Goal: Task Accomplishment & Management: Use online tool/utility

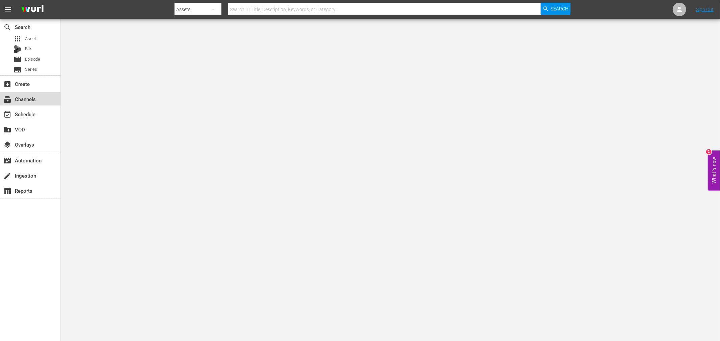
click at [33, 101] on div "subscriptions Channels" at bounding box center [19, 98] width 38 height 6
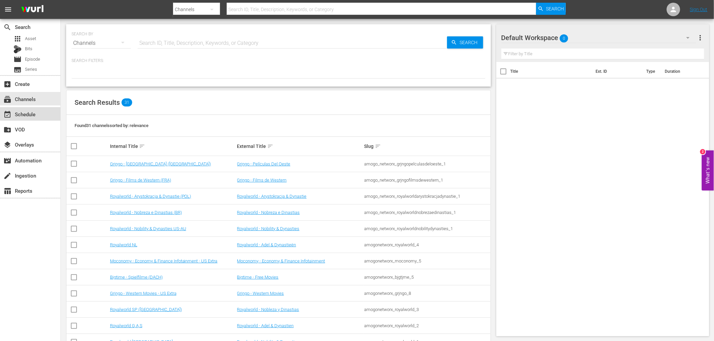
click at [42, 112] on div "event_available Schedule" at bounding box center [30, 113] width 60 height 13
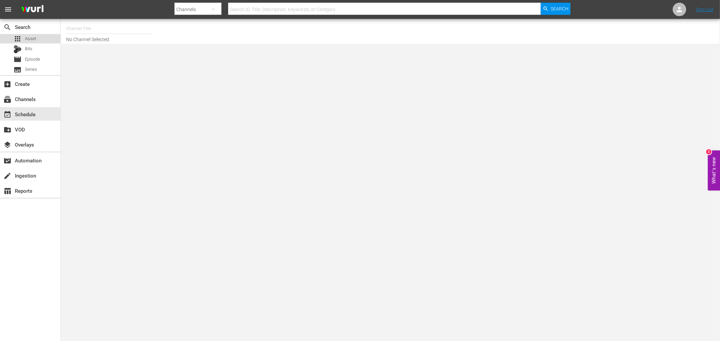
click at [40, 39] on div "apps Asset" at bounding box center [30, 38] width 60 height 9
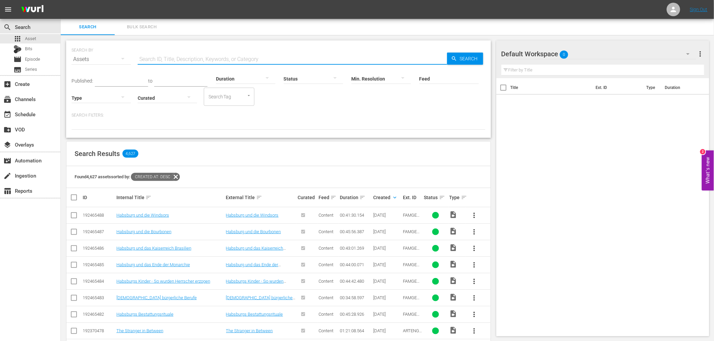
click at [178, 52] on input "text" at bounding box center [292, 59] width 309 height 16
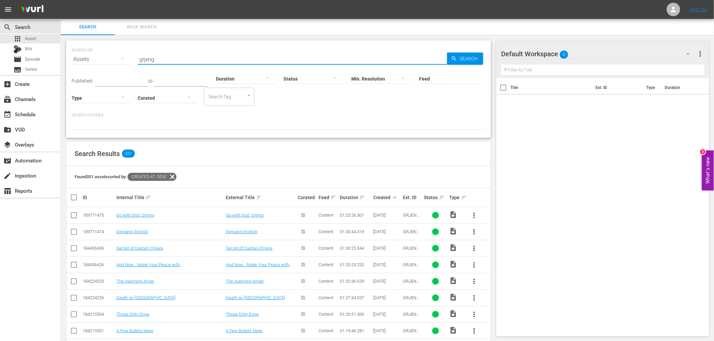
click at [164, 57] on input "grjeng" at bounding box center [292, 59] width 309 height 16
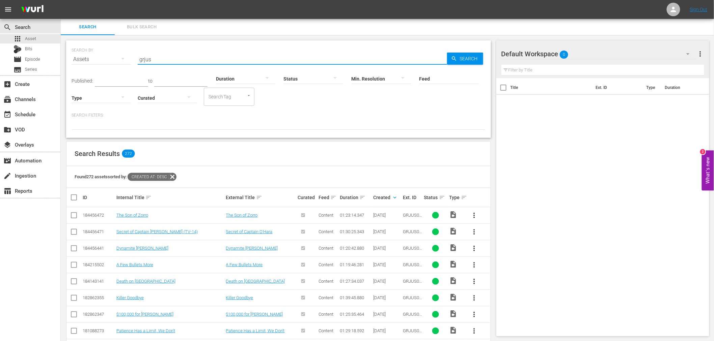
type input "grjus"
click at [176, 175] on icon at bounding box center [172, 177] width 9 height 9
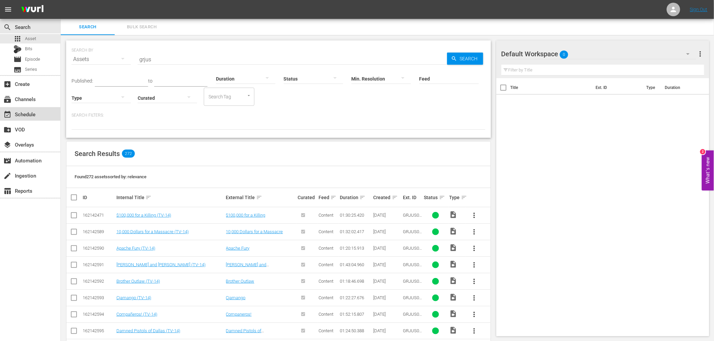
click at [34, 116] on div "event_available Schedule" at bounding box center [19, 113] width 38 height 6
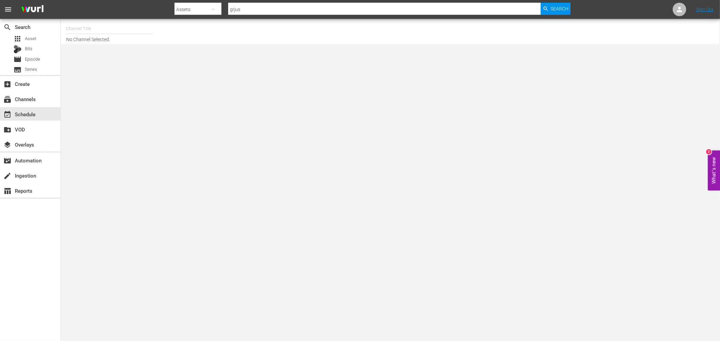
click at [115, 18] on nav "menu Search By Assets Search ID, Title, Description, Keywords, or Category grju…" at bounding box center [360, 9] width 720 height 19
click at [102, 25] on input "text" at bounding box center [109, 29] width 86 height 16
click at [90, 25] on input "grj" at bounding box center [109, 29] width 86 height 16
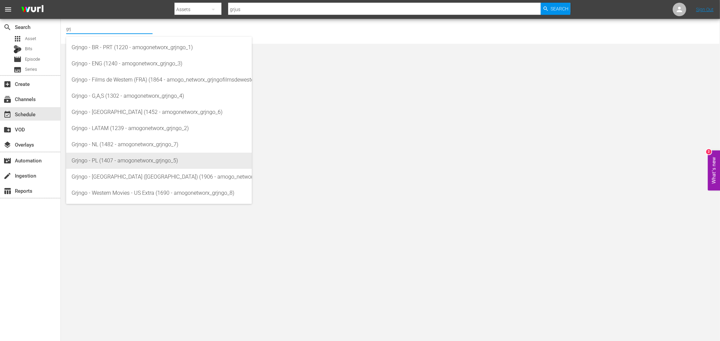
click at [119, 158] on div "Grjngo - PL (1407 - amogonetworx_grjngo_5)" at bounding box center [159, 161] width 175 height 16
type input "Grjngo - PL (1407 - amogonetworx_grjngo_5)"
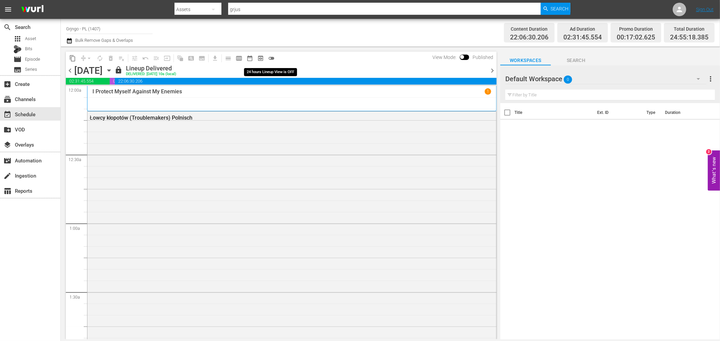
click at [270, 56] on span "toggle_off" at bounding box center [271, 58] width 7 height 7
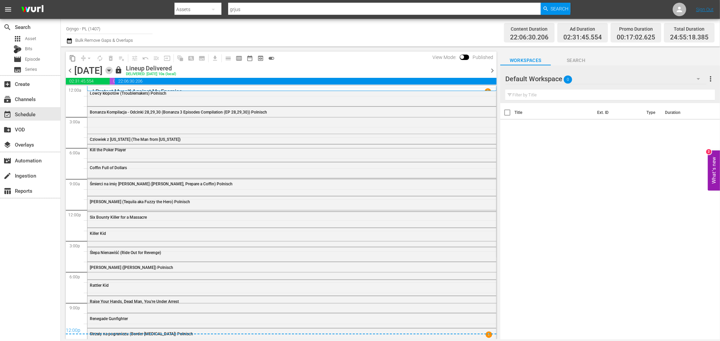
click at [113, 71] on icon "button" at bounding box center [108, 70] width 7 height 7
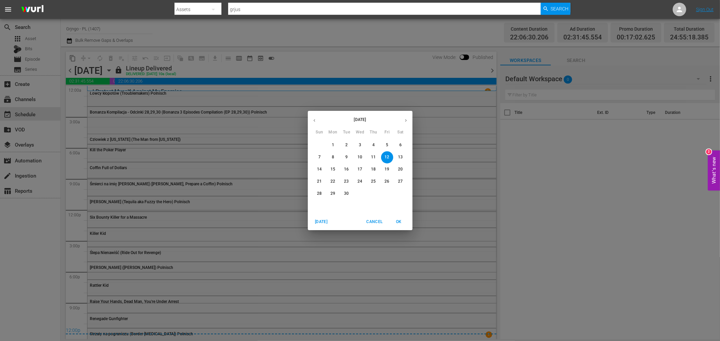
click at [407, 119] on icon "button" at bounding box center [405, 120] width 5 height 5
click at [358, 155] on button "8" at bounding box center [360, 157] width 12 height 12
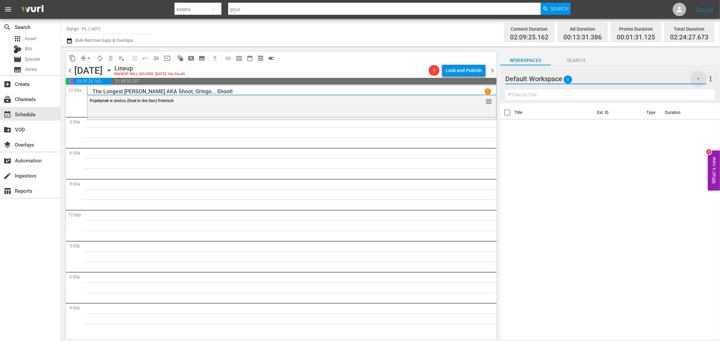
click at [694, 78] on icon "button" at bounding box center [698, 79] width 8 height 8
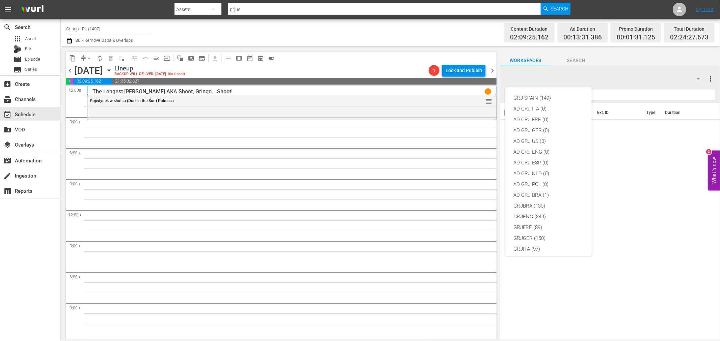
scroll to position [58, 0]
click at [546, 227] on div "GRJPOL (221)" at bounding box center [548, 223] width 70 height 11
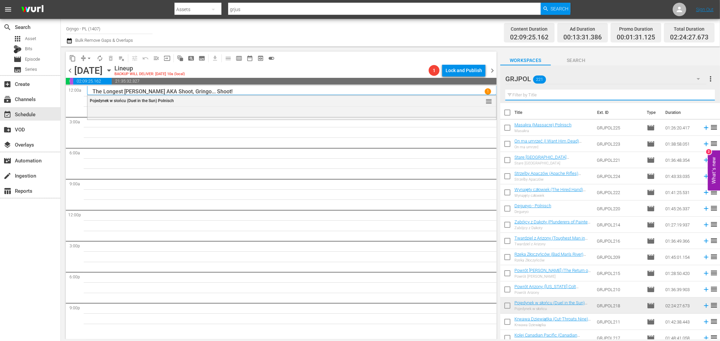
click at [523, 94] on input "text" at bounding box center [609, 95] width 209 height 11
paste input "Comanche (1956)"
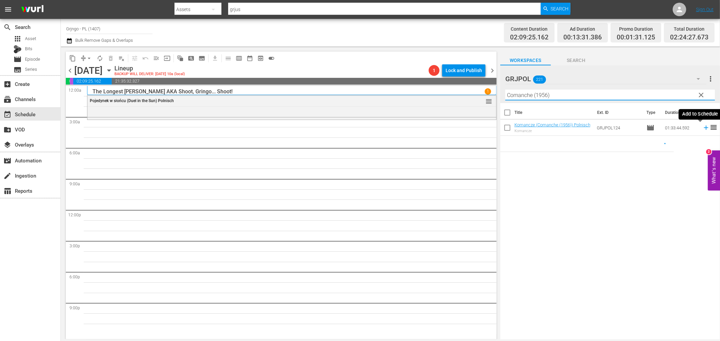
type input "Comanche (1956)"
click at [702, 127] on icon at bounding box center [705, 127] width 7 height 7
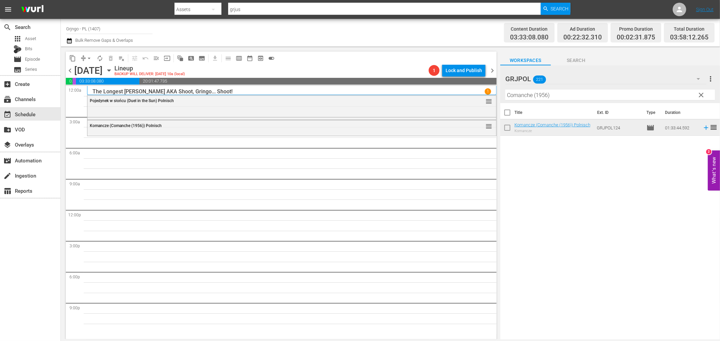
click at [699, 94] on span "clear" at bounding box center [701, 95] width 8 height 8
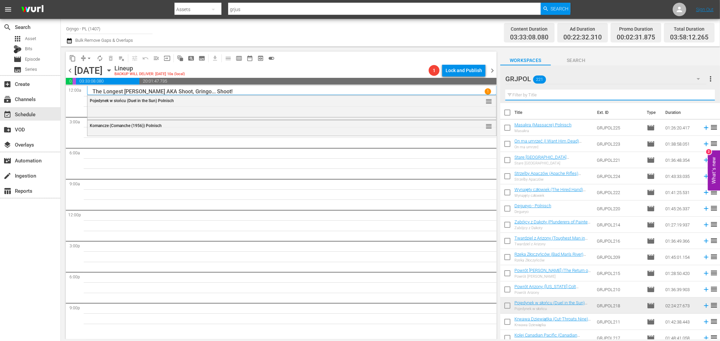
paste input "[US_STATE] [PERSON_NAME]"
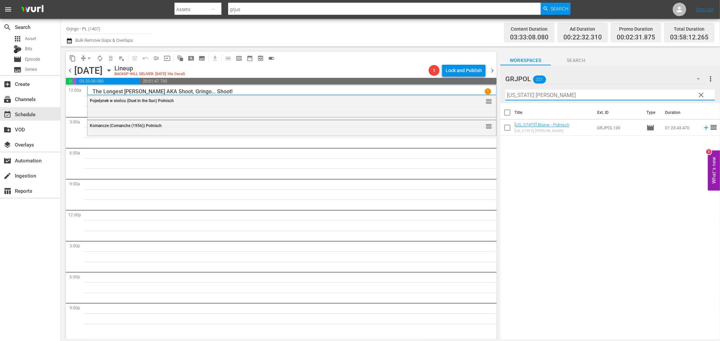
type input "[US_STATE] [PERSON_NAME]"
click at [702, 127] on icon at bounding box center [705, 127] width 7 height 7
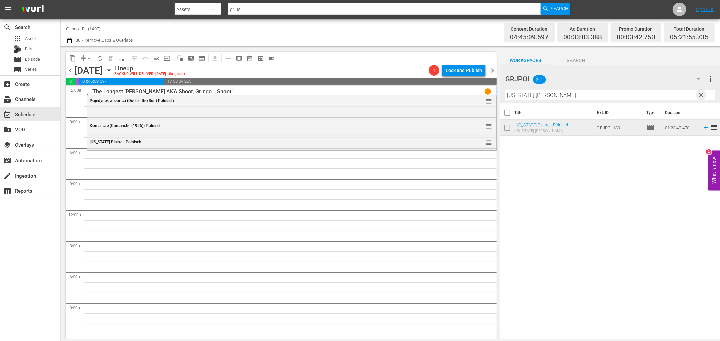
click at [698, 92] on span "clear" at bounding box center [701, 95] width 8 height 8
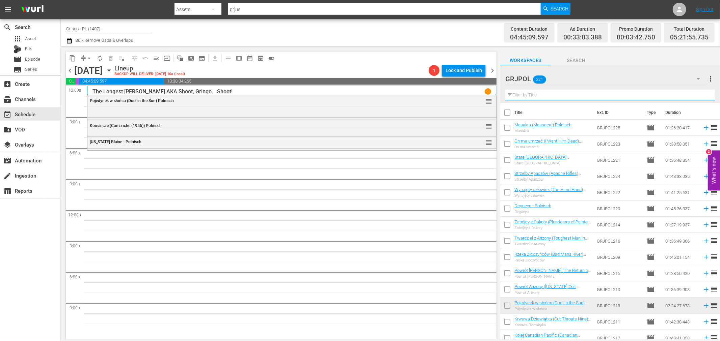
paste input "Where the Bullets Fly"
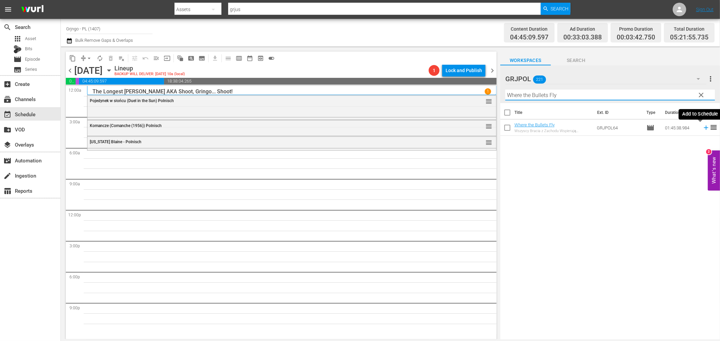
type input "Where the Bullets Fly"
click at [702, 126] on icon at bounding box center [705, 127] width 7 height 7
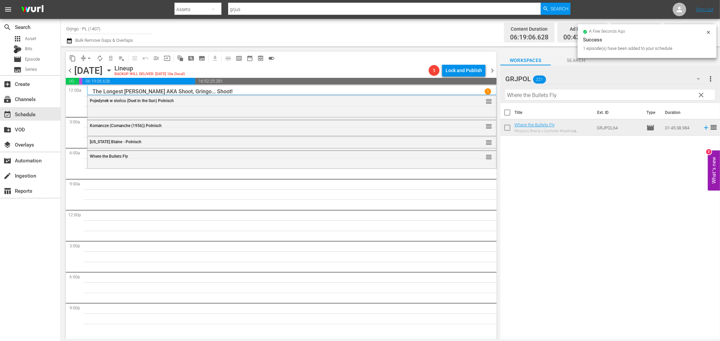
drag, startPoint x: 703, startPoint y: 92, endPoint x: 539, endPoint y: 92, distance: 163.6
click at [703, 92] on span "clear" at bounding box center [701, 95] width 8 height 8
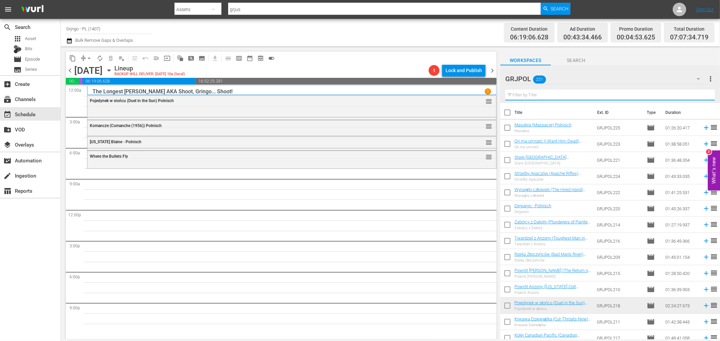
paste input "Black Tigress"
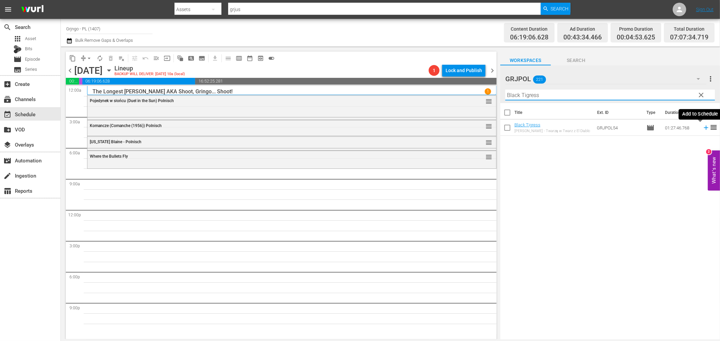
type input "Black Tigress"
click at [702, 129] on icon at bounding box center [705, 127] width 7 height 7
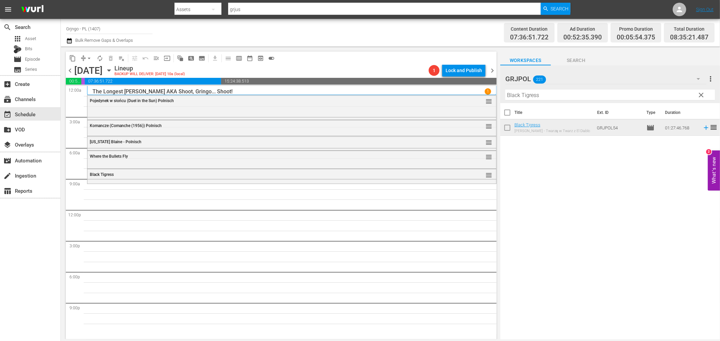
click at [702, 93] on span "clear" at bounding box center [701, 95] width 8 height 8
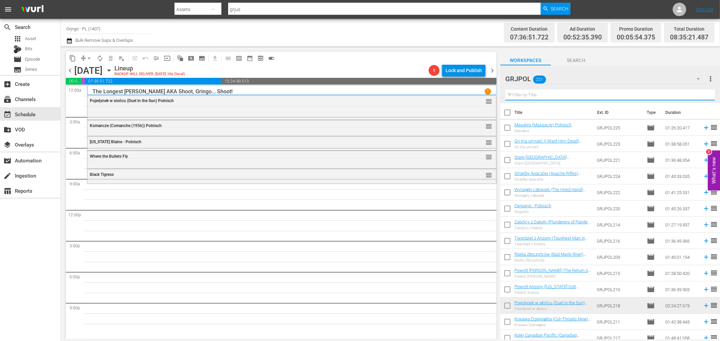
paste input "His Name Was Sam Walbash"
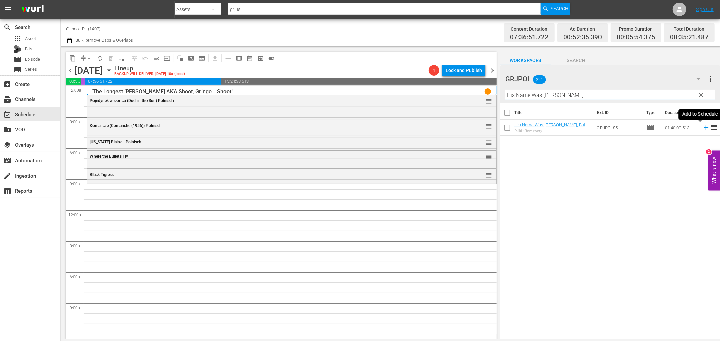
type input "His Name Was Sam Walbash"
click at [702, 129] on icon at bounding box center [705, 127] width 7 height 7
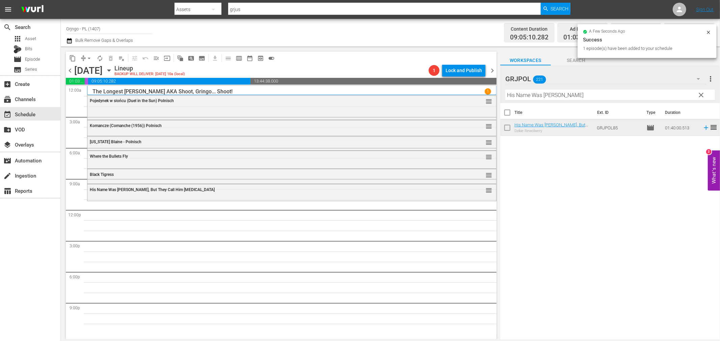
drag, startPoint x: 699, startPoint y: 94, endPoint x: 557, endPoint y: 91, distance: 141.7
click at [699, 94] on span "clear" at bounding box center [701, 95] width 8 height 8
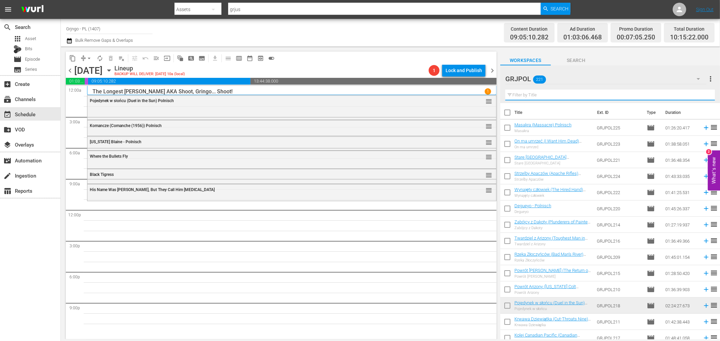
paste input "Django Meets Sartana"
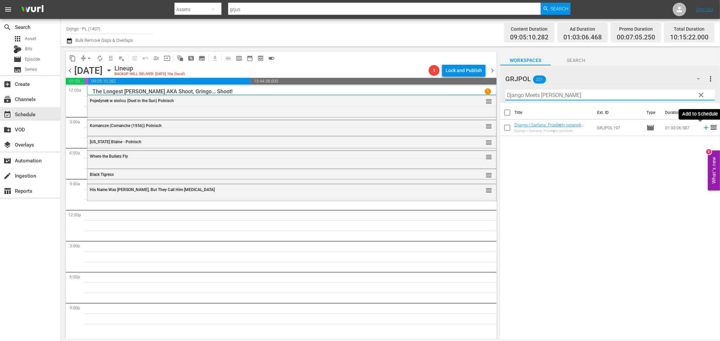
type input "Django Meets Sartana"
click at [702, 130] on icon at bounding box center [705, 127] width 7 height 7
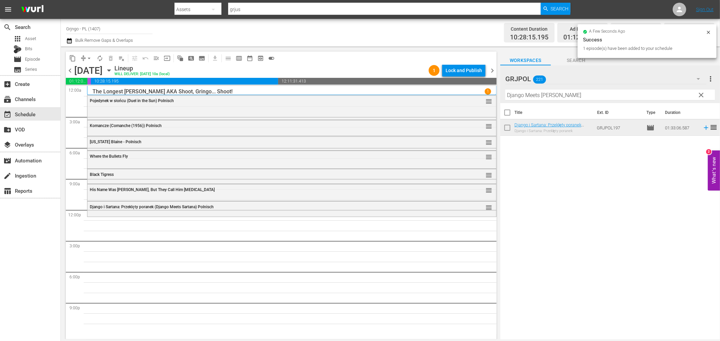
drag, startPoint x: 699, startPoint y: 93, endPoint x: 568, endPoint y: 92, distance: 131.2
click at [699, 93] on span "clear" at bounding box center [701, 95] width 8 height 8
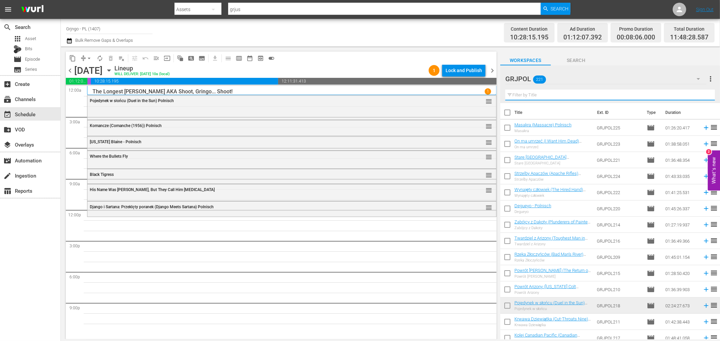
paste input "Four Gunmen of the Holy Trinity"
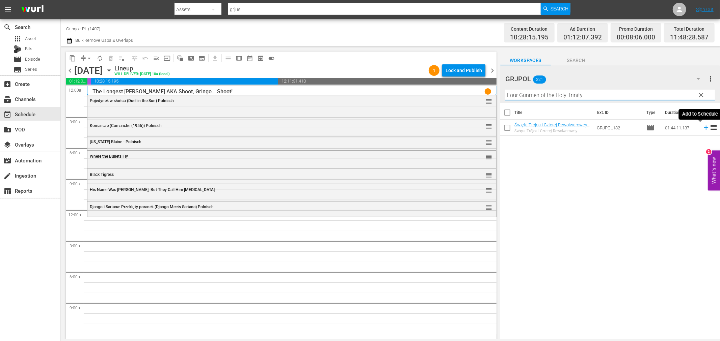
type input "Four Gunmen of the Holy Trinity"
click at [703, 128] on icon at bounding box center [705, 128] width 4 height 4
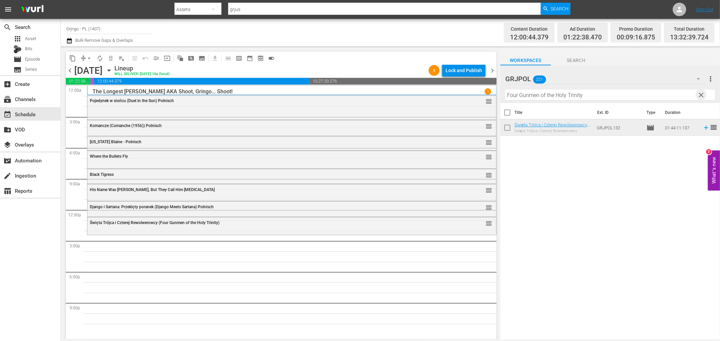
click at [700, 94] on span "clear" at bounding box center [701, 95] width 8 height 8
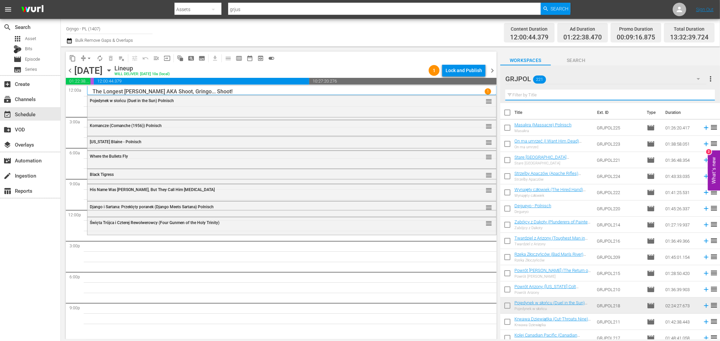
paste input "Panhandle"
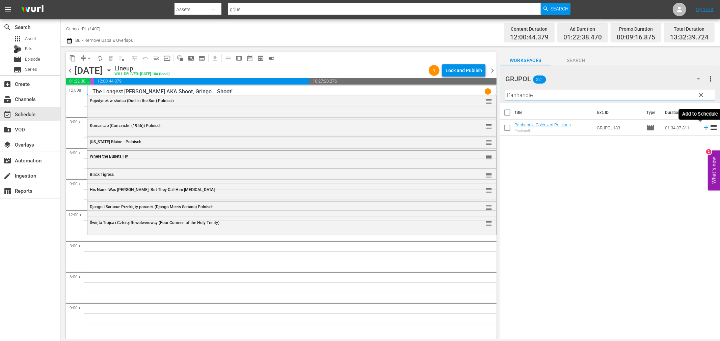
type input "Panhandle"
click at [702, 126] on icon at bounding box center [705, 127] width 7 height 7
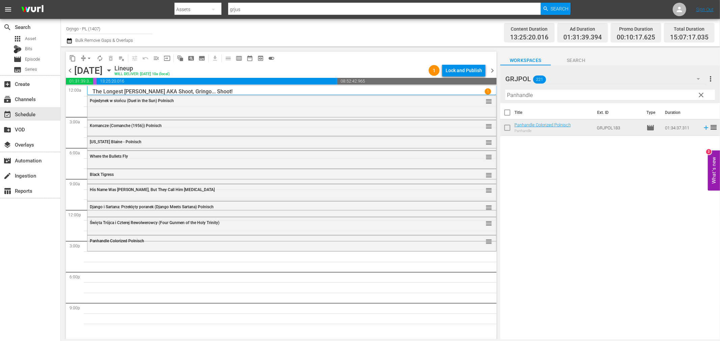
drag, startPoint x: 700, startPoint y: 94, endPoint x: 564, endPoint y: 99, distance: 136.1
click at [700, 94] on span "clear" at bounding box center [701, 95] width 8 height 8
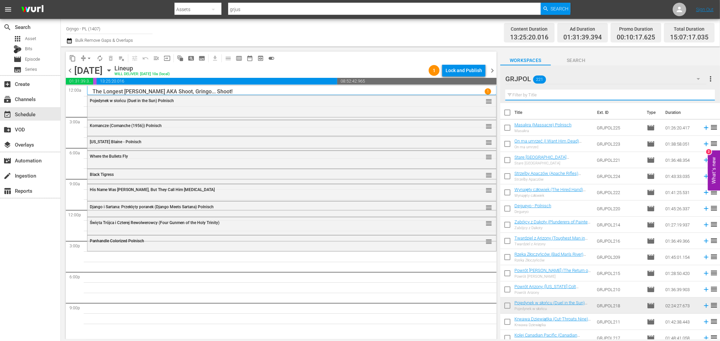
paste input "Silver Lode"
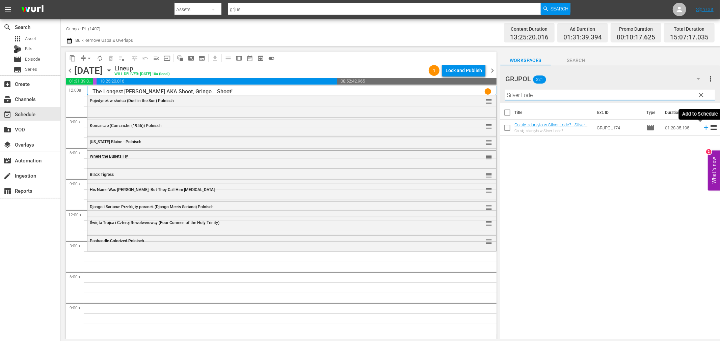
type input "Silver Lode"
click at [702, 127] on icon at bounding box center [705, 127] width 7 height 7
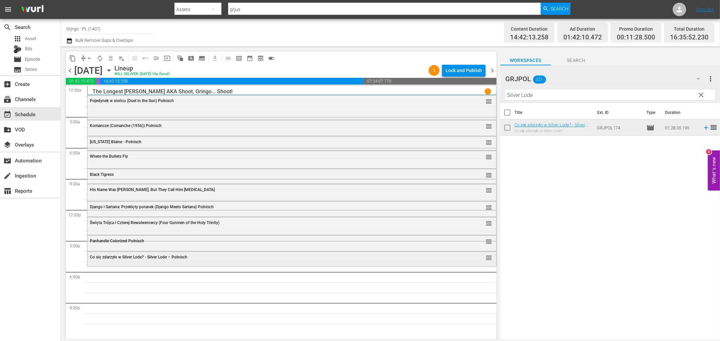
click at [147, 263] on div "Co się zdarzyło w Silver Lode? - Silver Lode – Polnisch reorder" at bounding box center [291, 257] width 409 height 11
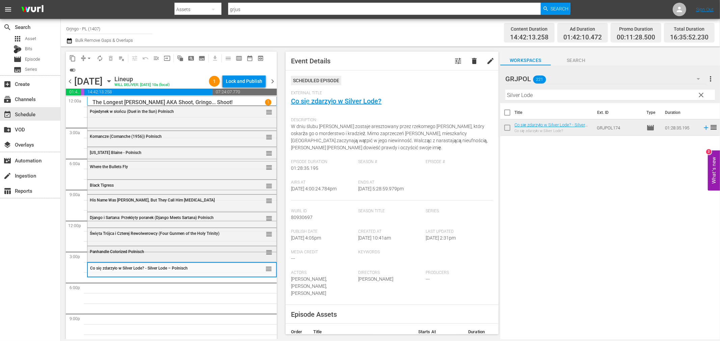
click at [149, 251] on div "Panhandle Colorized Polnisch" at bounding box center [165, 252] width 150 height 5
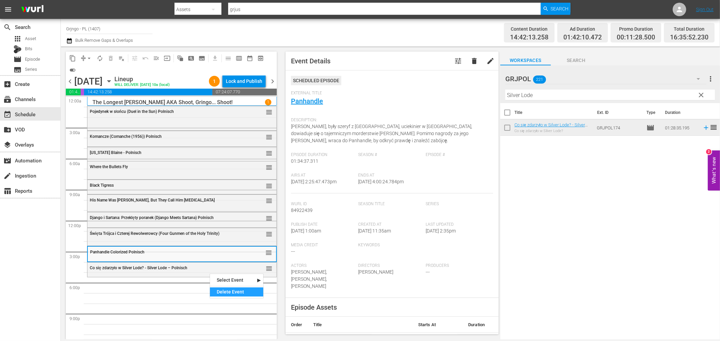
click at [227, 289] on div "Delete Event" at bounding box center [236, 292] width 53 height 9
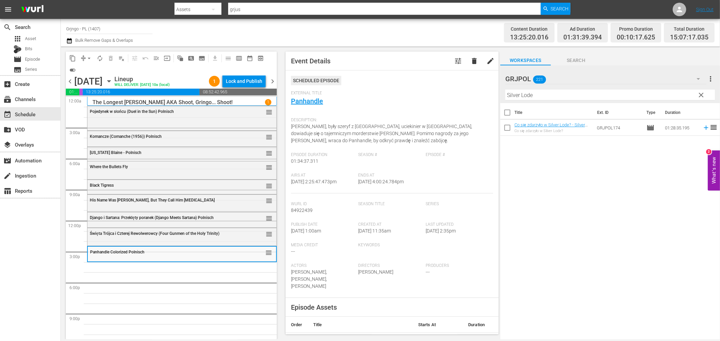
click at [701, 90] on button "clear" at bounding box center [700, 94] width 11 height 11
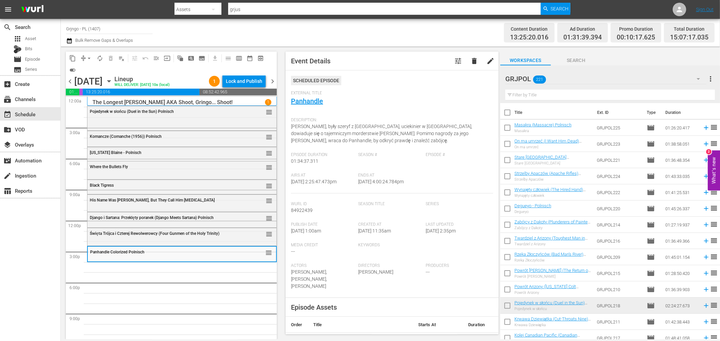
click at [543, 93] on input "text" at bounding box center [609, 95] width 209 height 11
paste input "Der weisse Apache - Die Rache des Halbbluts"
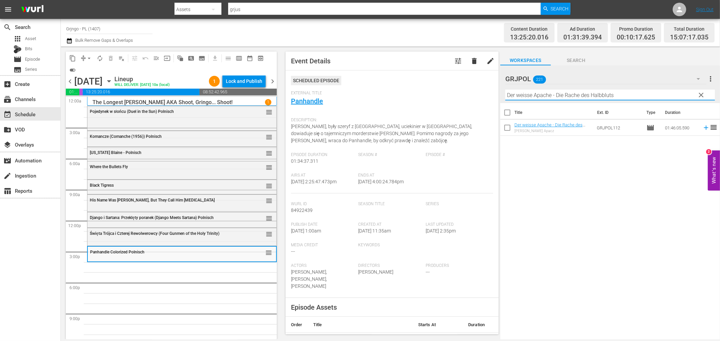
type input "Der weisse Apache - Die Rache des Halbbluts"
click at [703, 127] on icon at bounding box center [705, 128] width 4 height 4
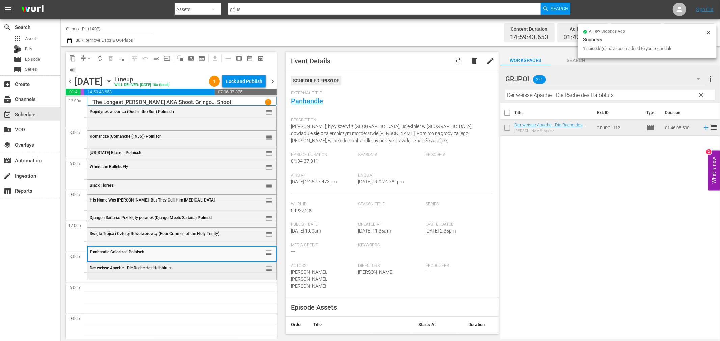
click at [173, 267] on div "Der weisse Apache - Die Rache des Halbbluts" at bounding box center [165, 268] width 150 height 5
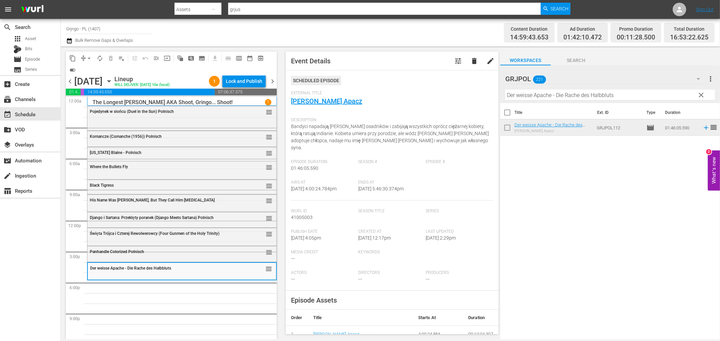
drag, startPoint x: 699, startPoint y: 94, endPoint x: 572, endPoint y: 86, distance: 126.8
click at [700, 94] on span "clear" at bounding box center [701, 95] width 8 height 8
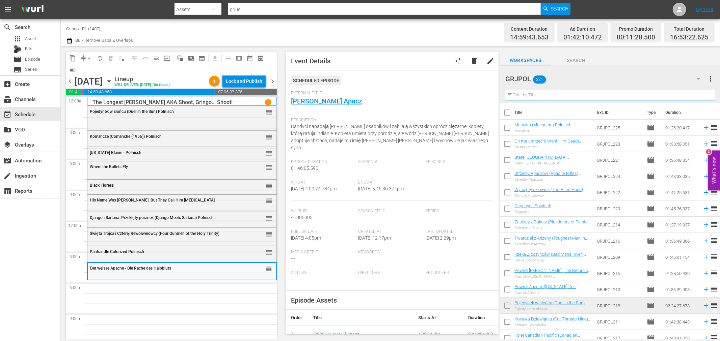
paste input "Degueyo"
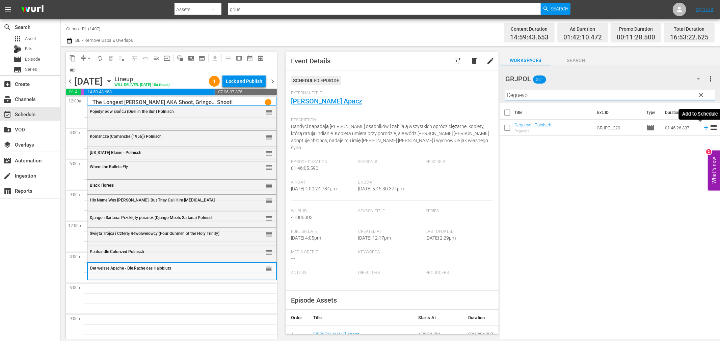
type input "Degueyo"
click at [702, 127] on icon at bounding box center [705, 127] width 7 height 7
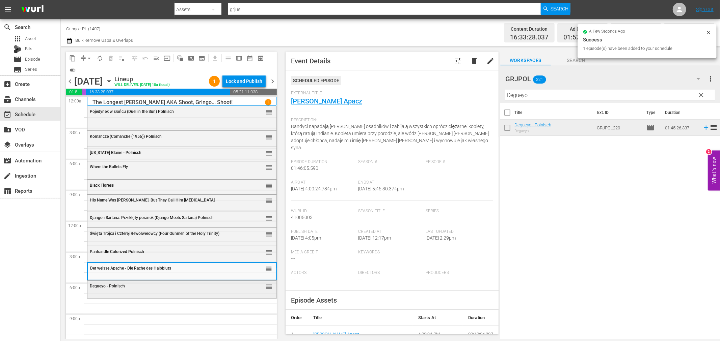
click at [149, 298] on div "Degueyo - Polnisch reorder" at bounding box center [182, 290] width 190 height 18
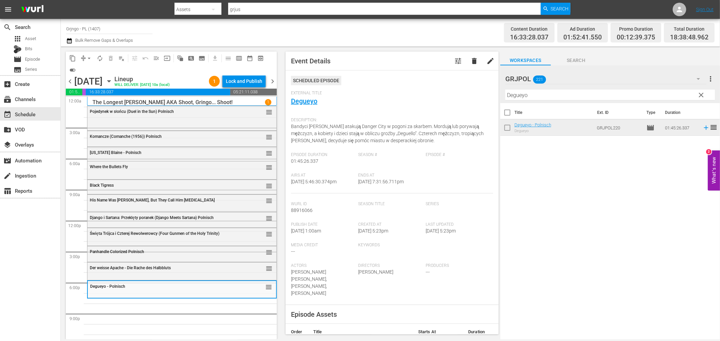
drag, startPoint x: 702, startPoint y: 92, endPoint x: 580, endPoint y: 101, distance: 123.1
click at [702, 92] on span "clear" at bounding box center [701, 95] width 8 height 8
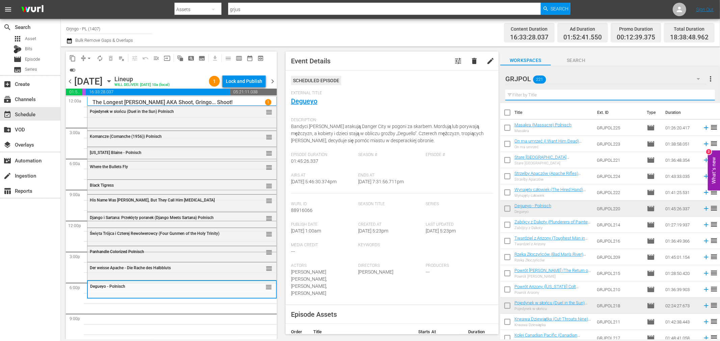
paste input "The Lonesome Trail"
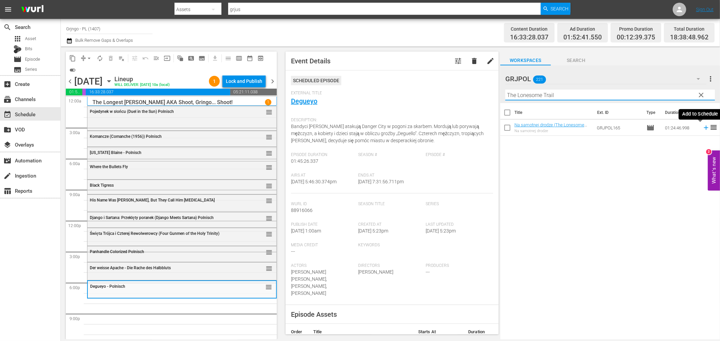
type input "The Lonesome Trail"
click at [702, 127] on icon at bounding box center [705, 127] width 7 height 7
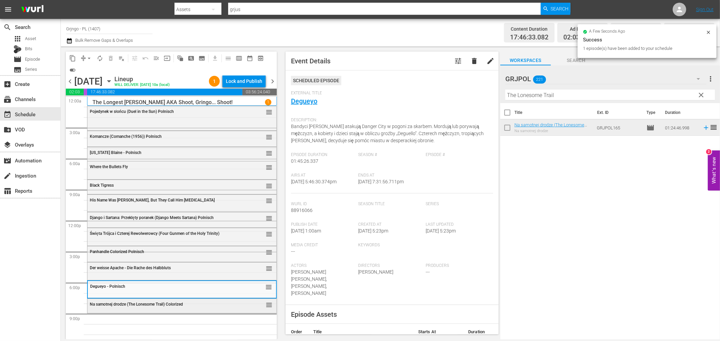
click at [134, 309] on div "Na samotnej drodze (The Lonesome Trail) Colorized reorder" at bounding box center [181, 304] width 189 height 11
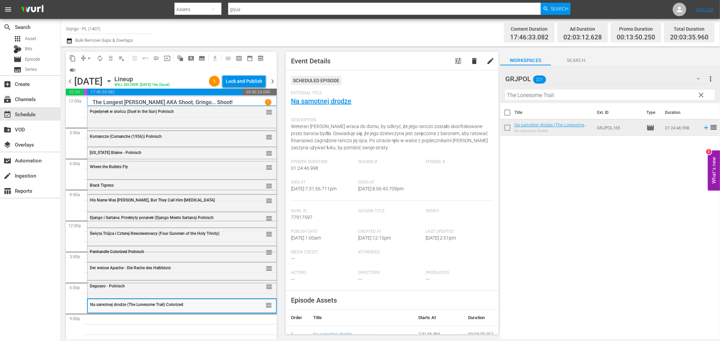
click at [701, 93] on span "clear" at bounding box center [701, 95] width 8 height 8
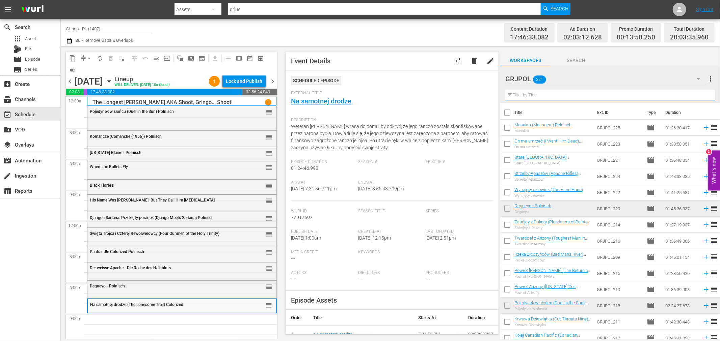
paste input "Three Lead Dollars"
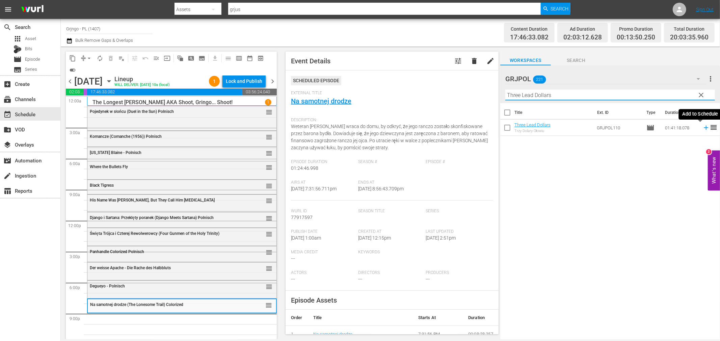
type input "Three Lead Dollars"
click at [702, 129] on icon at bounding box center [705, 127] width 7 height 7
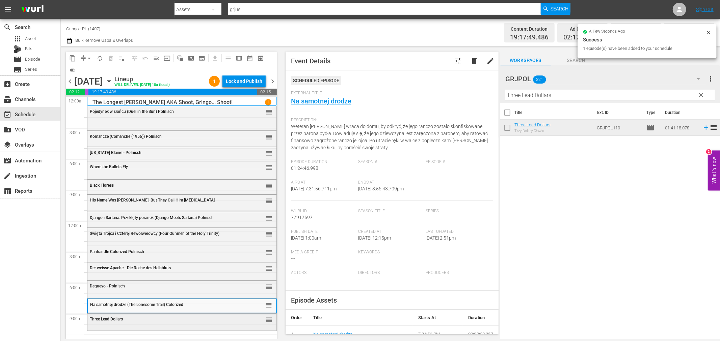
click at [196, 321] on div "Three Lead Dollars" at bounding box center [165, 319] width 150 height 5
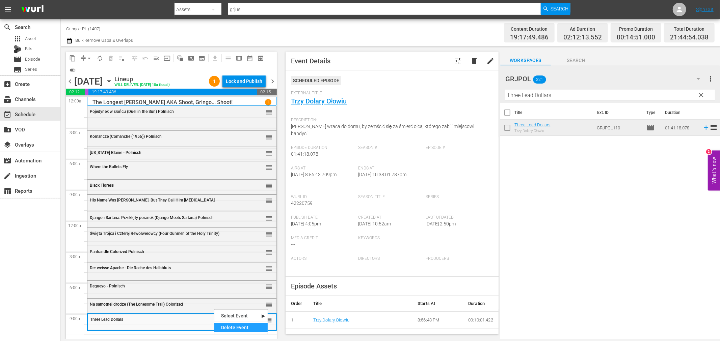
click at [229, 326] on div "Delete Event" at bounding box center [240, 328] width 53 height 9
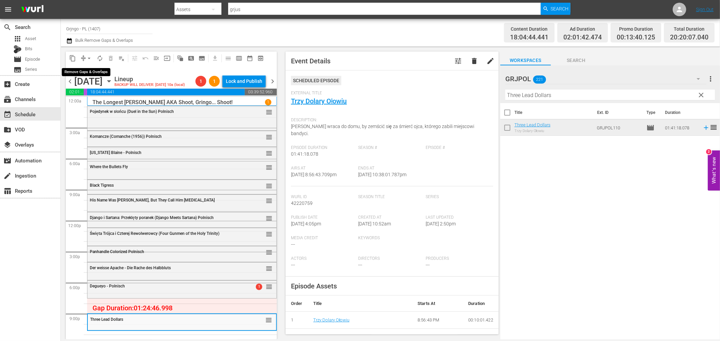
click at [87, 57] on span "arrow_drop_down" at bounding box center [89, 58] width 7 height 7
click at [106, 96] on li "Align to End of Previous Day" at bounding box center [89, 93] width 71 height 11
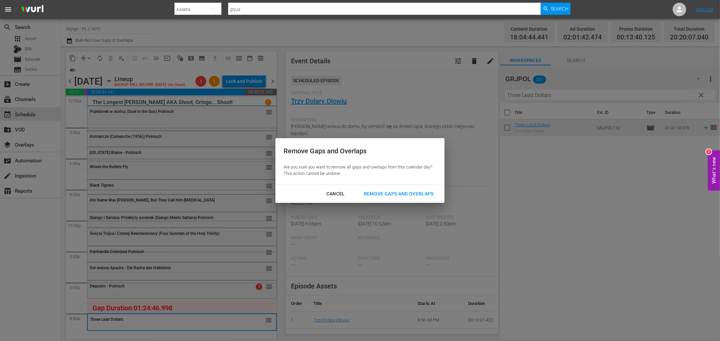
click at [400, 199] on button "Remove Gaps and Overlaps" at bounding box center [399, 194] width 86 height 12
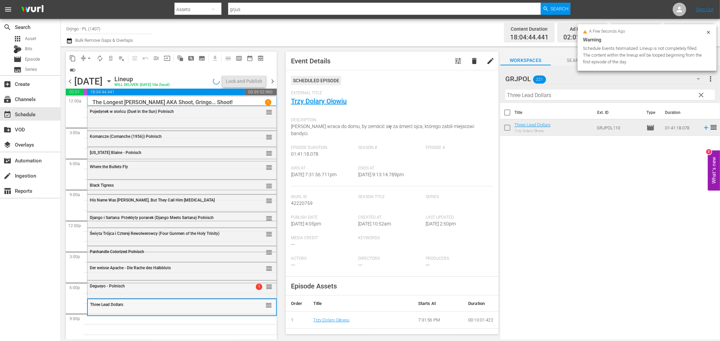
click at [163, 304] on div "Three Lead Dollars" at bounding box center [164, 305] width 149 height 5
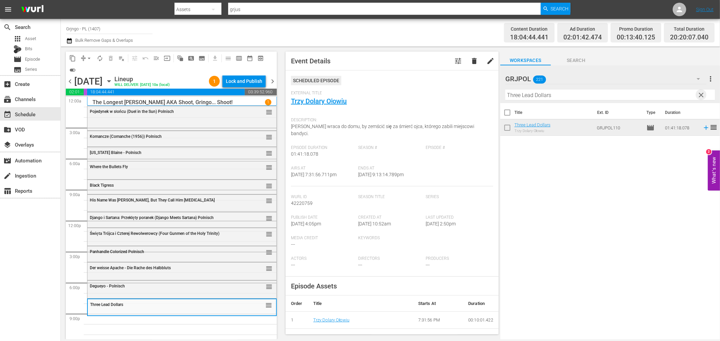
click at [700, 92] on span "clear" at bounding box center [701, 95] width 8 height 8
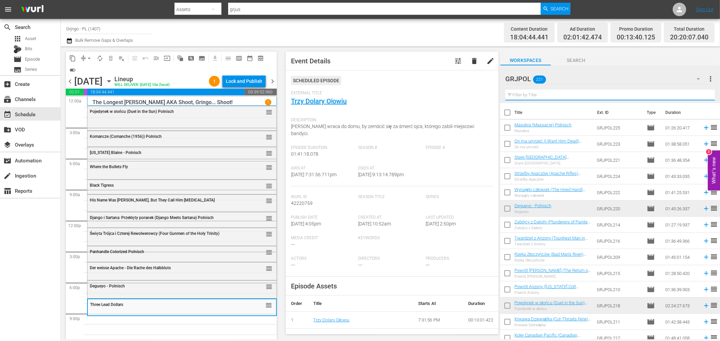
paste input "Silver Lode"
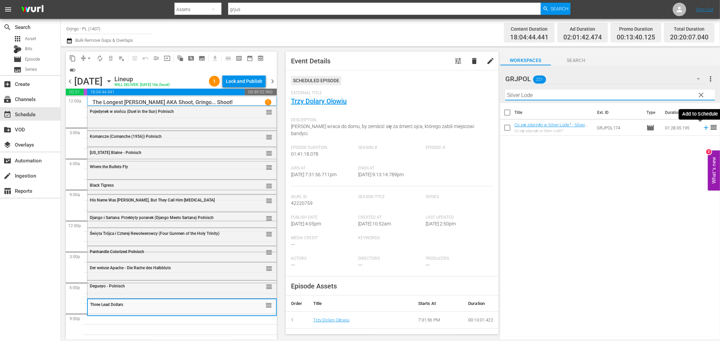
type input "Silver Lode"
click at [703, 128] on icon at bounding box center [705, 128] width 4 height 4
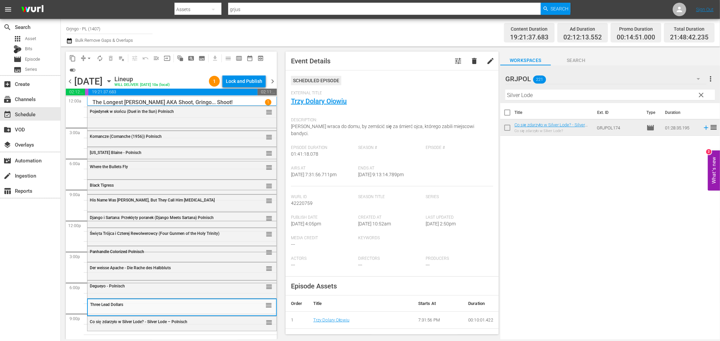
drag, startPoint x: 701, startPoint y: 96, endPoint x: 631, endPoint y: 90, distance: 70.1
click at [701, 96] on span "clear" at bounding box center [701, 95] width 8 height 8
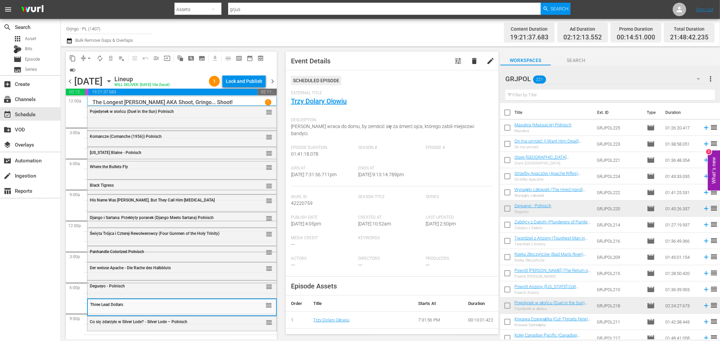
click at [519, 96] on input "text" at bounding box center [609, 95] width 209 height 11
paste input "The Cold Killer"
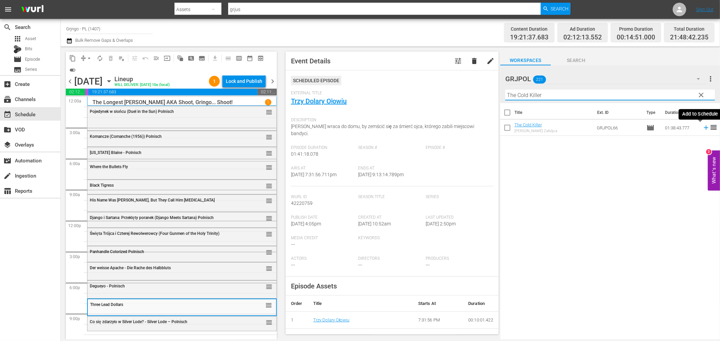
type input "The Cold Killer"
click at [702, 127] on icon at bounding box center [705, 127] width 7 height 7
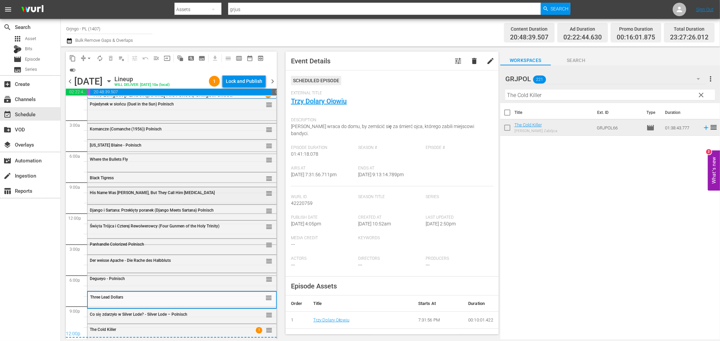
scroll to position [9, 0]
click at [242, 76] on div "Lock and Publish" at bounding box center [244, 81] width 36 height 12
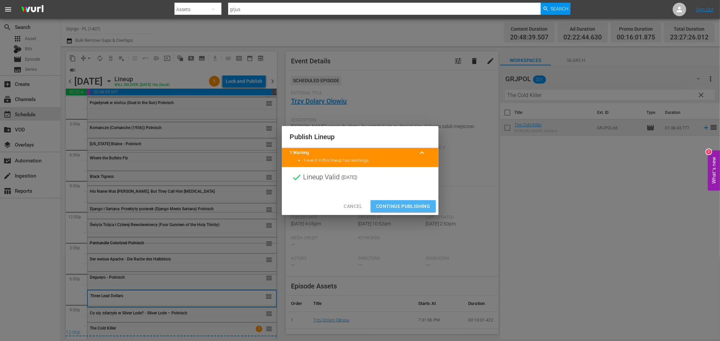
click at [378, 204] on span "Continue Publishing" at bounding box center [403, 206] width 54 height 8
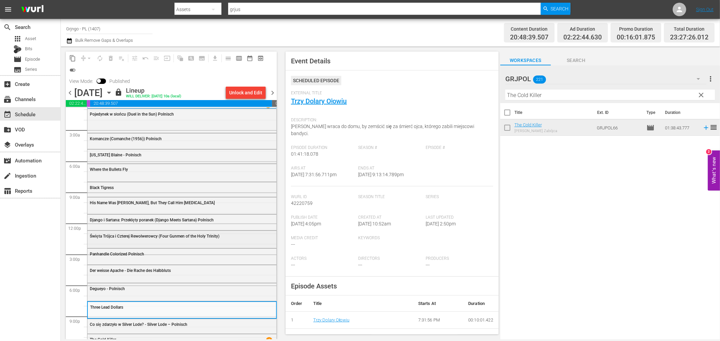
scroll to position [21, 0]
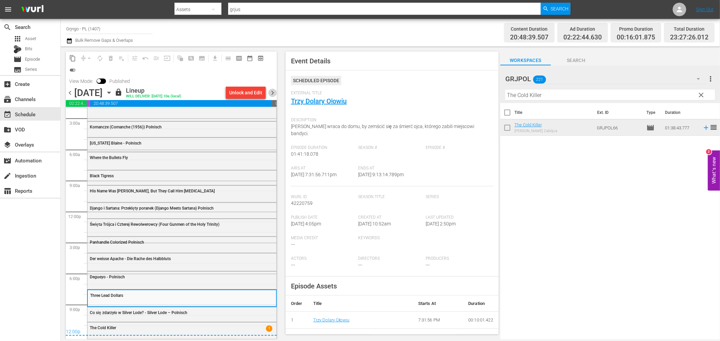
click at [273, 89] on span "chevron_right" at bounding box center [272, 93] width 8 height 8
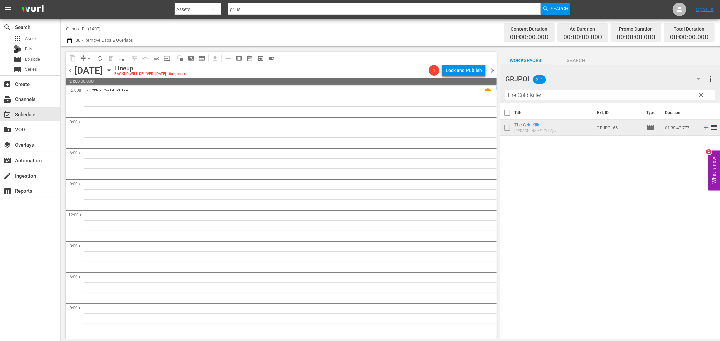
click at [701, 93] on span "clear" at bounding box center [701, 95] width 8 height 8
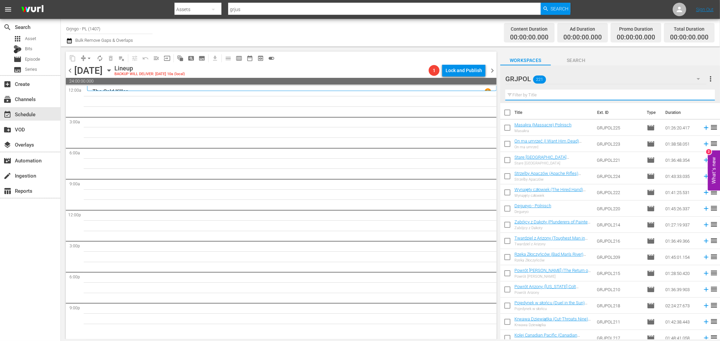
paste input "Plunderers of Painted Flats"
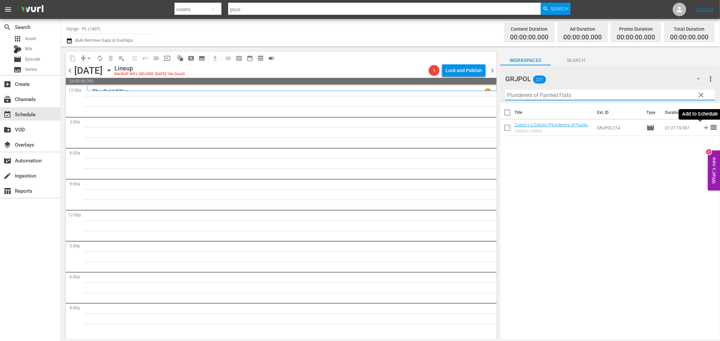
type input "Plunderers of Painted Flats"
click at [702, 127] on icon at bounding box center [705, 127] width 7 height 7
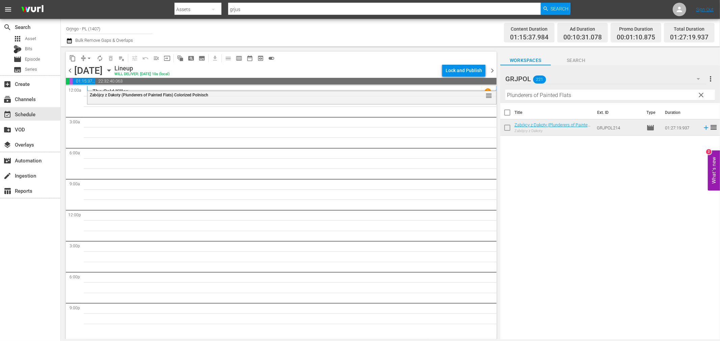
click at [699, 94] on span "clear" at bounding box center [701, 95] width 8 height 8
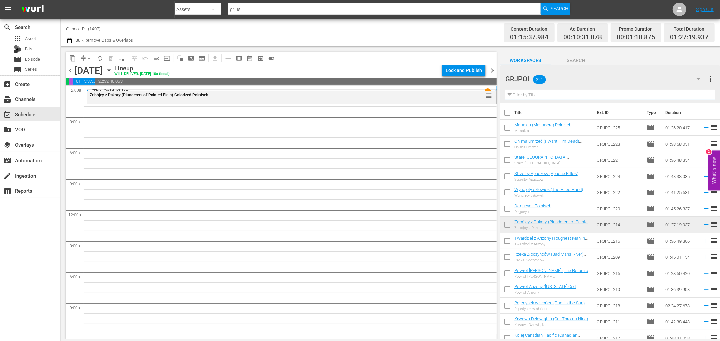
paste input "A Stranger in Paso Bravo"
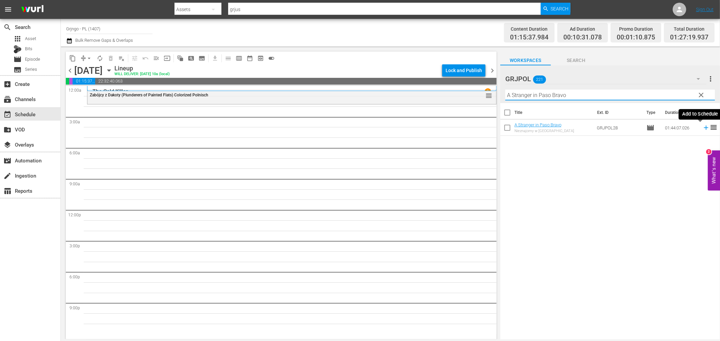
type input "A Stranger in Paso Bravo"
click at [702, 127] on icon at bounding box center [705, 127] width 7 height 7
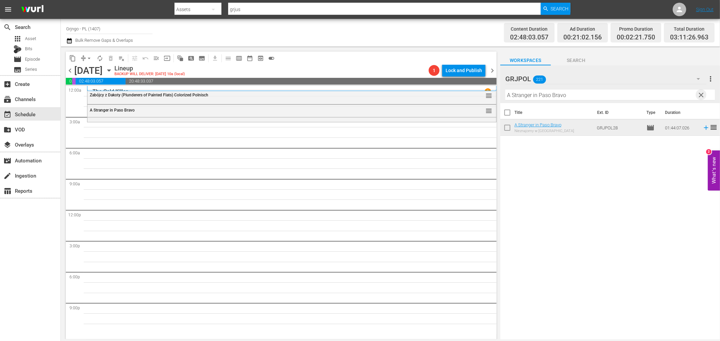
drag, startPoint x: 701, startPoint y: 93, endPoint x: 551, endPoint y: 95, distance: 150.1
click at [702, 93] on span "clear" at bounding box center [701, 95] width 8 height 8
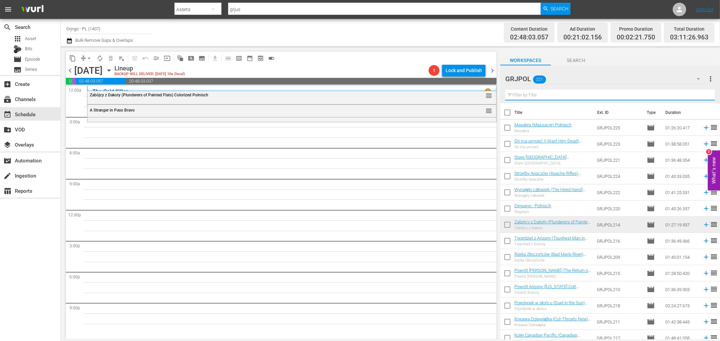
click at [551, 95] on input "text" at bounding box center [609, 95] width 209 height 11
paste input "Rojo AKA El Rojo"
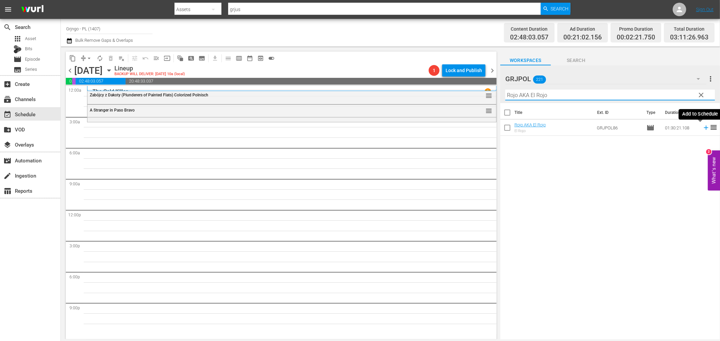
type input "Rojo AKA El Rojo"
click at [703, 127] on icon at bounding box center [705, 128] width 4 height 4
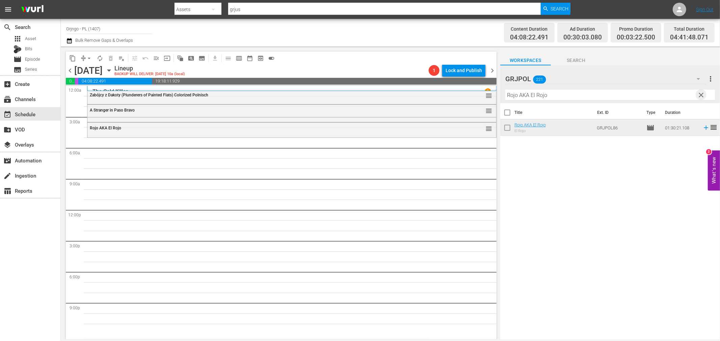
click at [700, 93] on span "clear" at bounding box center [701, 95] width 8 height 8
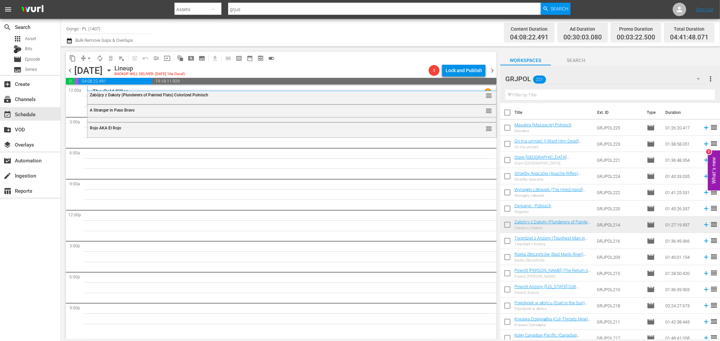
click at [522, 94] on input "text" at bounding box center [609, 95] width 209 height 11
paste input "Find a Place to Die"
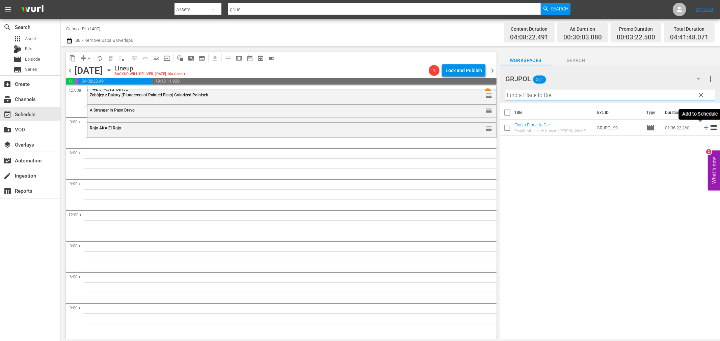
type input "Find a Place to Die"
click at [702, 129] on icon at bounding box center [705, 127] width 7 height 7
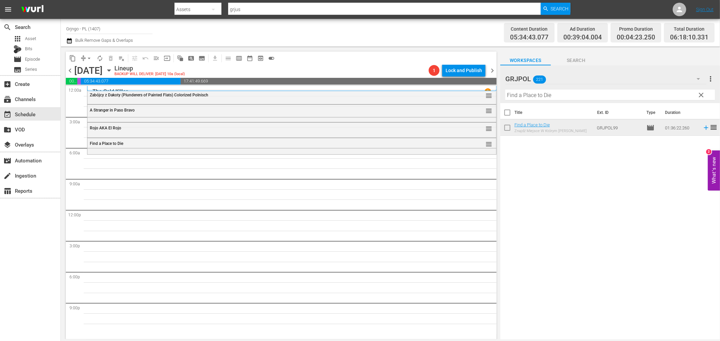
drag, startPoint x: 701, startPoint y: 95, endPoint x: 547, endPoint y: 94, distance: 153.5
click at [701, 95] on span "clear" at bounding box center [701, 95] width 8 height 8
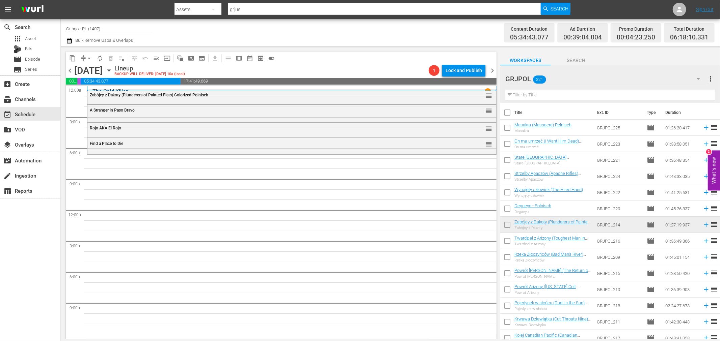
click at [544, 92] on input "text" at bounding box center [609, 95] width 209 height 11
paste input "Bonanza Kompilacja - Odcinki 46, 47"
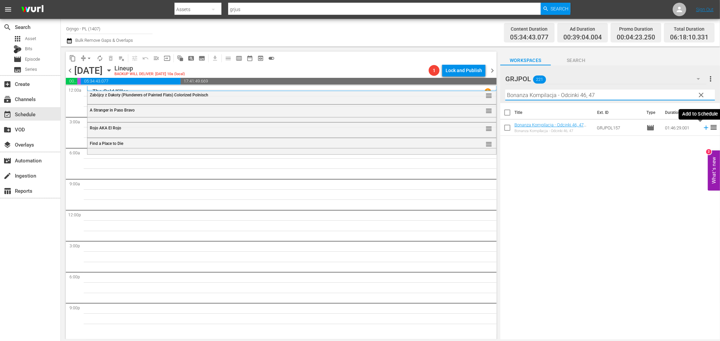
type input "Bonanza Kompilacja - Odcinki 46, 47"
click at [703, 128] on icon at bounding box center [705, 128] width 4 height 4
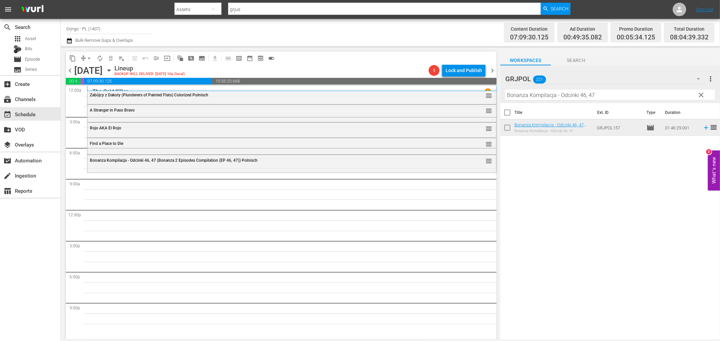
drag, startPoint x: 698, startPoint y: 95, endPoint x: 522, endPoint y: 105, distance: 177.1
click at [698, 95] on span "clear" at bounding box center [701, 95] width 8 height 8
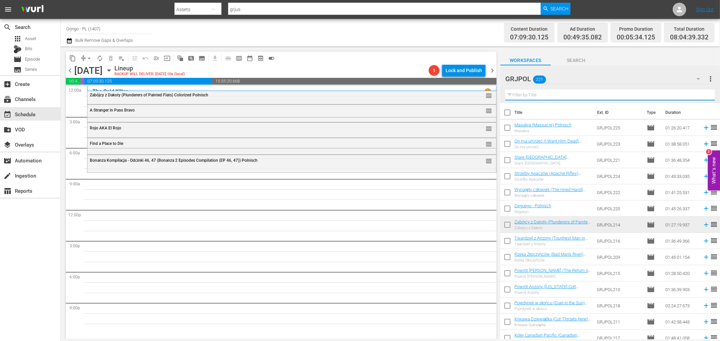
paste input "Rage at Dawn"
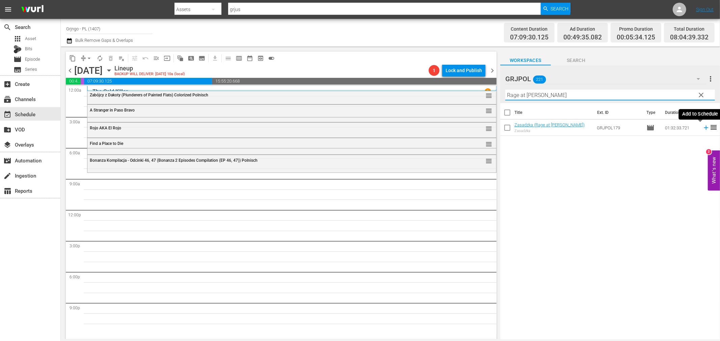
type input "Rage at Dawn"
click at [703, 128] on icon at bounding box center [705, 128] width 4 height 4
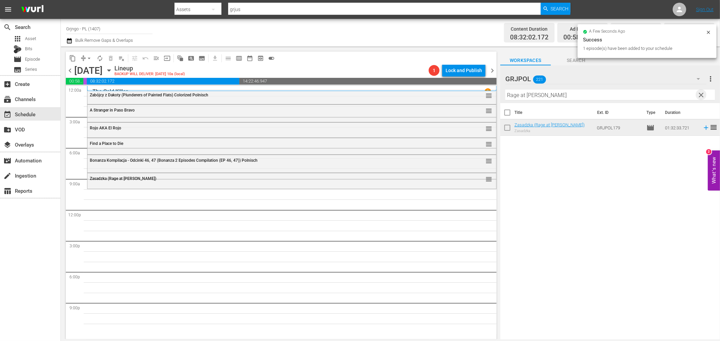
drag, startPoint x: 704, startPoint y: 93, endPoint x: 686, endPoint y: 92, distance: 17.9
click at [706, 93] on div "GRJPOL 221 GRJPOL more_vert clear Filter by Title Rage at Dawn" at bounding box center [610, 84] width 220 height 38
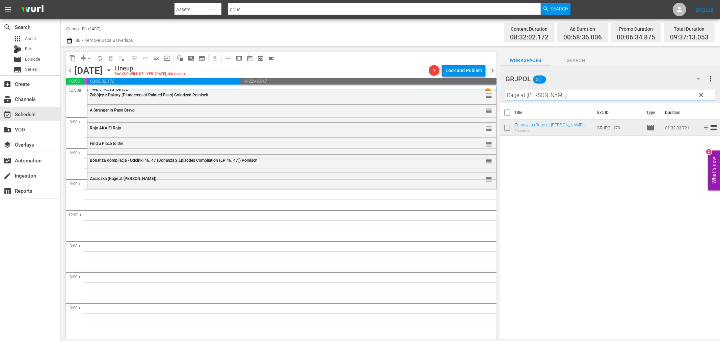
drag, startPoint x: 531, startPoint y: 97, endPoint x: 699, endPoint y: 92, distance: 167.7
click at [699, 92] on span "clear" at bounding box center [701, 95] width 8 height 8
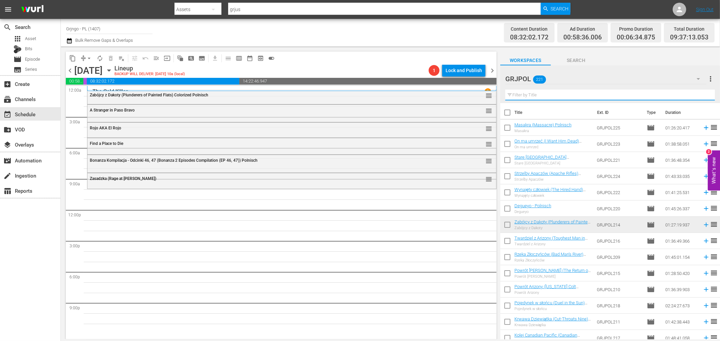
click at [524, 94] on input "text" at bounding box center [609, 95] width 209 height 11
paste input "[US_STATE]"
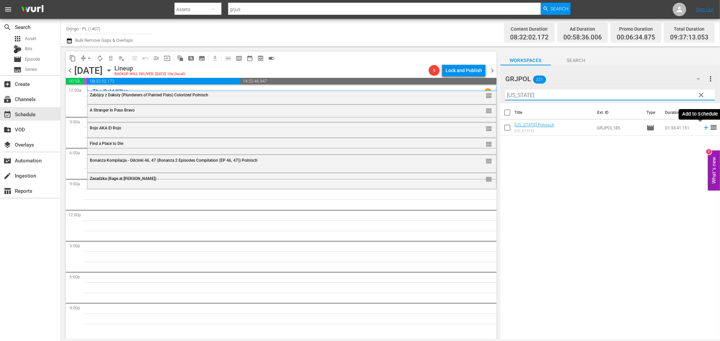
type input "[US_STATE]"
click at [702, 127] on icon at bounding box center [705, 127] width 7 height 7
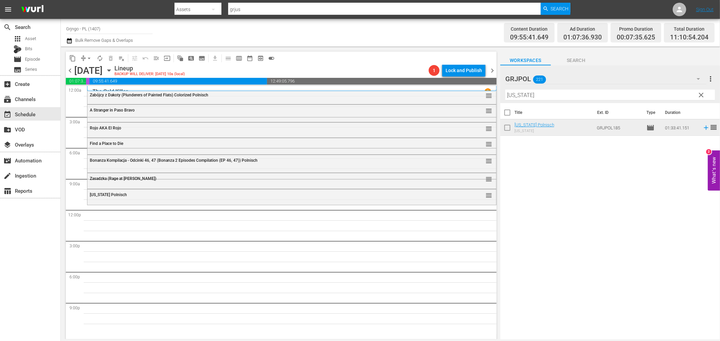
click at [701, 94] on span "clear" at bounding box center [701, 95] width 8 height 8
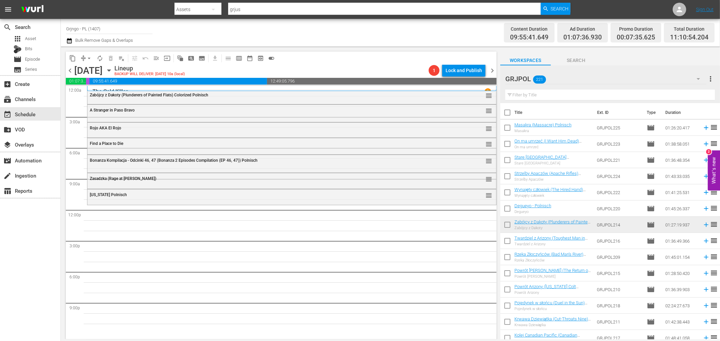
click at [538, 93] on input "text" at bounding box center [609, 95] width 209 height 11
paste input "Black Eagle of Santa Fe"
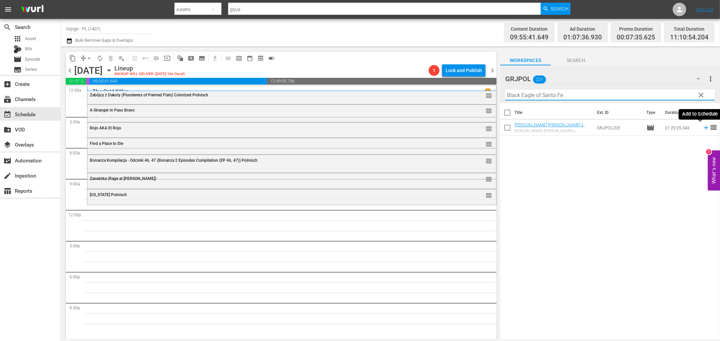
type input "Black Eagle of Santa Fe"
click at [703, 128] on icon at bounding box center [705, 128] width 4 height 4
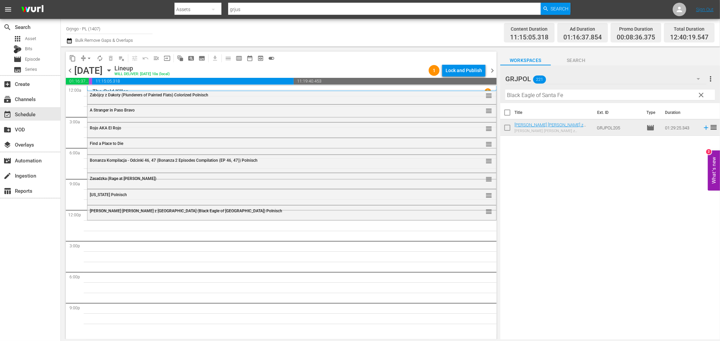
drag, startPoint x: 702, startPoint y: 94, endPoint x: 535, endPoint y: 103, distance: 167.2
click at [702, 94] on span "clear" at bounding box center [701, 95] width 8 height 8
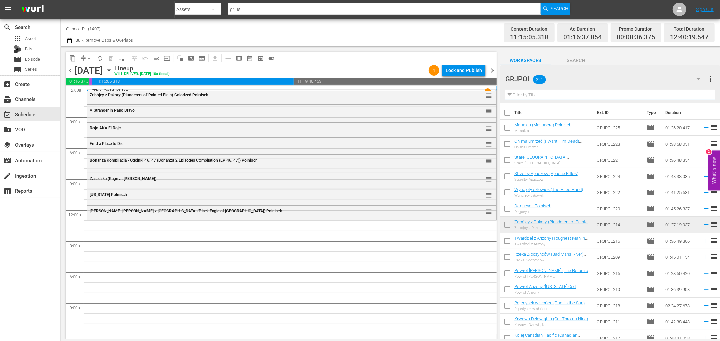
paste input "Django - Kreuze im blutigen Sand"
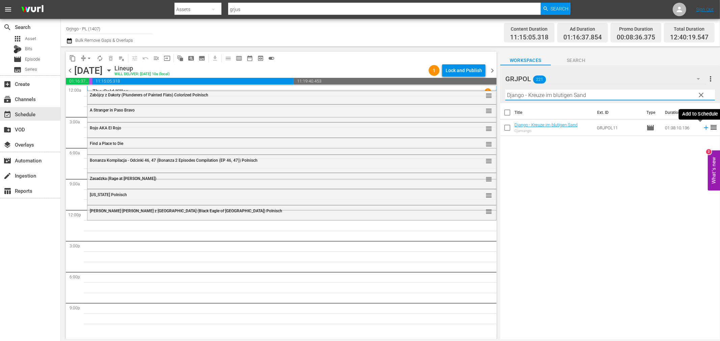
type input "Django - Kreuze im blutigen Sand"
click at [702, 127] on icon at bounding box center [705, 127] width 7 height 7
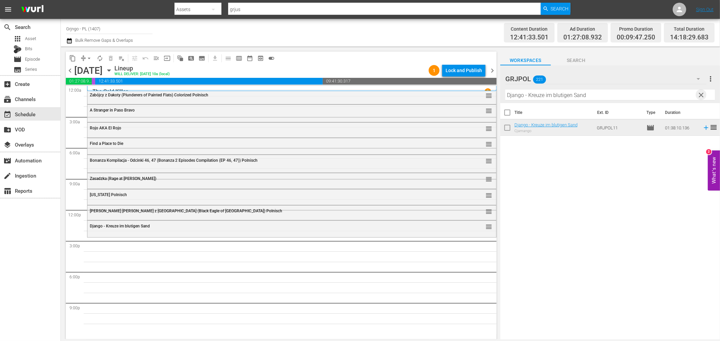
click at [704, 92] on span "clear" at bounding box center [701, 95] width 8 height 8
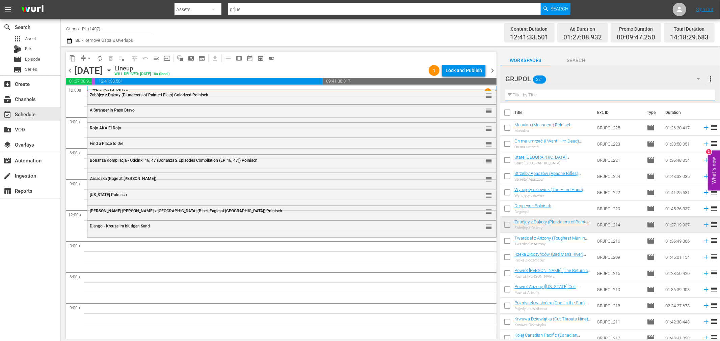
paste input "¡Ay, [GEOGRAPHIC_DATA] no te rajes!"
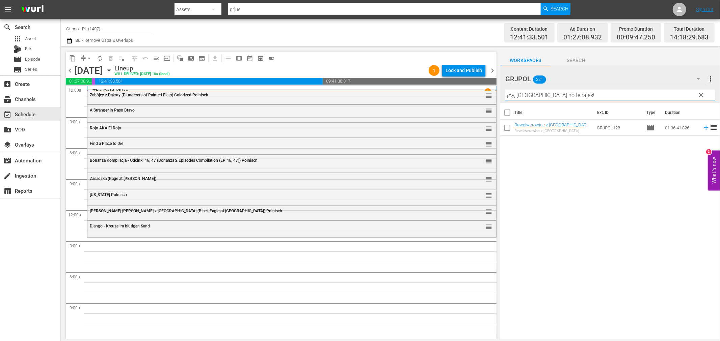
type input "¡Ay, [GEOGRAPHIC_DATA] no te rajes!"
click at [702, 126] on icon at bounding box center [705, 127] width 7 height 7
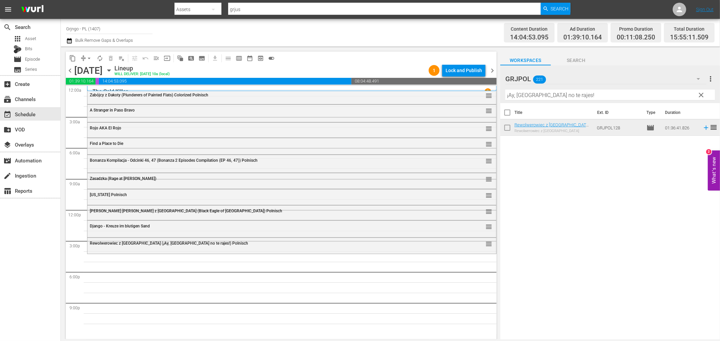
drag, startPoint x: 701, startPoint y: 95, endPoint x: 501, endPoint y: 78, distance: 200.8
click at [701, 95] on span "clear" at bounding box center [701, 95] width 8 height 8
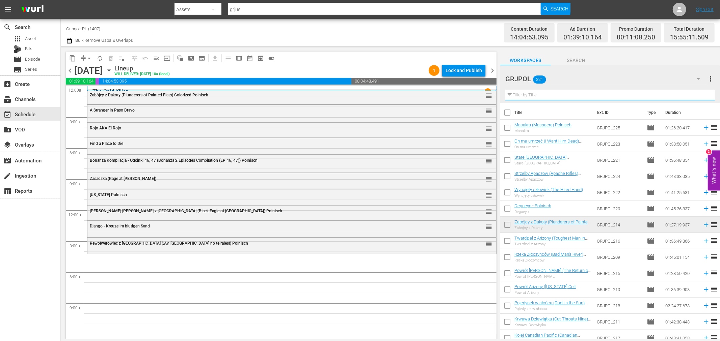
paste input "May [DEMOGRAPHIC_DATA] Forgive You... But I Won't"
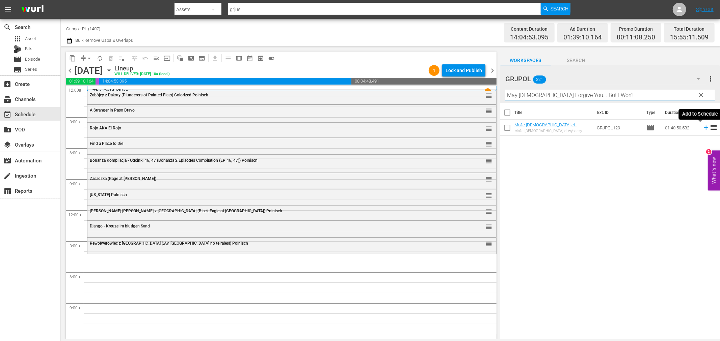
type input "May [DEMOGRAPHIC_DATA] Forgive You... But I Won't"
click at [702, 130] on icon at bounding box center [705, 127] width 7 height 7
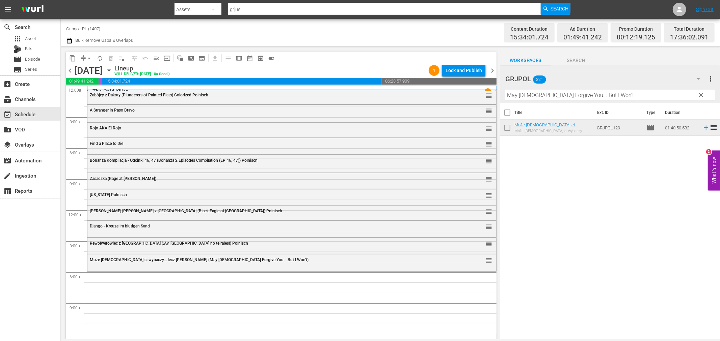
drag, startPoint x: 702, startPoint y: 93, endPoint x: 523, endPoint y: 93, distance: 178.8
click at [702, 93] on span "clear" at bounding box center [701, 95] width 8 height 8
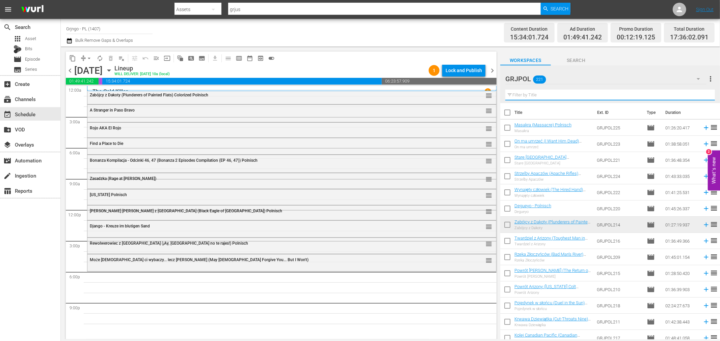
paste input "The Lonesome Trail"
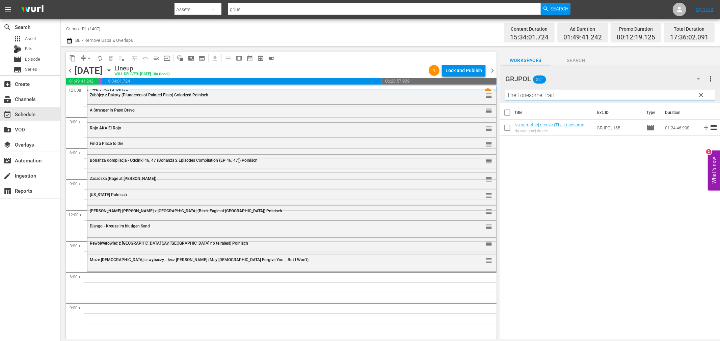
type input "The Lonesome Trail"
click at [703, 128] on icon at bounding box center [705, 128] width 4 height 4
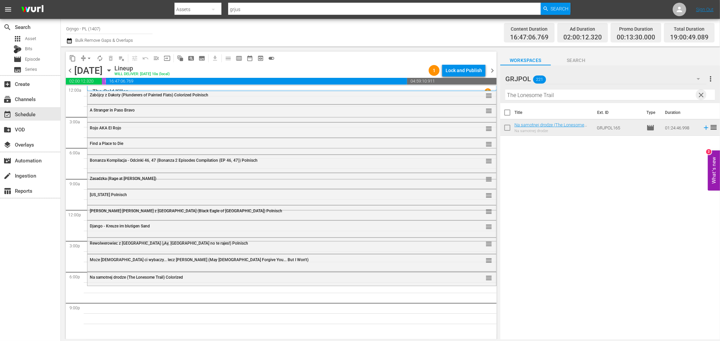
click at [700, 94] on span "clear" at bounding box center [701, 95] width 8 height 8
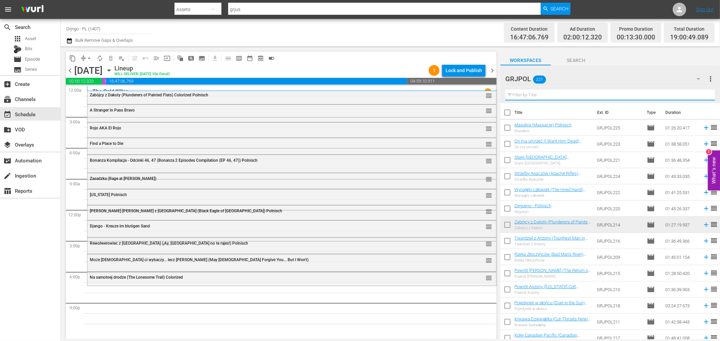
click at [595, 94] on input "text" at bounding box center [609, 95] width 209 height 11
paste input "Death Knows No Time AKA Tierra Brava"
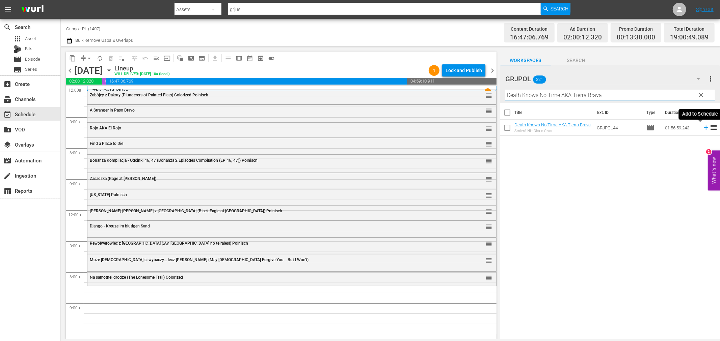
type input "Death Knows No Time AKA Tierra Brava"
drag, startPoint x: 699, startPoint y: 127, endPoint x: 698, endPoint y: 132, distance: 5.9
click at [702, 127] on icon at bounding box center [705, 127] width 7 height 7
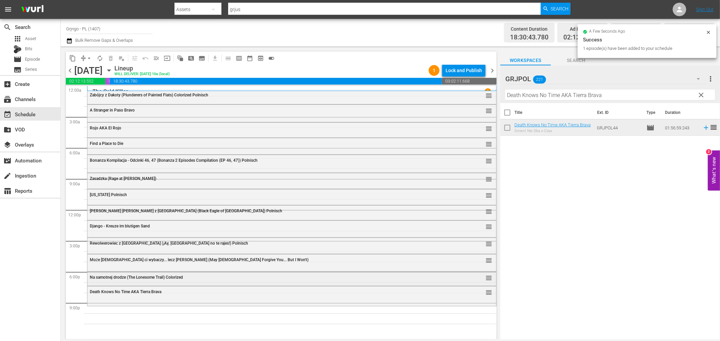
click at [160, 281] on div "Na samotnej drodze (The Lonesome Trail) Colorized reorder" at bounding box center [291, 277] width 409 height 11
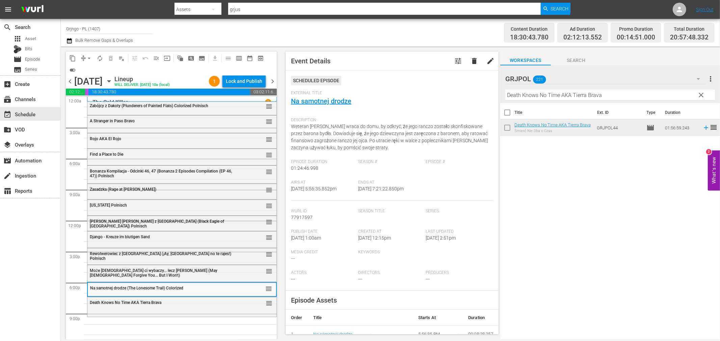
click at [150, 305] on span "Death Knows No Time AKA Tierra Brava" at bounding box center [126, 303] width 72 height 5
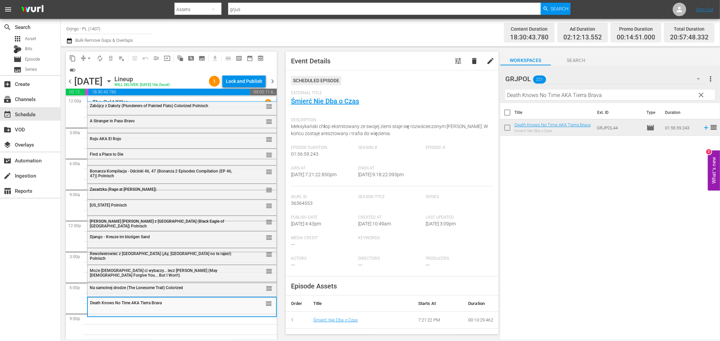
click at [700, 93] on span "clear" at bounding box center [701, 95] width 8 height 8
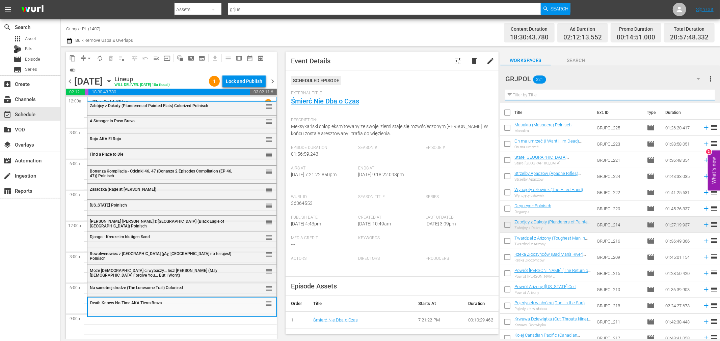
paste input "The Glory Guys"
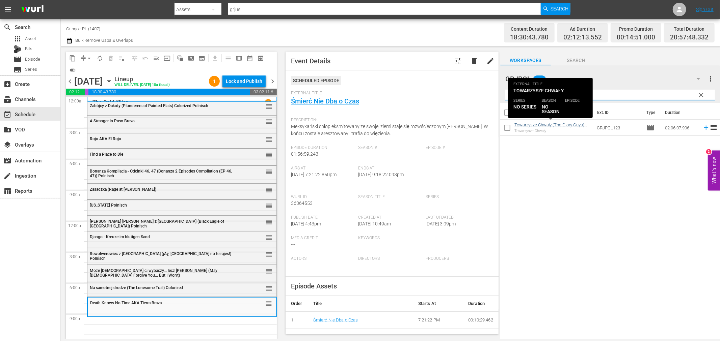
type input "The Glory Guys"
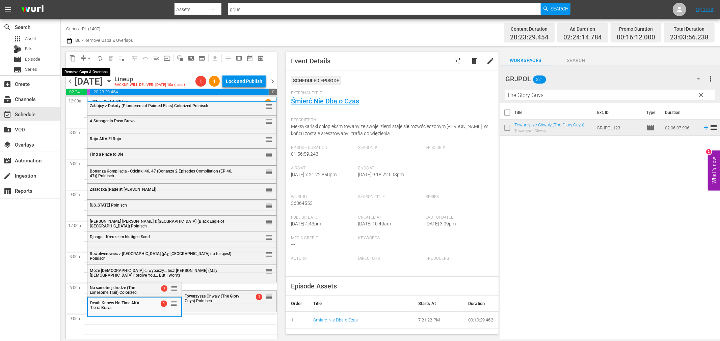
click at [87, 57] on span "arrow_drop_down" at bounding box center [89, 58] width 7 height 7
click at [105, 94] on li "Align to End of Previous Day" at bounding box center [89, 93] width 71 height 11
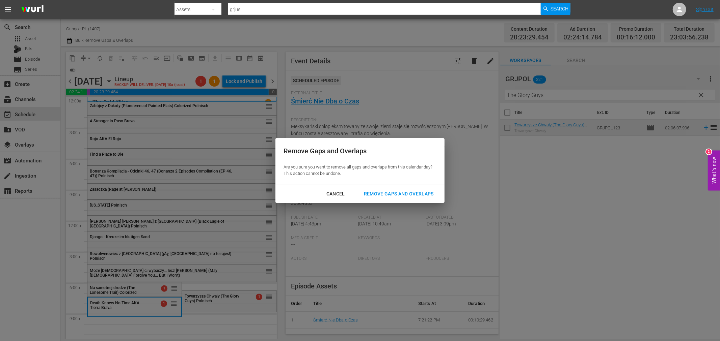
click at [378, 194] on div "Remove Gaps and Overlaps" at bounding box center [398, 194] width 81 height 8
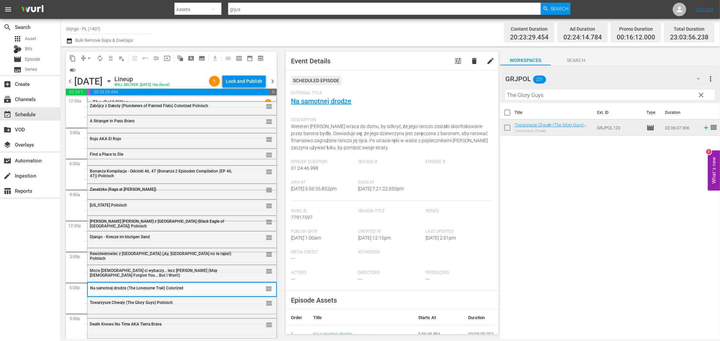
click at [134, 308] on div "Towarzysze Chwały (The Glory Guys) Polnisch reorder" at bounding box center [181, 303] width 189 height 11
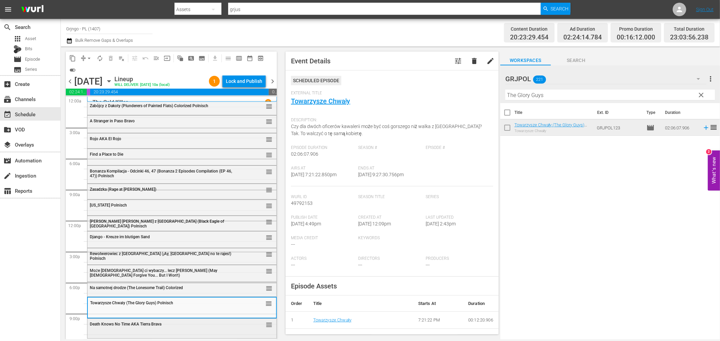
click at [136, 326] on span "Death Knows No Time AKA Tierra Brava" at bounding box center [126, 324] width 72 height 5
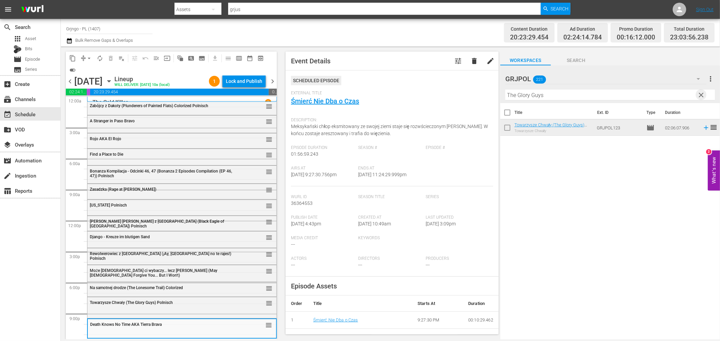
click at [701, 92] on span "clear" at bounding box center [701, 95] width 8 height 8
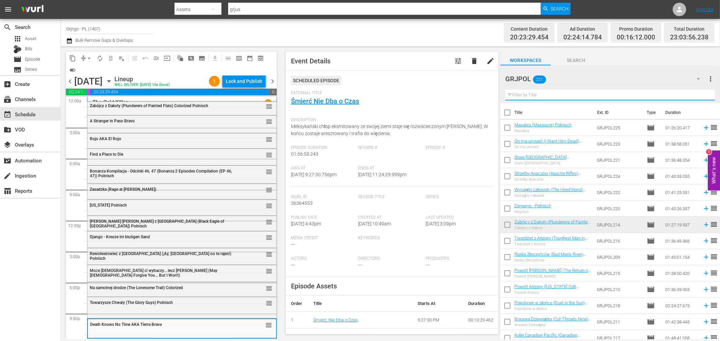
paste input "The Grand Duel aka The Big Showdown"
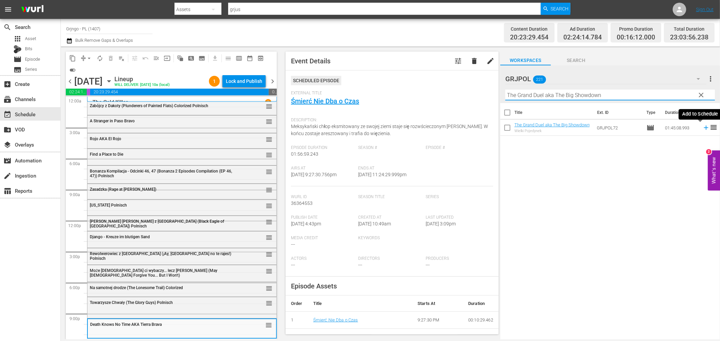
type input "The Grand Duel aka The Big Showdown"
click at [703, 128] on icon at bounding box center [705, 128] width 4 height 4
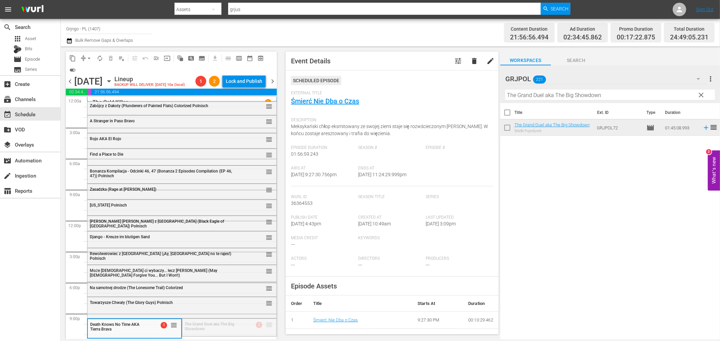
drag, startPoint x: 263, startPoint y: 327, endPoint x: 261, endPoint y: 339, distance: 12.3
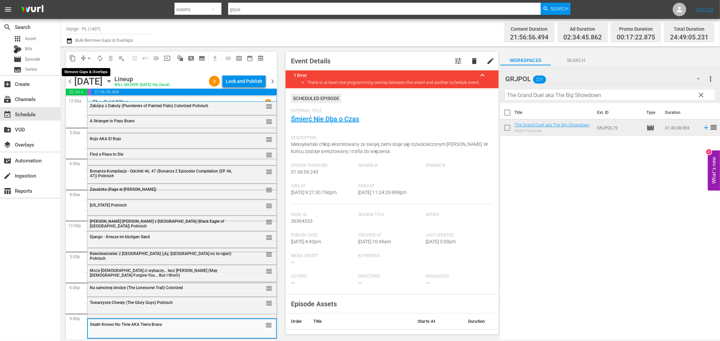
click at [90, 57] on span "arrow_drop_down" at bounding box center [89, 58] width 7 height 7
click at [89, 92] on li "Align to End of Previous Day" at bounding box center [89, 93] width 71 height 11
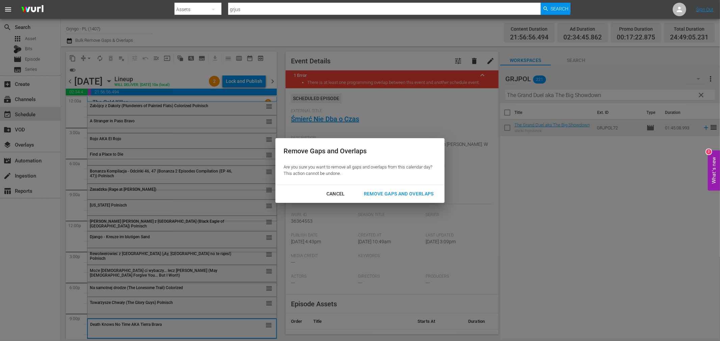
click at [383, 193] on div "Remove Gaps and Overlaps" at bounding box center [398, 194] width 81 height 8
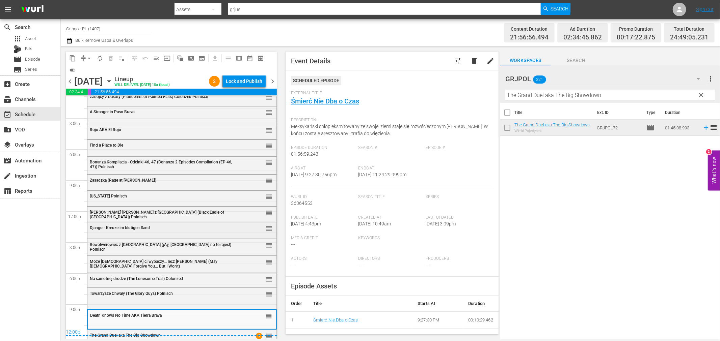
scroll to position [17, 0]
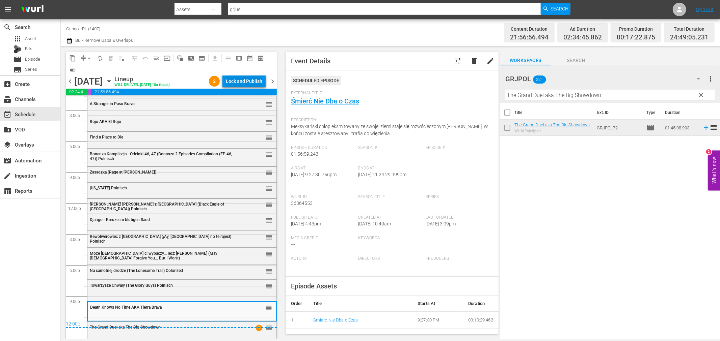
click at [238, 79] on div "Lock and Publish" at bounding box center [244, 81] width 36 height 12
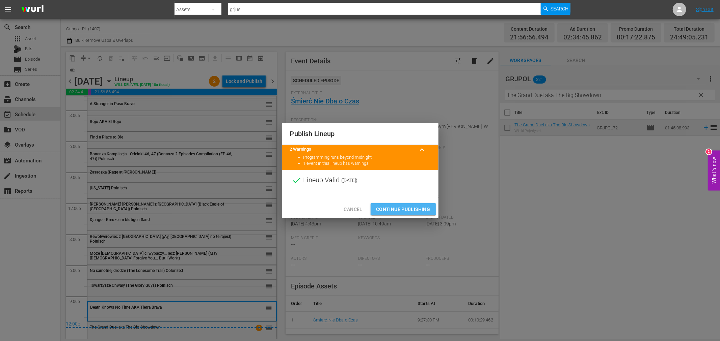
click at [398, 207] on span "Continue Publishing" at bounding box center [403, 209] width 54 height 8
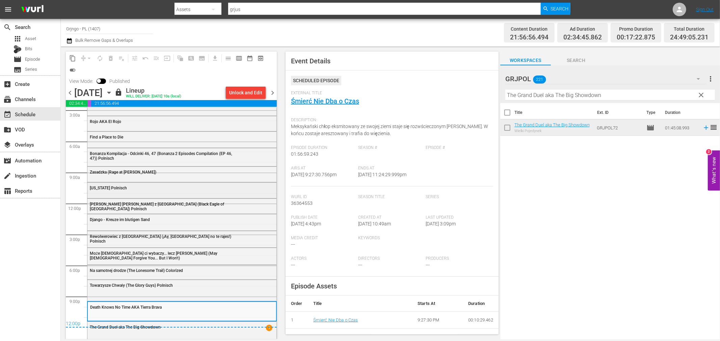
scroll to position [0, 0]
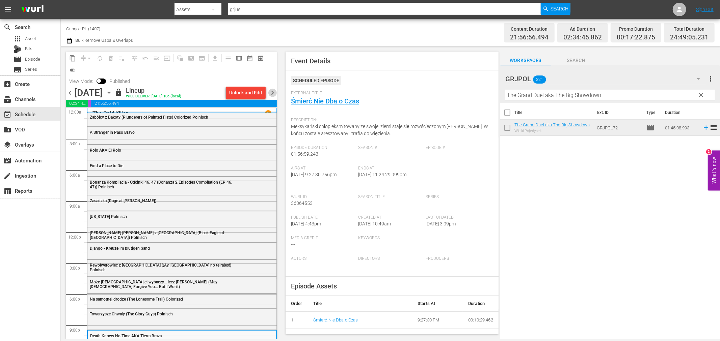
click at [272, 92] on span "chevron_right" at bounding box center [272, 93] width 8 height 8
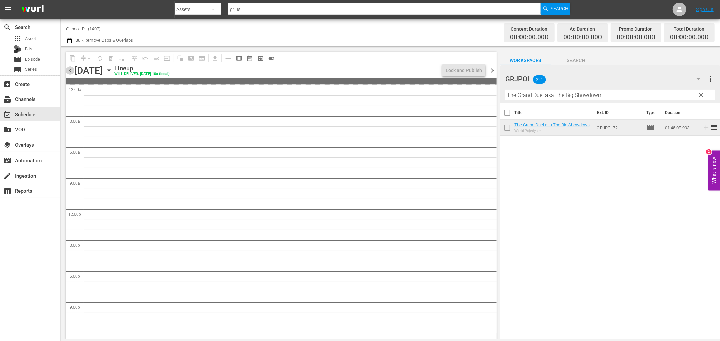
click at [71, 69] on span "chevron_left" at bounding box center [70, 70] width 8 height 8
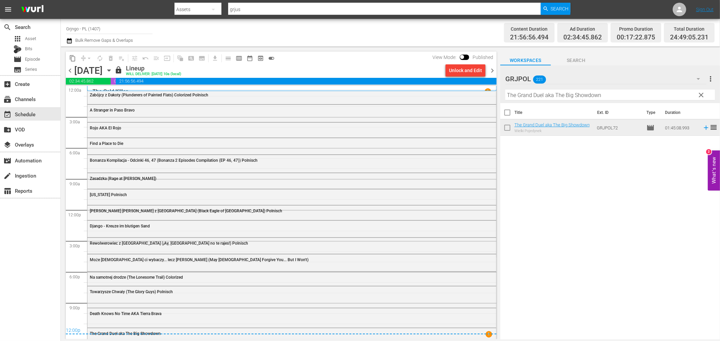
click at [492, 69] on span "chevron_right" at bounding box center [492, 70] width 8 height 8
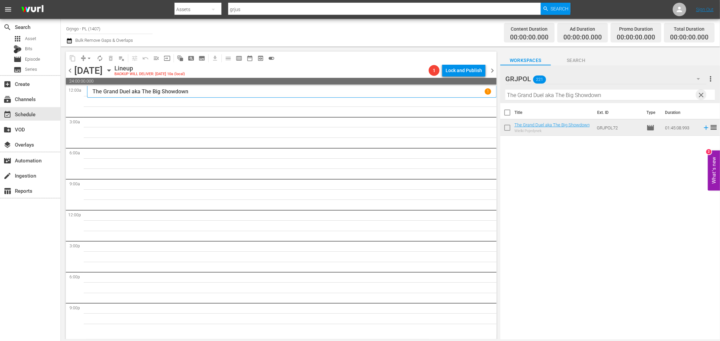
click at [700, 96] on span "clear" at bounding box center [701, 95] width 8 height 8
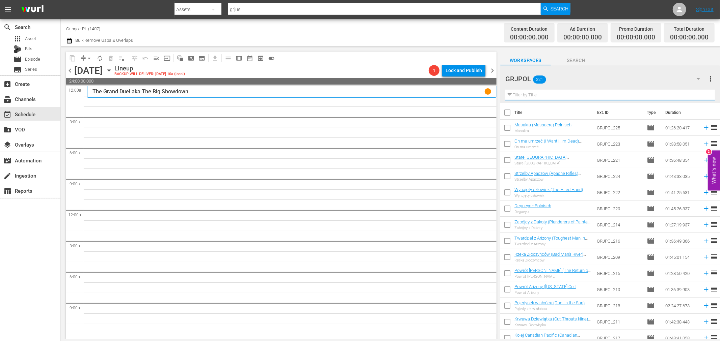
paste input "[US_STATE] Colt Returns"
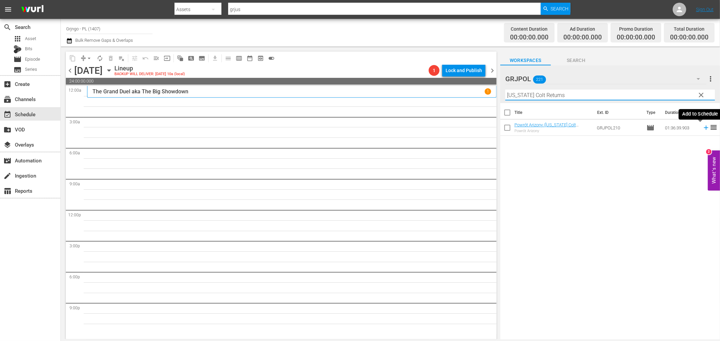
type input "[US_STATE] Colt Returns"
click at [702, 127] on icon at bounding box center [705, 127] width 7 height 7
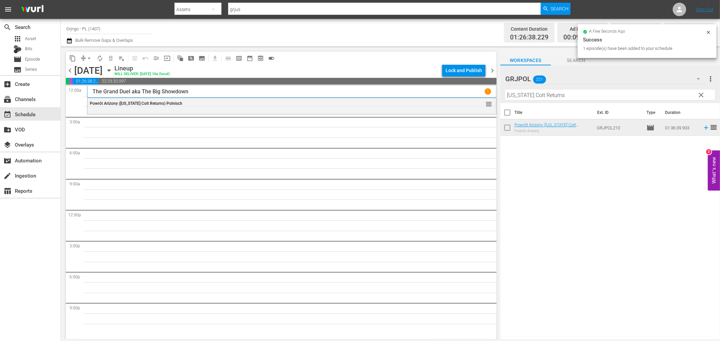
drag, startPoint x: 701, startPoint y: 92, endPoint x: 503, endPoint y: 109, distance: 199.0
click at [701, 92] on span "clear" at bounding box center [701, 95] width 8 height 8
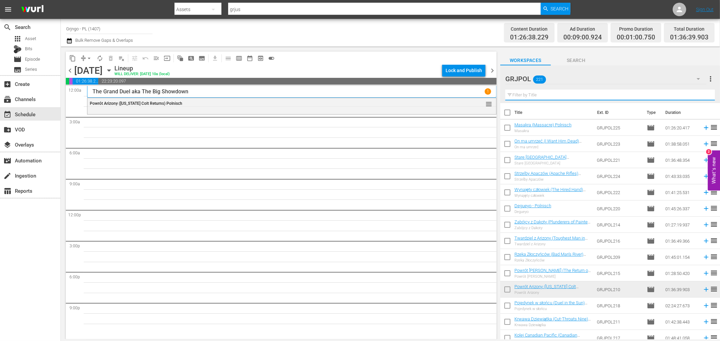
paste input "The Great Treasure [PERSON_NAME]"
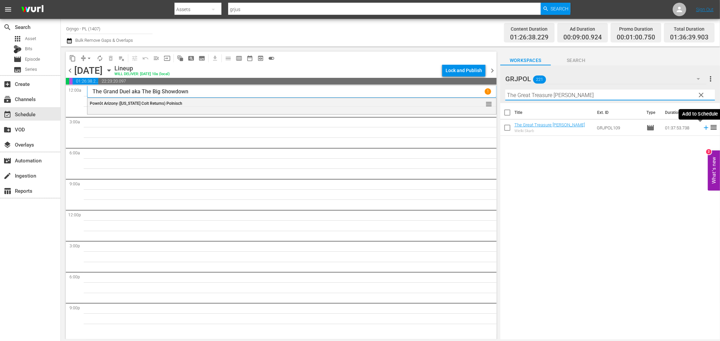
type input "The Great Treasure [PERSON_NAME]"
click at [703, 126] on icon at bounding box center [705, 128] width 4 height 4
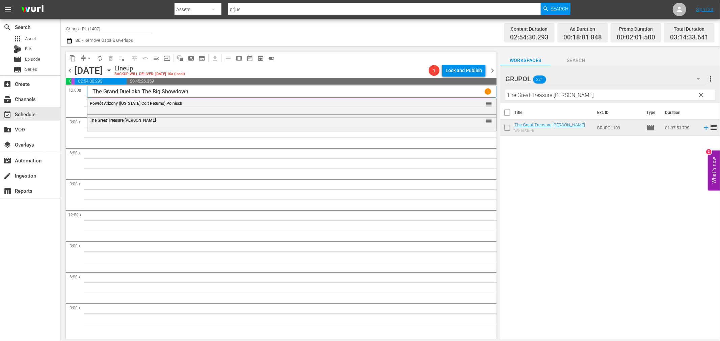
click at [701, 93] on span "clear" at bounding box center [701, 95] width 8 height 8
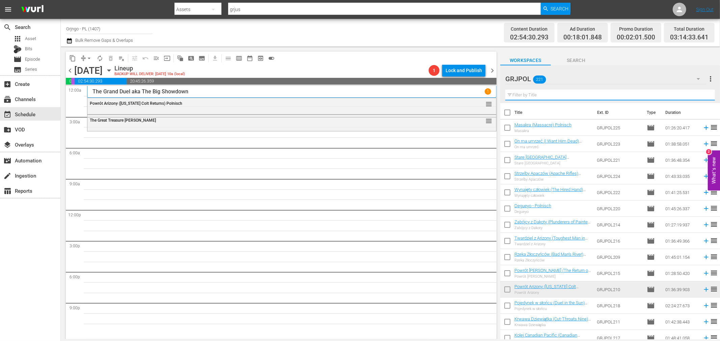
paste input "Damned Pistols of [GEOGRAPHIC_DATA]"
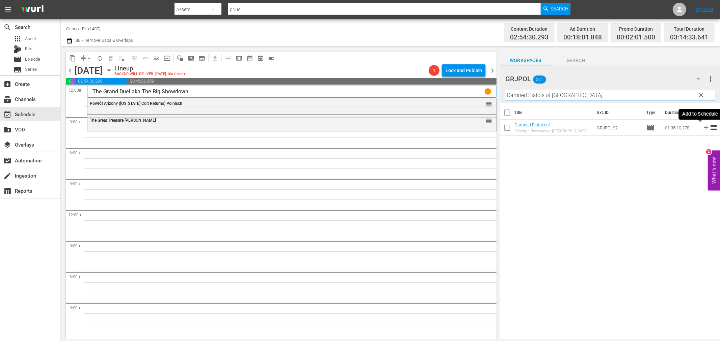
type input "Damned Pistols of [GEOGRAPHIC_DATA]"
click at [703, 127] on icon at bounding box center [705, 128] width 4 height 4
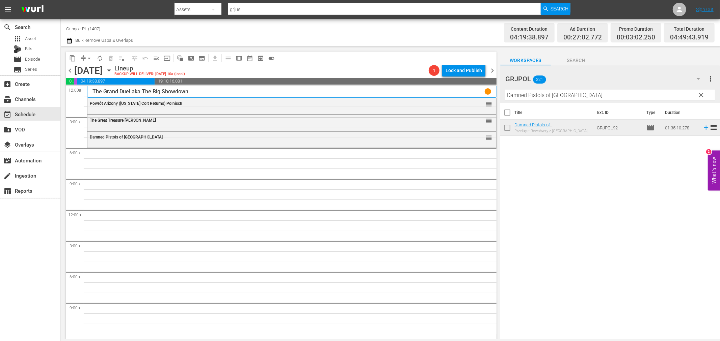
drag, startPoint x: 700, startPoint y: 93, endPoint x: 575, endPoint y: 96, distance: 125.2
click at [700, 94] on span "clear" at bounding box center [701, 95] width 8 height 8
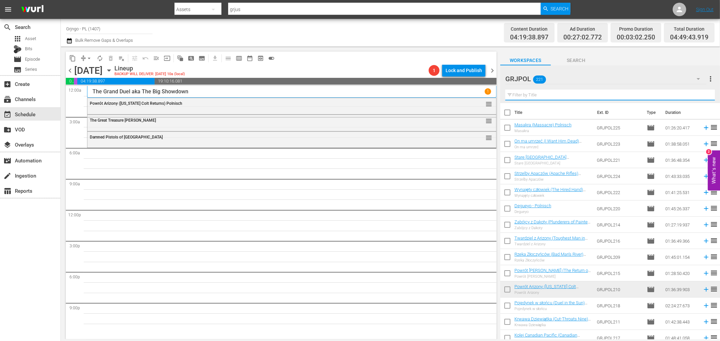
paste input "Einladung zum Totentanz"
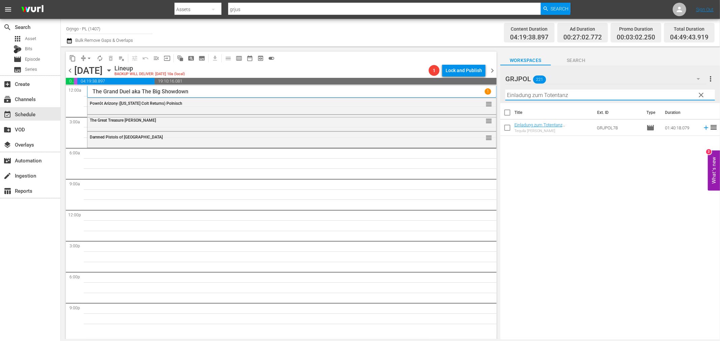
type input "Einladung zum Totentanz"
click at [702, 93] on span "clear" at bounding box center [701, 95] width 8 height 8
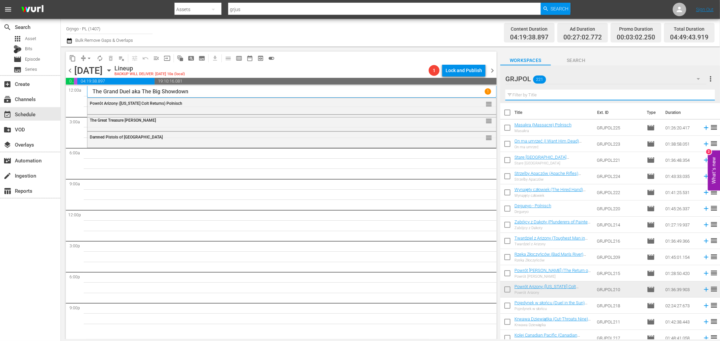
paste input "The Brute and the Beast"
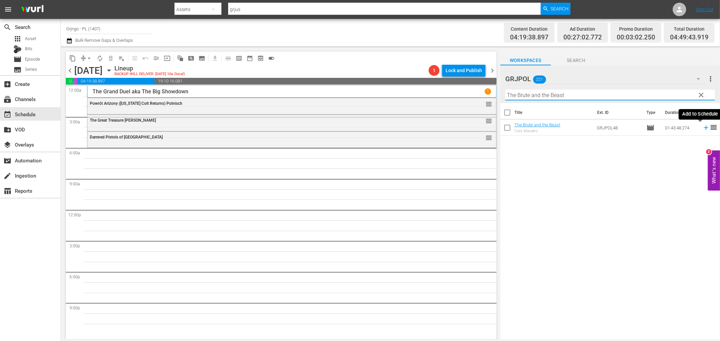
type input "The Brute and the Beast"
click at [703, 128] on icon at bounding box center [705, 128] width 4 height 4
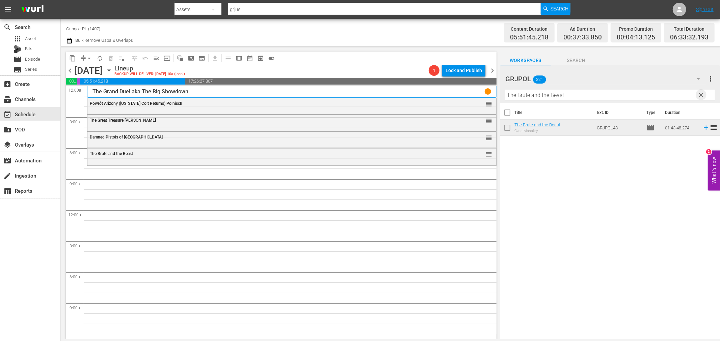
click at [703, 95] on span "clear" at bounding box center [701, 95] width 8 height 8
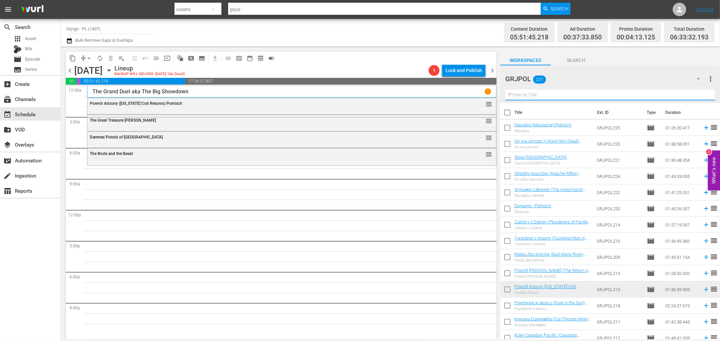
paste input "Einladung zum Totentanz"
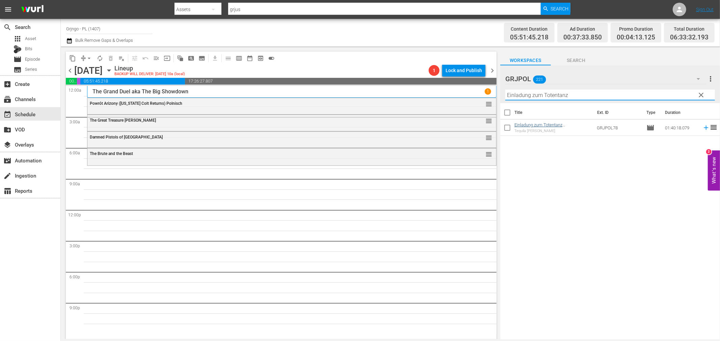
type input "Einladung zum Totentanz"
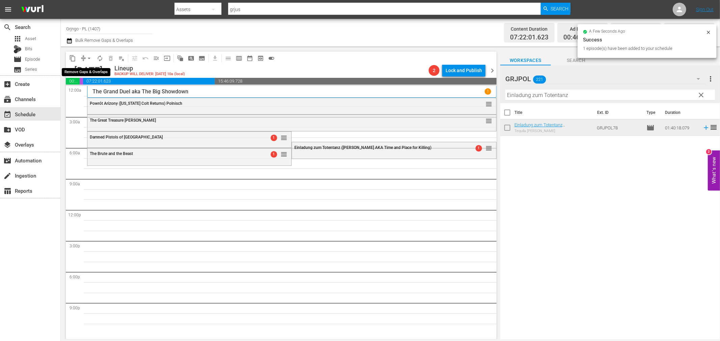
click at [88, 56] on span "arrow_drop_down" at bounding box center [89, 58] width 7 height 7
click at [100, 88] on li "Align to End of Previous Day" at bounding box center [89, 93] width 71 height 11
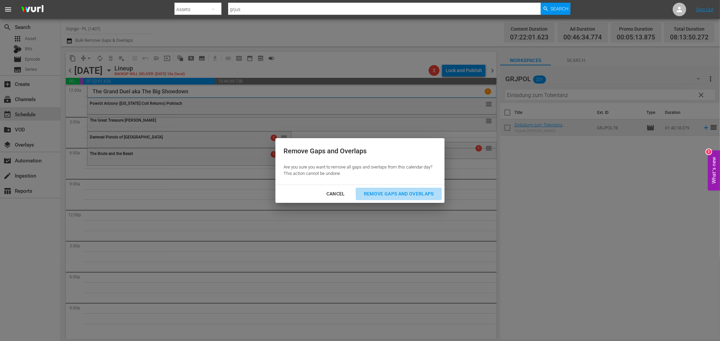
click at [365, 196] on div "Remove Gaps and Overlaps" at bounding box center [398, 194] width 81 height 8
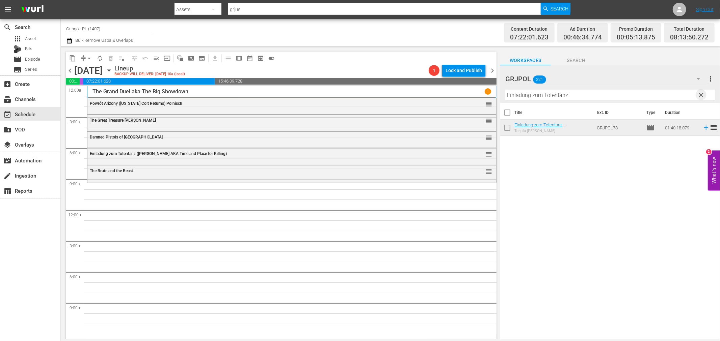
click at [700, 93] on span "clear" at bounding box center [701, 95] width 8 height 8
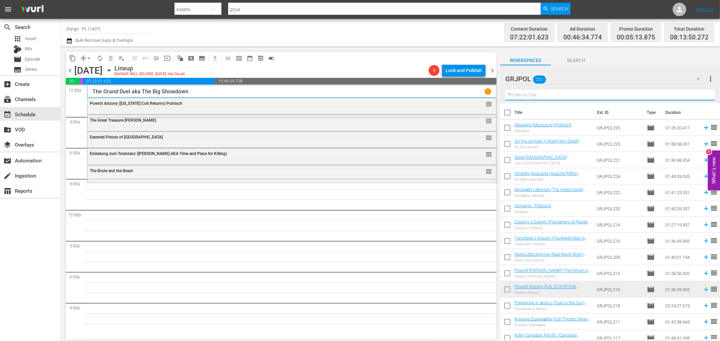
paste input "Beyond Hatred"
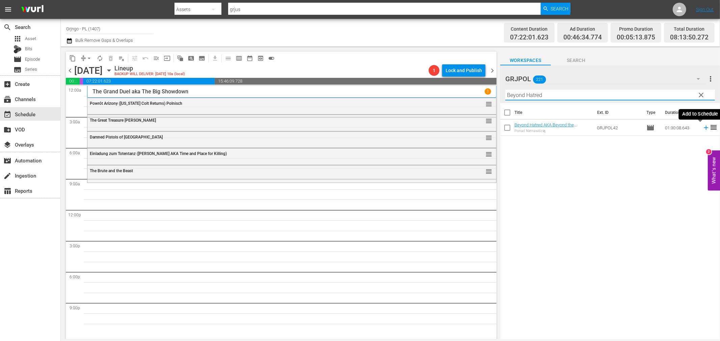
type input "Beyond Hatred"
click at [703, 128] on icon at bounding box center [705, 128] width 4 height 4
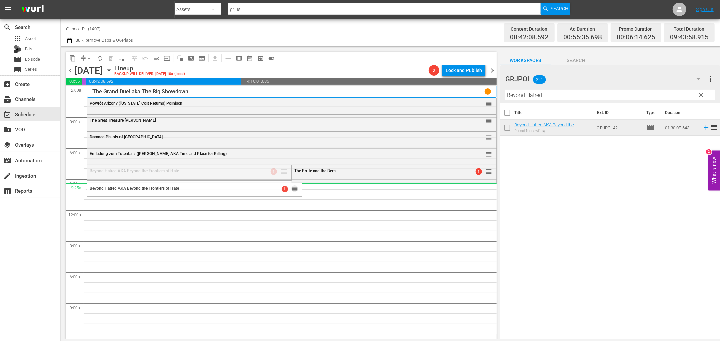
drag, startPoint x: 277, startPoint y: 170, endPoint x: 277, endPoint y: 183, distance: 12.8
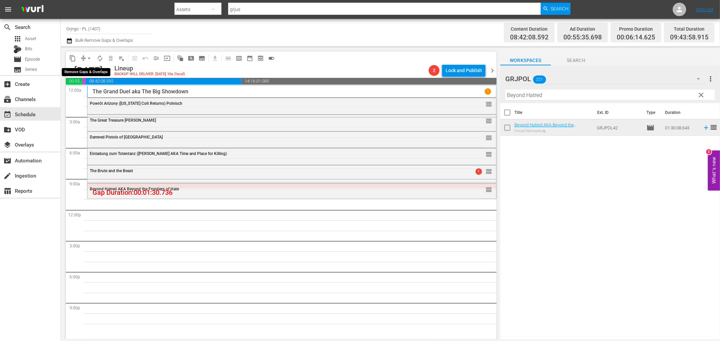
click at [90, 58] on span "arrow_drop_down" at bounding box center [89, 58] width 7 height 7
click at [93, 94] on li "Align to End of Previous Day" at bounding box center [89, 93] width 71 height 11
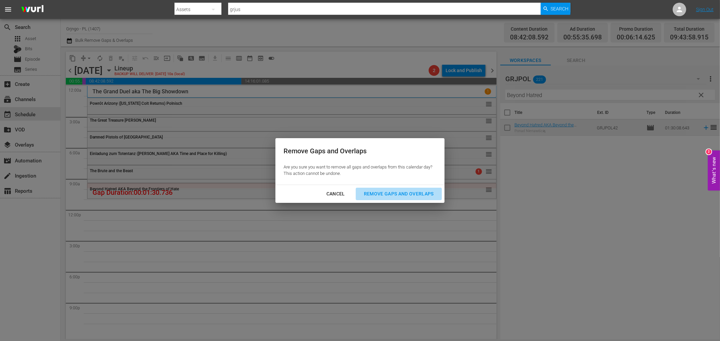
click at [377, 192] on div "Remove Gaps and Overlaps" at bounding box center [398, 194] width 81 height 8
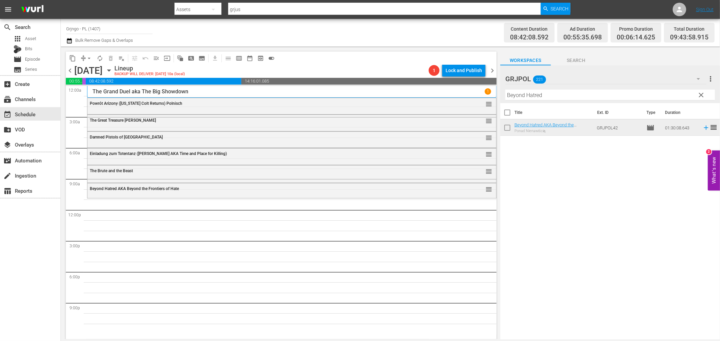
drag, startPoint x: 699, startPoint y: 95, endPoint x: 515, endPoint y: 93, distance: 184.2
click at [699, 95] on span "clear" at bounding box center [701, 95] width 8 height 8
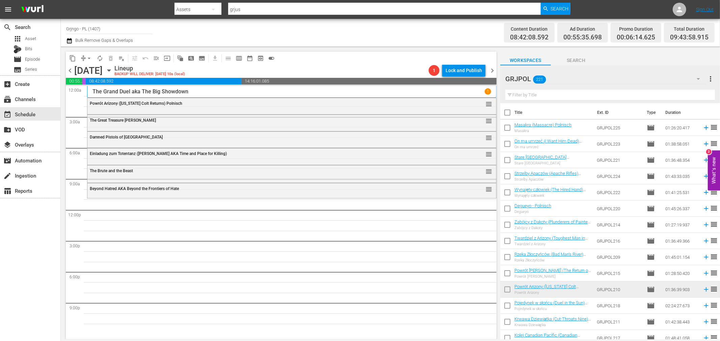
click at [509, 93] on input "text" at bounding box center [609, 95] width 209 height 11
paste input "Vengeance Valley"
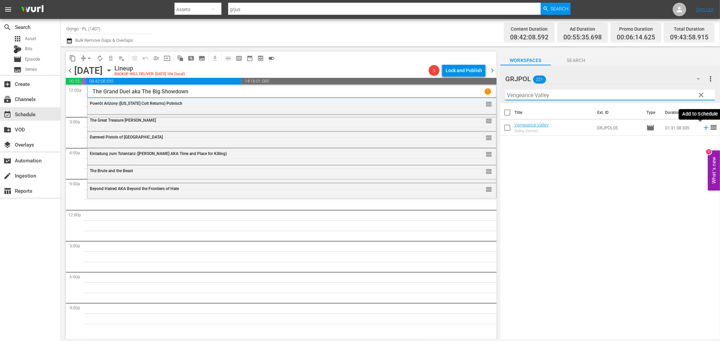
type input "Vengeance Valley"
drag, startPoint x: 699, startPoint y: 128, endPoint x: 717, endPoint y: 130, distance: 17.7
click at [703, 128] on icon at bounding box center [705, 128] width 4 height 4
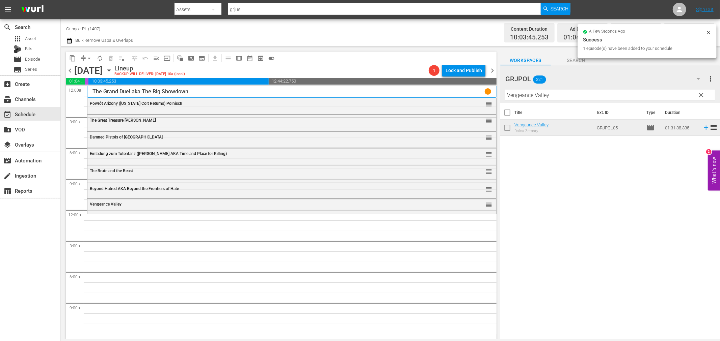
click at [701, 93] on span "clear" at bounding box center [701, 95] width 8 height 8
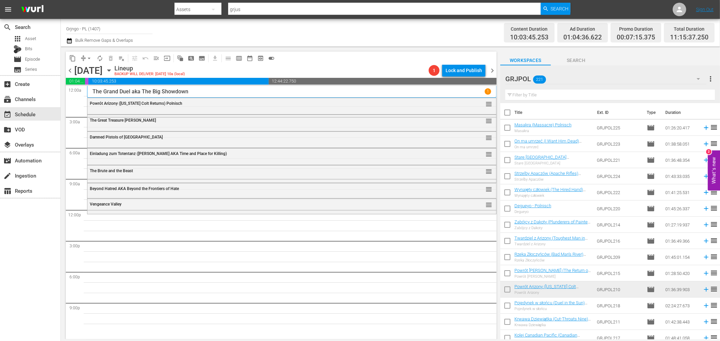
click at [535, 95] on input "text" at bounding box center [609, 95] width 209 height 11
paste input "Western Kid"
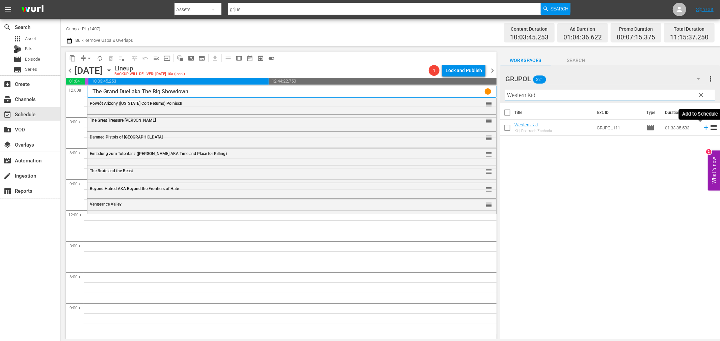
type input "Western Kid"
click at [702, 127] on icon at bounding box center [705, 127] width 7 height 7
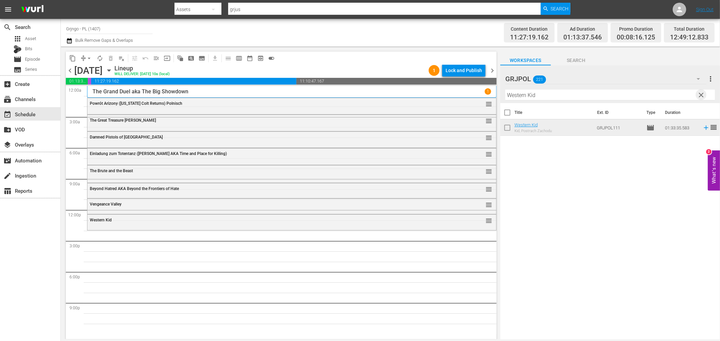
click at [700, 93] on span "clear" at bounding box center [701, 95] width 8 height 8
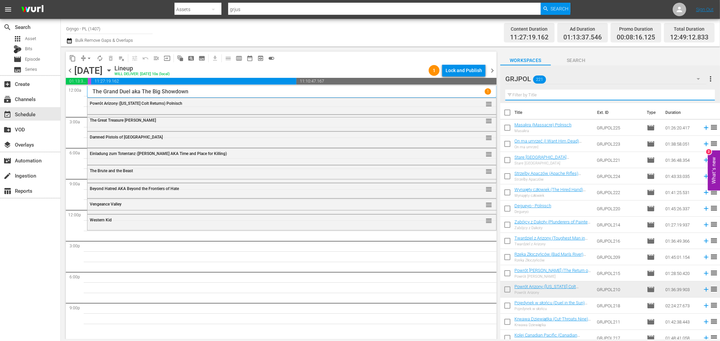
click at [554, 93] on input "text" at bounding box center [609, 95] width 209 height 11
paste input "Dragoon [PERSON_NAME] Massacre"
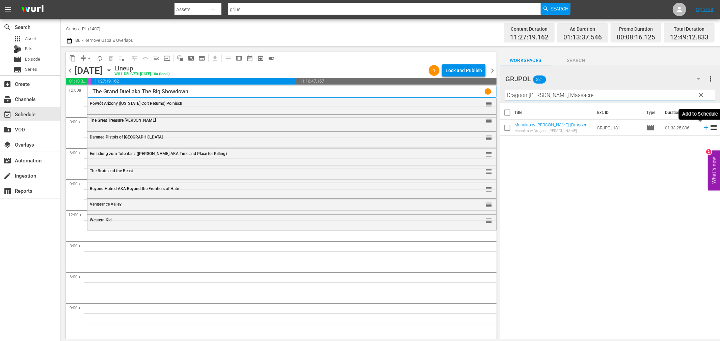
type input "Dragoon [PERSON_NAME] Massacre"
click at [703, 128] on icon at bounding box center [705, 128] width 4 height 4
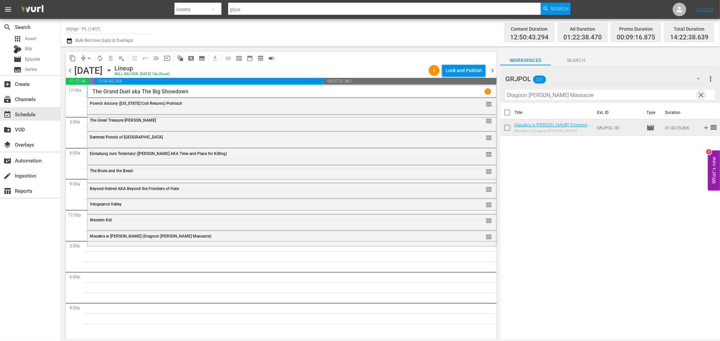
click at [701, 95] on span "clear" at bounding box center [701, 95] width 8 height 8
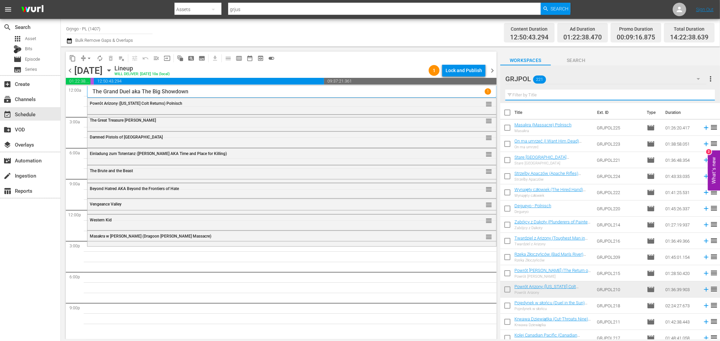
paste input "Massacre at [GEOGRAPHIC_DATA]"
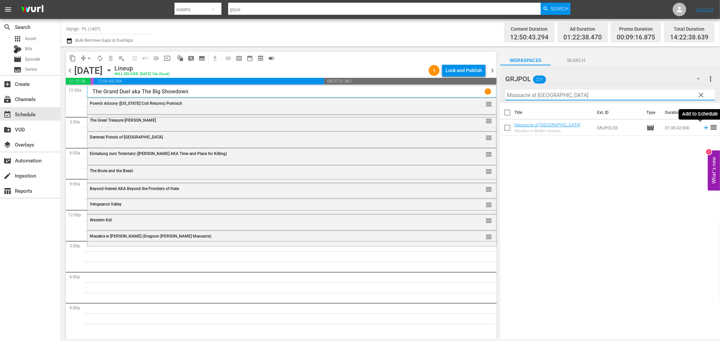
type input "Massacre at [GEOGRAPHIC_DATA]"
drag, startPoint x: 698, startPoint y: 128, endPoint x: 713, endPoint y: 127, distance: 15.2
click at [702, 128] on icon at bounding box center [705, 127] width 7 height 7
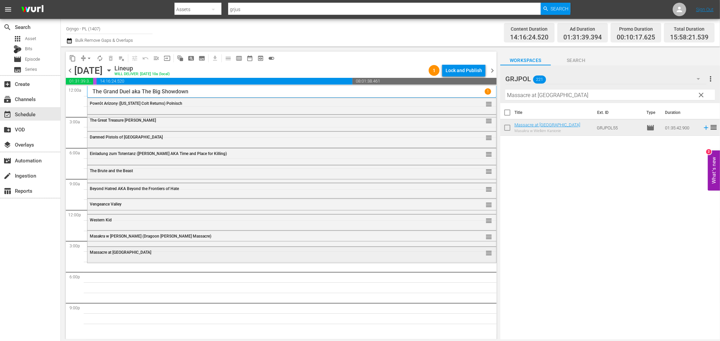
click at [144, 252] on div "Massacre at [GEOGRAPHIC_DATA]" at bounding box center [273, 252] width 367 height 5
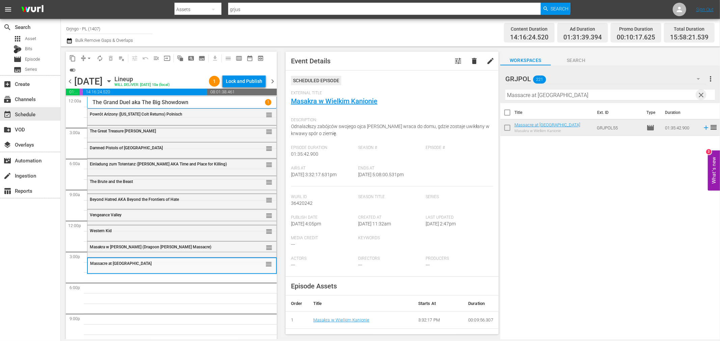
click at [699, 93] on span "clear" at bounding box center [701, 95] width 8 height 8
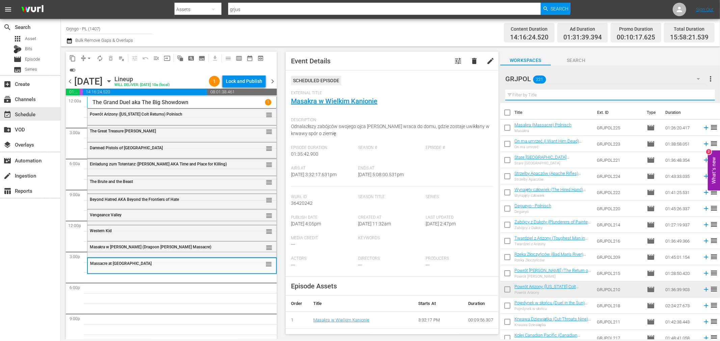
paste input "Gunsight Ridge"
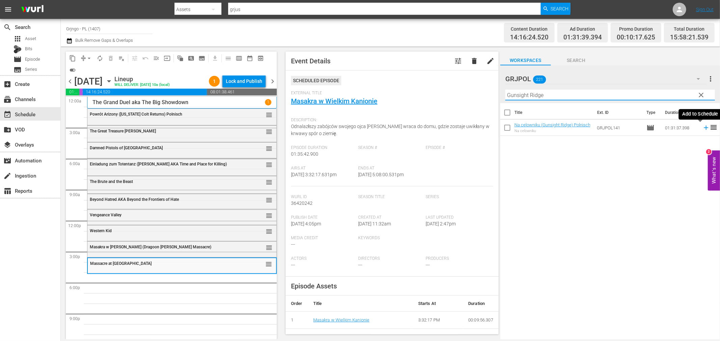
type input "Gunsight Ridge"
drag, startPoint x: 699, startPoint y: 127, endPoint x: 694, endPoint y: 147, distance: 21.3
click at [702, 127] on icon at bounding box center [705, 127] width 7 height 7
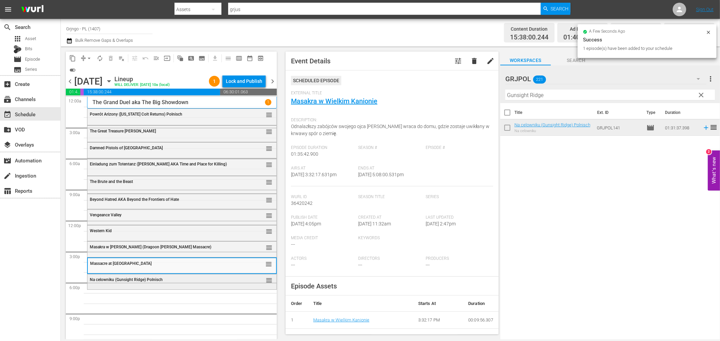
click at [133, 277] on div "Na celowniku (Gunsight Ridge) Polnisch reorder" at bounding box center [181, 280] width 189 height 11
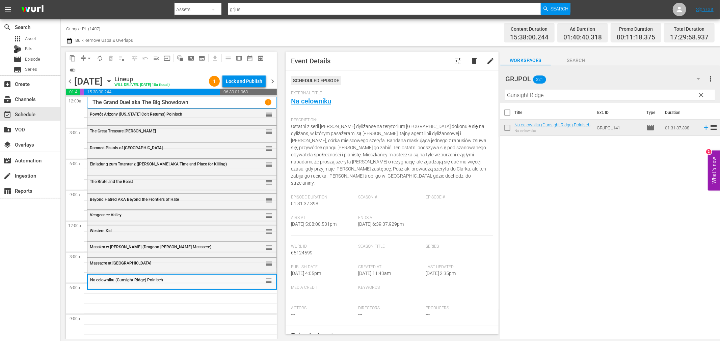
click at [700, 92] on span "clear" at bounding box center [701, 95] width 8 height 8
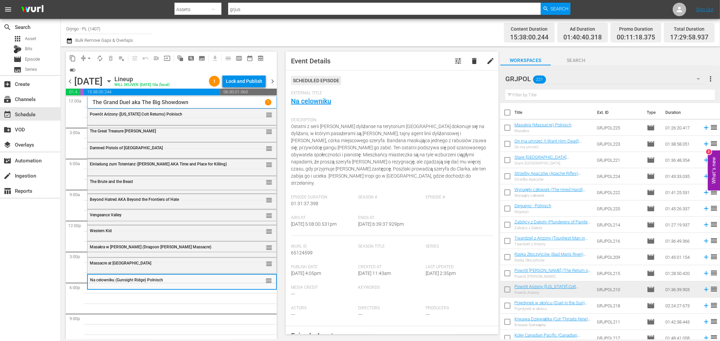
click at [524, 94] on input "text" at bounding box center [609, 95] width 209 height 11
paste input "[PERSON_NAME]"
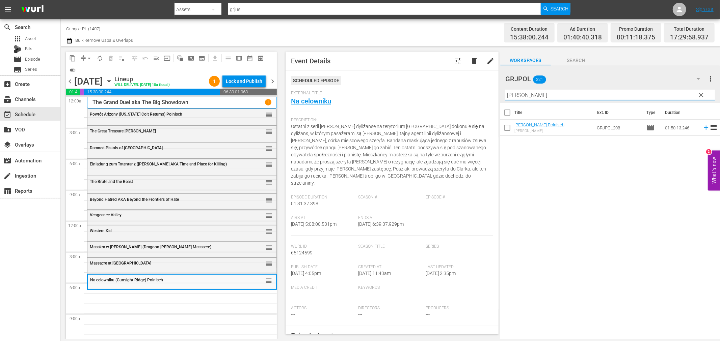
type input "[PERSON_NAME]"
click at [703, 129] on icon at bounding box center [705, 128] width 4 height 4
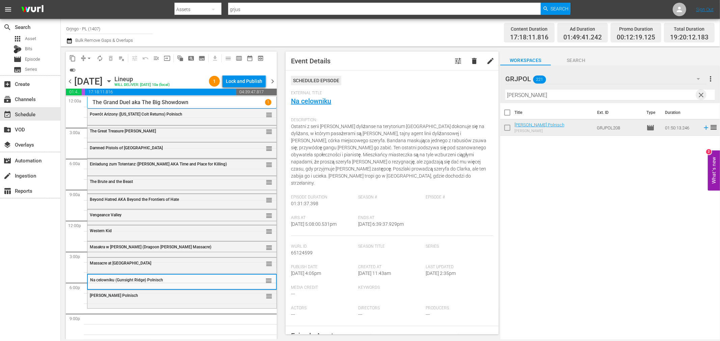
click at [701, 95] on span "clear" at bounding box center [701, 95] width 8 height 8
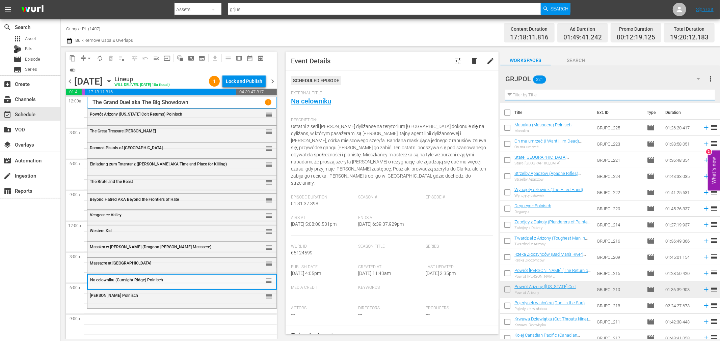
paste input "Go with God, Gringo"
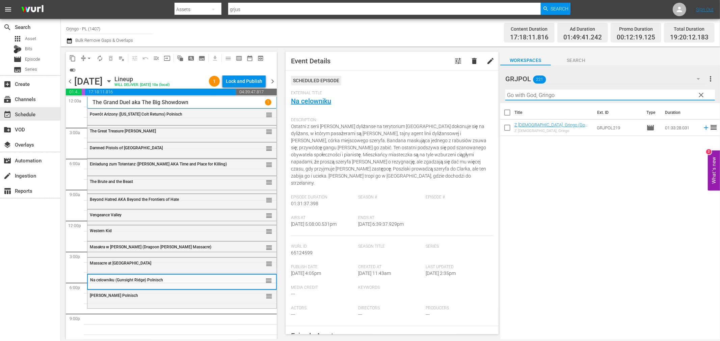
type input "Go with God, Gringo"
click at [702, 125] on icon at bounding box center [705, 127] width 7 height 7
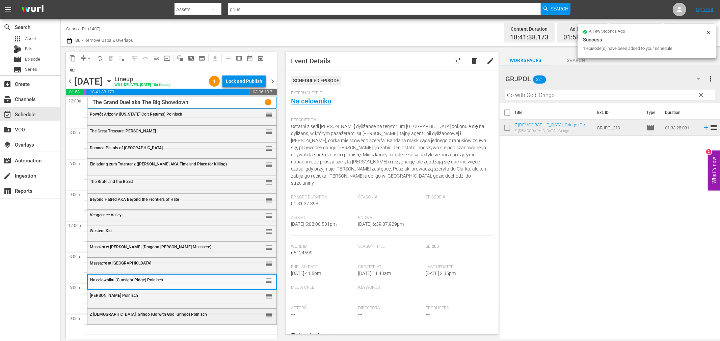
click at [169, 314] on span "Z [DEMOGRAPHIC_DATA], Gringo (Go with God, Gringo) Polnisch" at bounding box center [148, 314] width 117 height 5
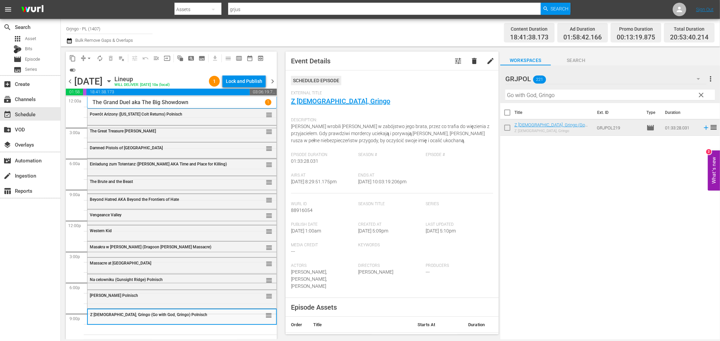
scroll to position [5, 0]
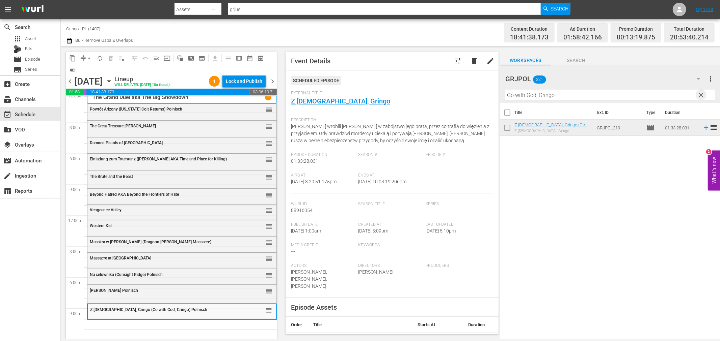
click at [699, 95] on span "clear" at bounding box center [701, 95] width 8 height 8
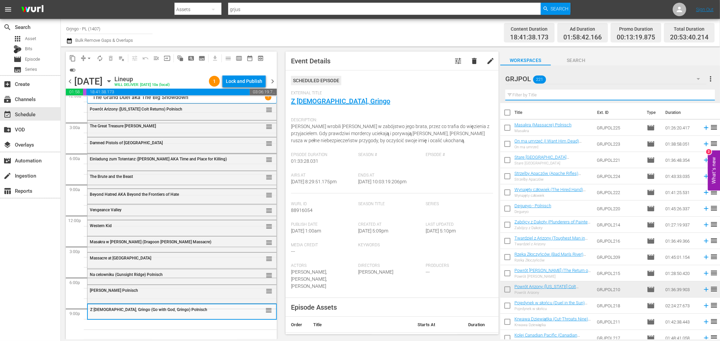
paste input "Shoot [PERSON_NAME], and Shoot Again"
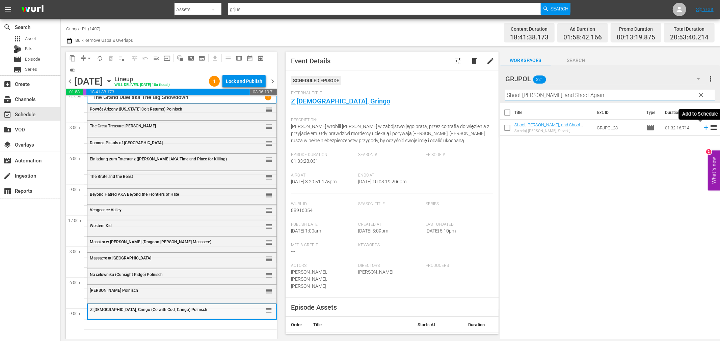
type input "Shoot [PERSON_NAME], and Shoot Again"
drag, startPoint x: 700, startPoint y: 127, endPoint x: 696, endPoint y: 137, distance: 10.7
click at [703, 128] on icon at bounding box center [705, 128] width 4 height 4
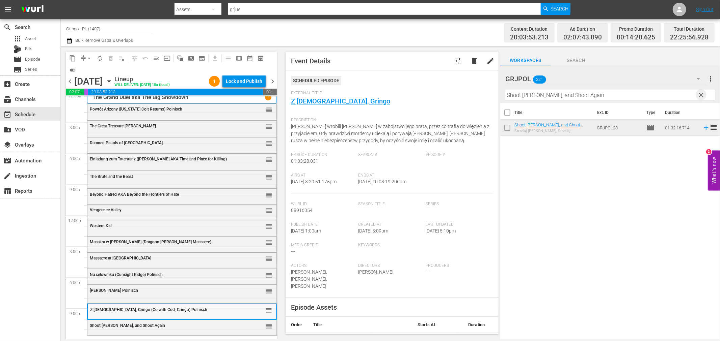
click at [702, 93] on span "clear" at bounding box center [701, 95] width 8 height 8
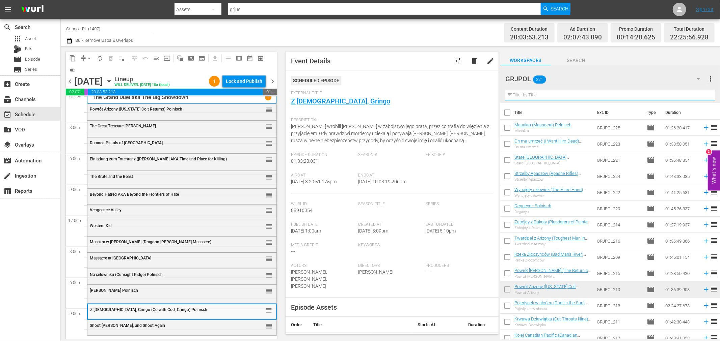
paste input "Gun Duel in [GEOGRAPHIC_DATA]"
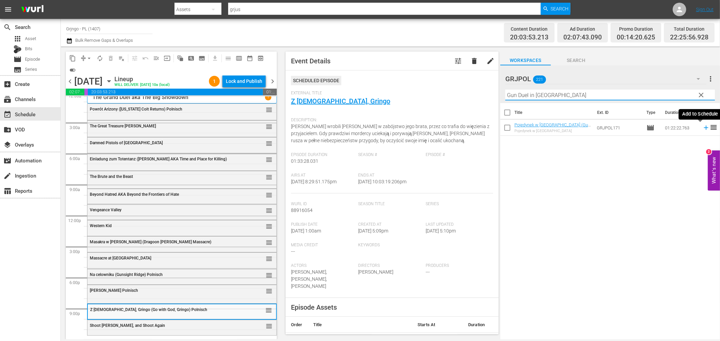
type input "Gun Duel in [GEOGRAPHIC_DATA]"
click at [702, 127] on icon at bounding box center [705, 127] width 7 height 7
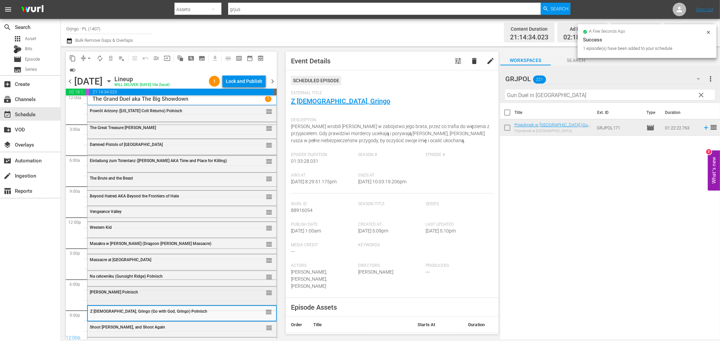
scroll to position [0, 0]
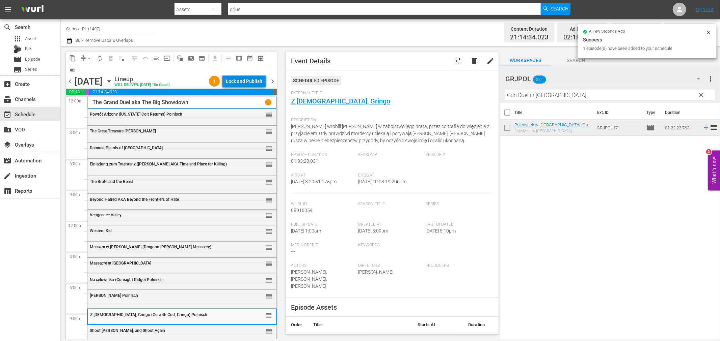
click at [234, 81] on div "Lock and Publish" at bounding box center [244, 81] width 36 height 12
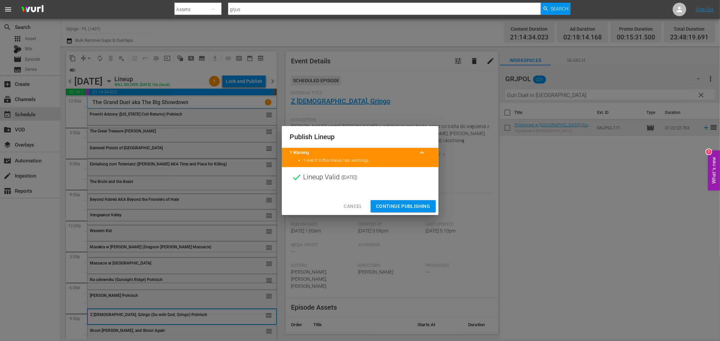
click at [400, 207] on span "Continue Publishing" at bounding box center [403, 206] width 54 height 8
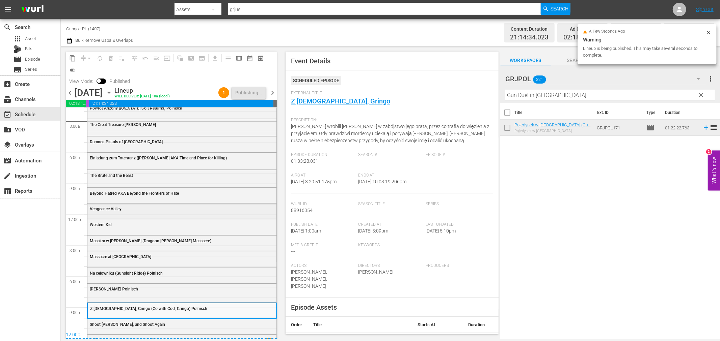
scroll to position [27, 0]
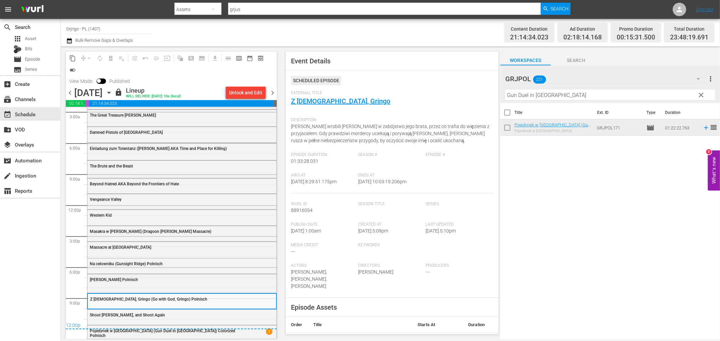
click at [274, 91] on span "chevron_right" at bounding box center [272, 93] width 8 height 8
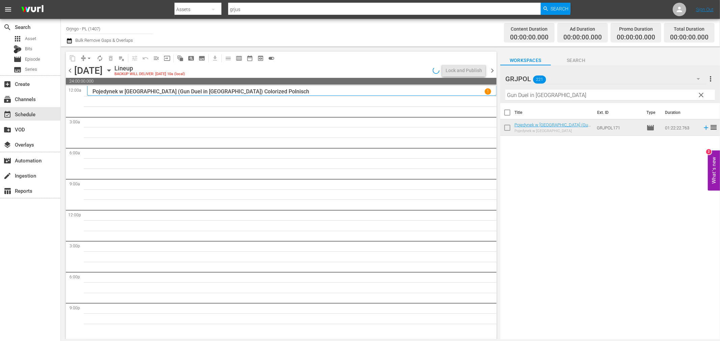
drag, startPoint x: 699, startPoint y: 95, endPoint x: 530, endPoint y: 98, distance: 168.7
click at [700, 95] on span "clear" at bounding box center [701, 95] width 8 height 8
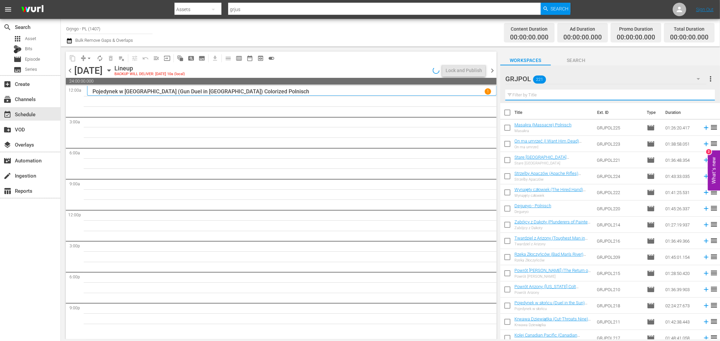
paste input "Seven Pistols for a Massacre"
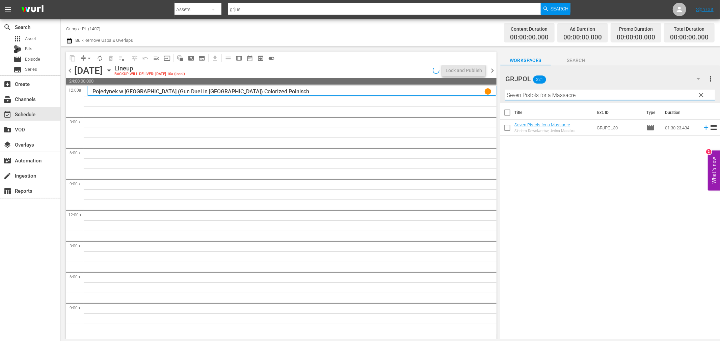
type input "Seven Pistols for a Massacre"
click at [702, 126] on icon at bounding box center [705, 127] width 7 height 7
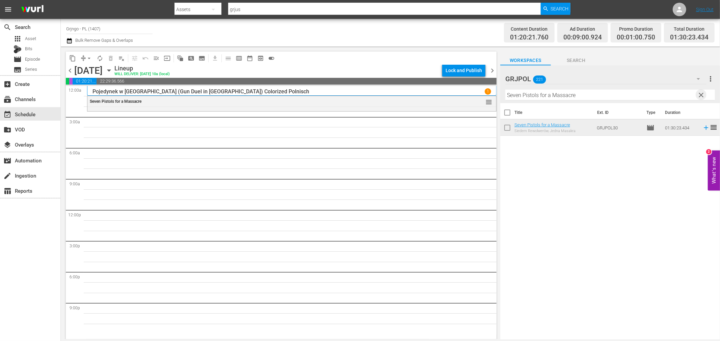
drag, startPoint x: 701, startPoint y: 93, endPoint x: 482, endPoint y: 92, distance: 218.3
click at [701, 93] on span "clear" at bounding box center [701, 95] width 8 height 8
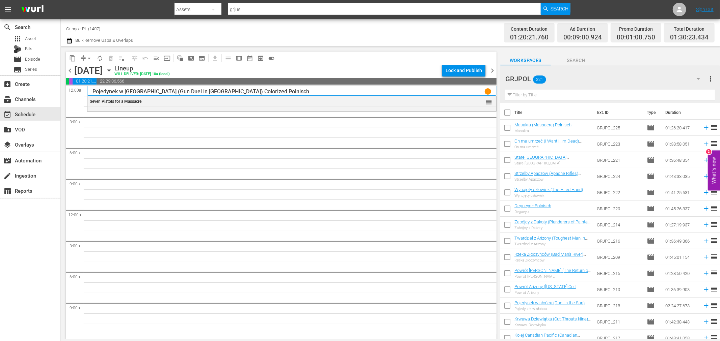
click at [522, 91] on input "text" at bounding box center [609, 95] width 209 height 11
paste input "Renegade Girl"
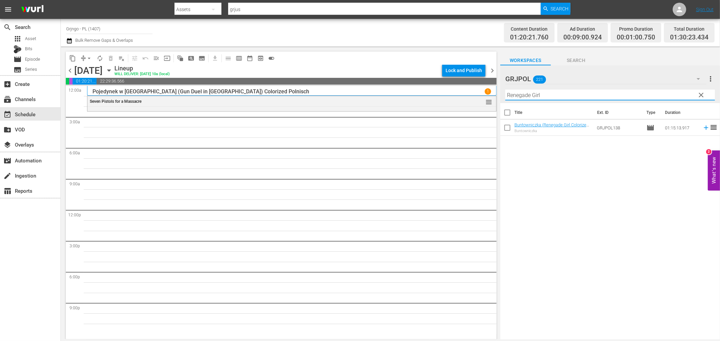
type input "Renegade Girl"
click at [702, 91] on span "clear" at bounding box center [701, 95] width 8 height 8
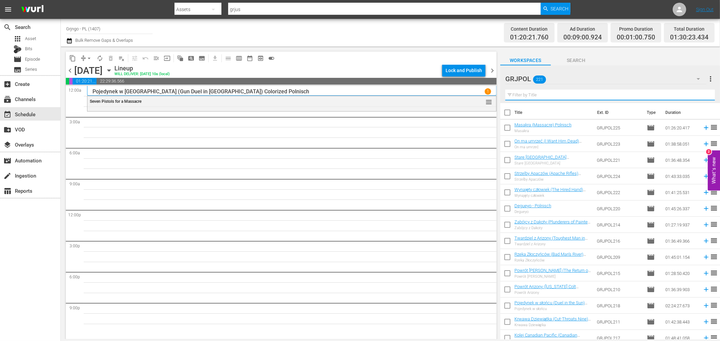
click at [560, 96] on input "text" at bounding box center [609, 95] width 209 height 11
paste input "Renegade Girl"
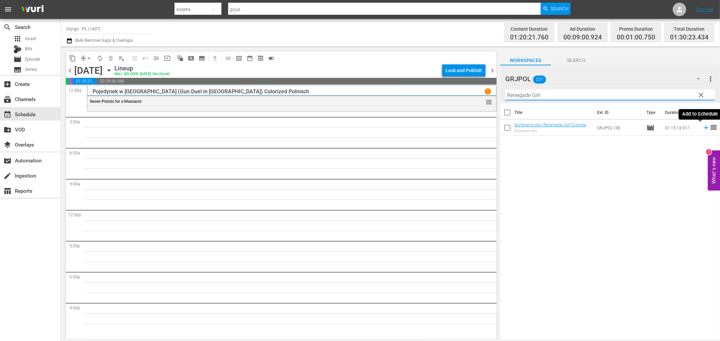
type input "Renegade Girl"
click at [703, 128] on icon at bounding box center [705, 128] width 4 height 4
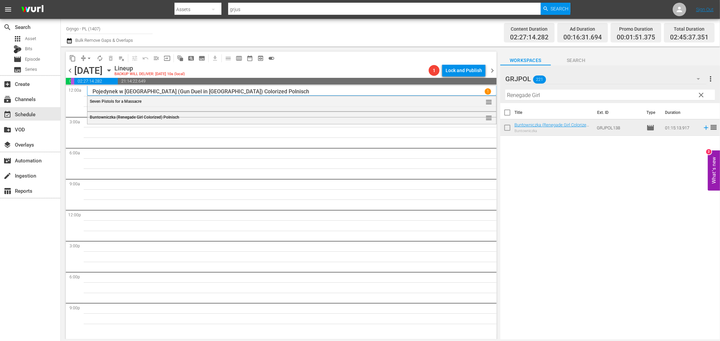
drag, startPoint x: 701, startPoint y: 94, endPoint x: 576, endPoint y: 99, distance: 124.9
click at [701, 94] on span "clear" at bounding box center [701, 95] width 8 height 8
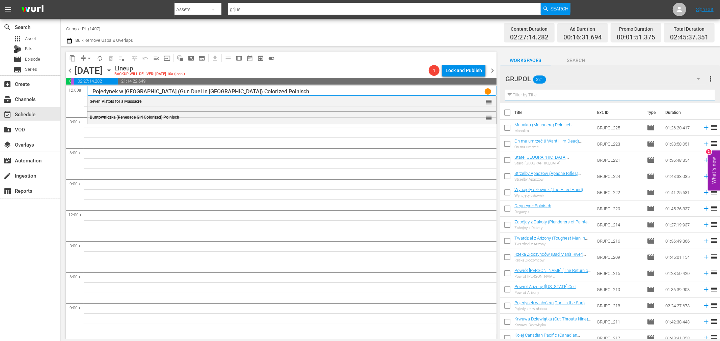
paste input "Kill the Wicked"
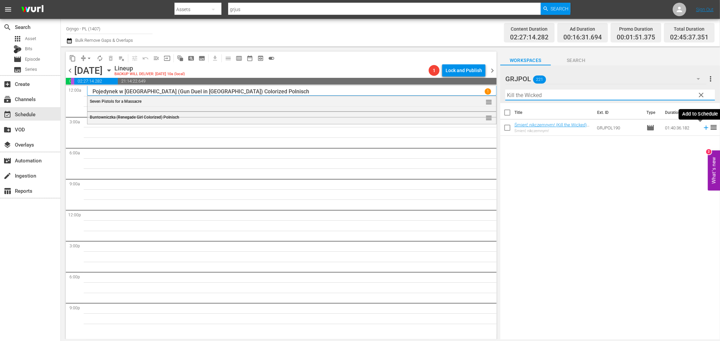
type input "Kill the Wicked"
click at [702, 127] on icon at bounding box center [705, 127] width 7 height 7
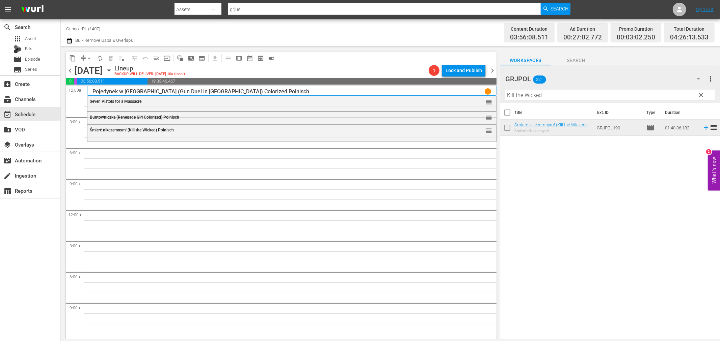
drag, startPoint x: 703, startPoint y: 95, endPoint x: 520, endPoint y: 102, distance: 183.3
click at [703, 95] on span "clear" at bounding box center [701, 95] width 8 height 8
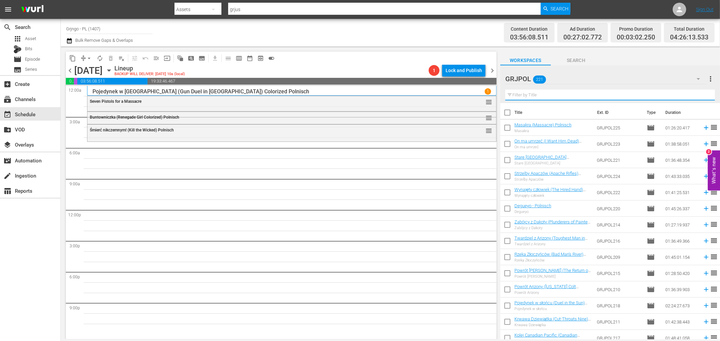
paste input "Yuma"
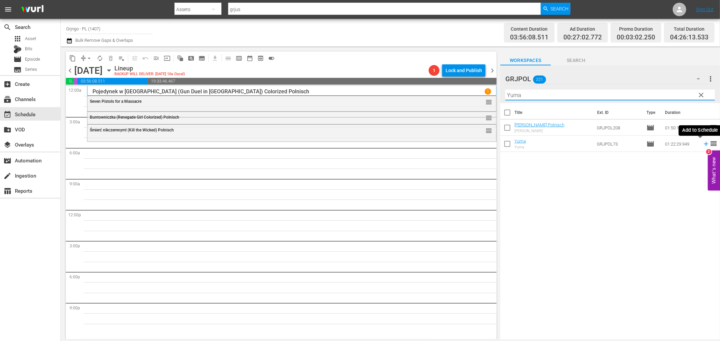
type input "Yuma"
click at [702, 144] on icon at bounding box center [705, 143] width 7 height 7
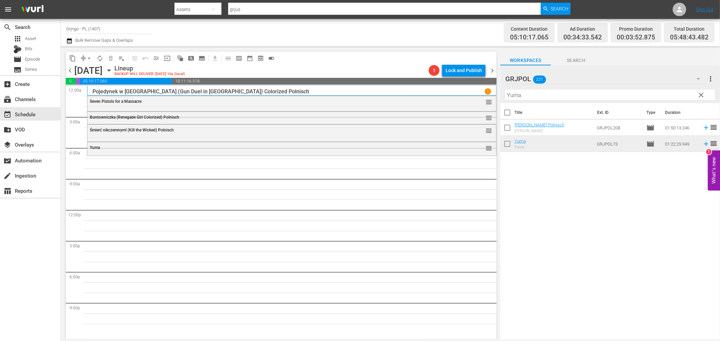
drag, startPoint x: 701, startPoint y: 95, endPoint x: 510, endPoint y: 102, distance: 191.0
click at [701, 95] on span "clear" at bounding box center [701, 95] width 8 height 8
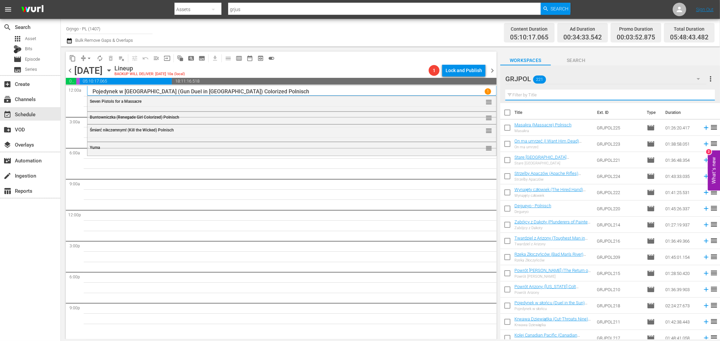
paste input "Pursued"
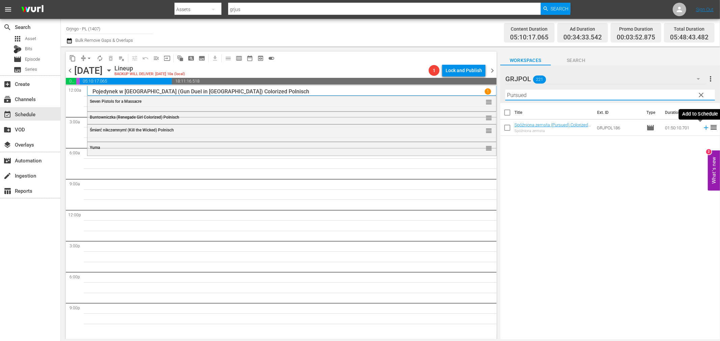
type input "Pursued"
click at [702, 129] on icon at bounding box center [705, 127] width 7 height 7
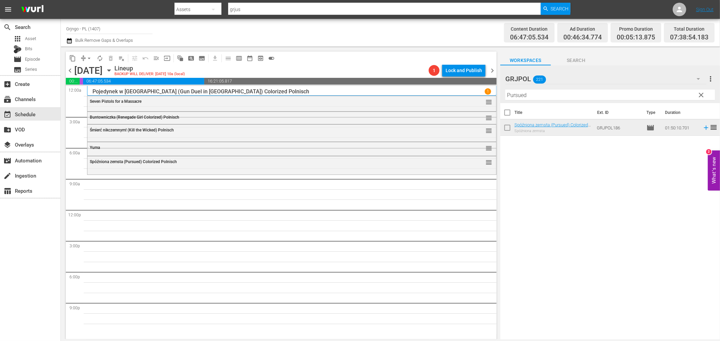
drag, startPoint x: 699, startPoint y: 94, endPoint x: 495, endPoint y: 104, distance: 203.7
click at [699, 94] on span "clear" at bounding box center [701, 95] width 8 height 8
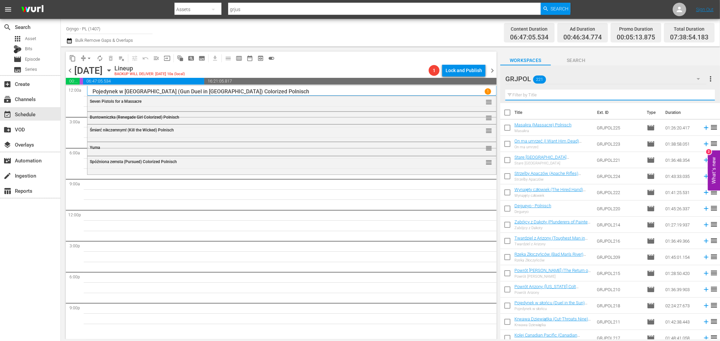
paste input "Bonanza Kompilacja - Odcinki 19, 20, 21"
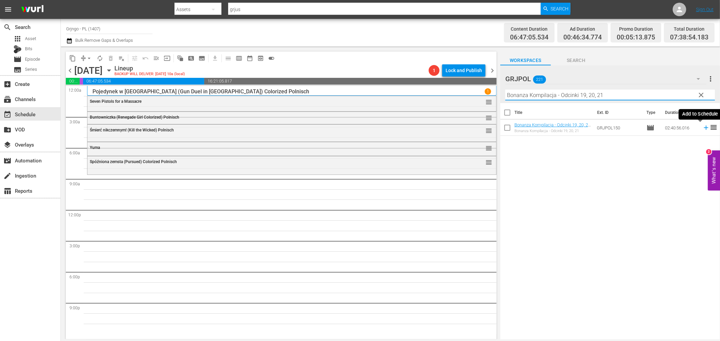
type input "Bonanza Kompilacja - Odcinki 19, 20, 21"
click at [702, 130] on icon at bounding box center [705, 127] width 7 height 7
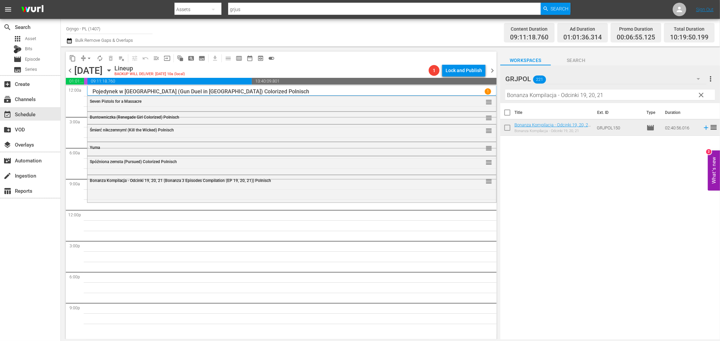
drag, startPoint x: 700, startPoint y: 92, endPoint x: 598, endPoint y: 102, distance: 102.3
click at [700, 92] on span "clear" at bounding box center [701, 95] width 8 height 8
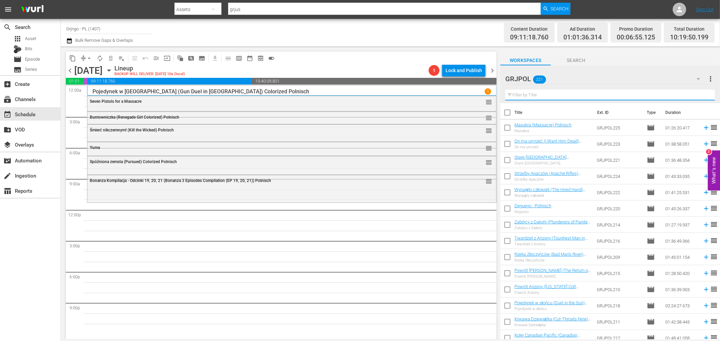
paste input "Angel and the Badman"
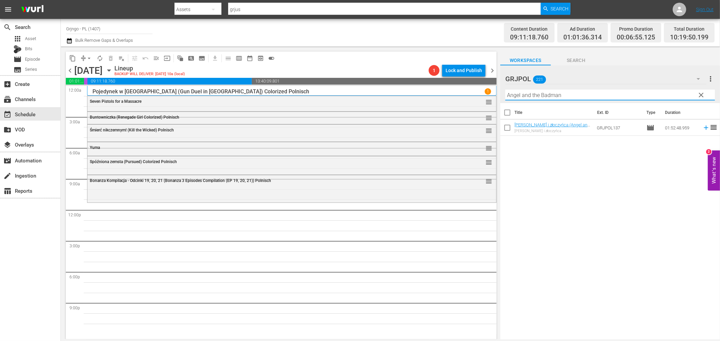
type input "Angel and the Badman"
click at [699, 95] on span "clear" at bounding box center [701, 95] width 8 height 8
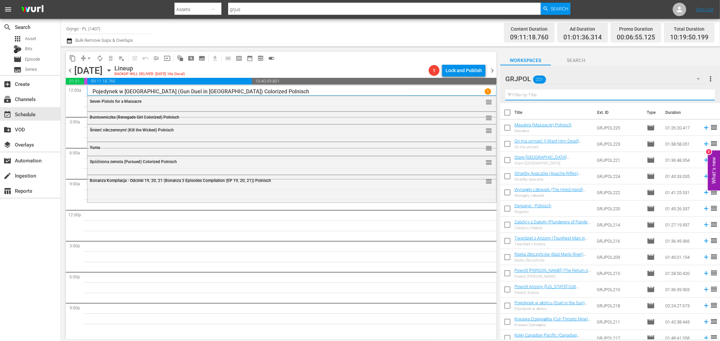
paste input "Angel and the Badman"
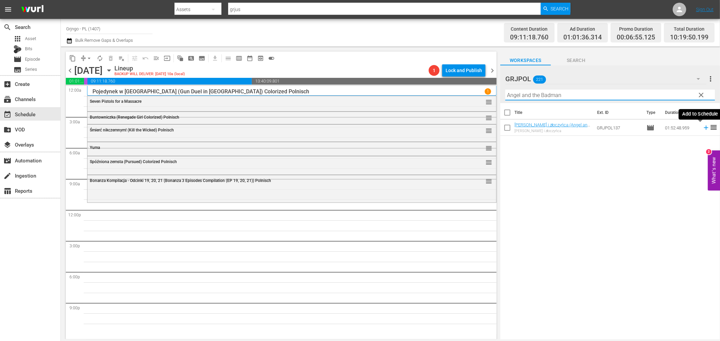
type input "Angel and the Badman"
click at [702, 130] on icon at bounding box center [705, 127] width 7 height 7
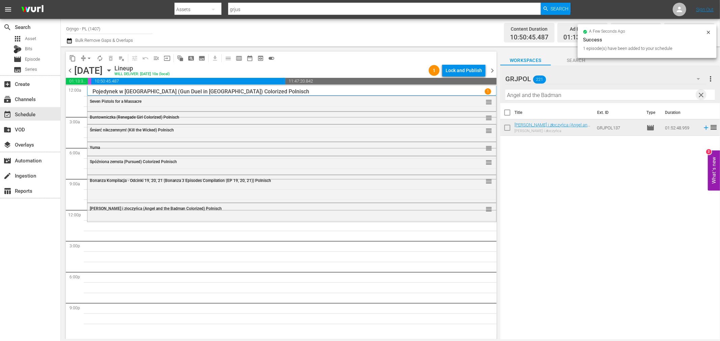
click at [702, 95] on span "clear" at bounding box center [701, 95] width 8 height 8
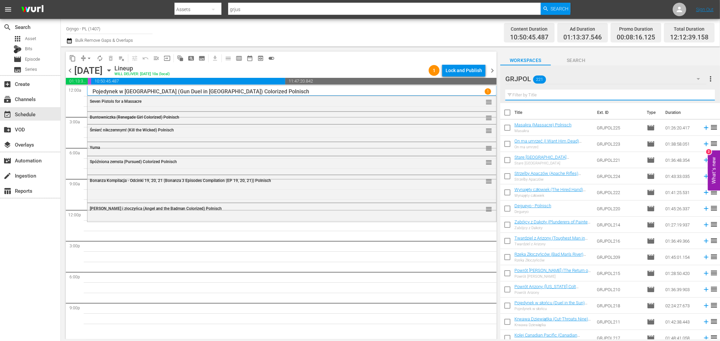
paste input "The Man from [US_STATE]"
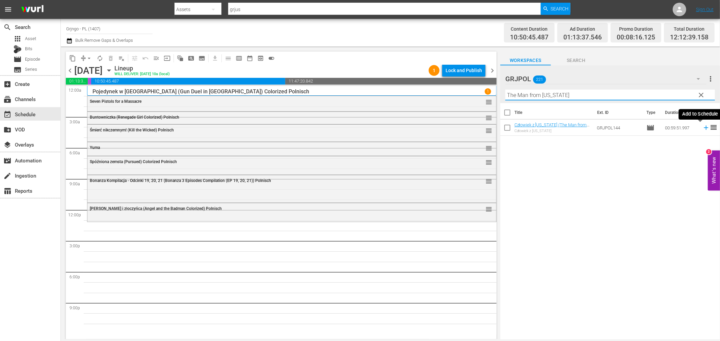
type input "The Man from [US_STATE]"
click at [703, 127] on icon at bounding box center [705, 128] width 4 height 4
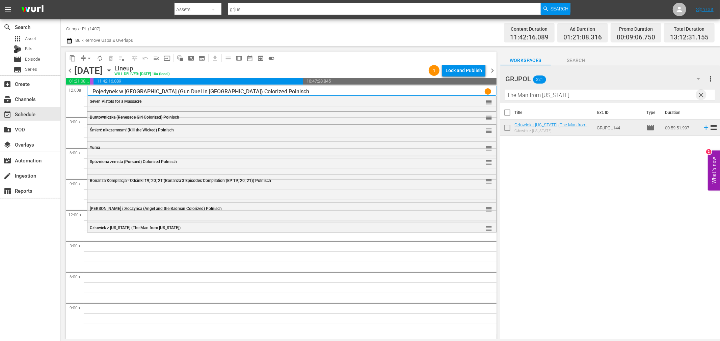
click at [703, 94] on span "clear" at bounding box center [701, 95] width 8 height 8
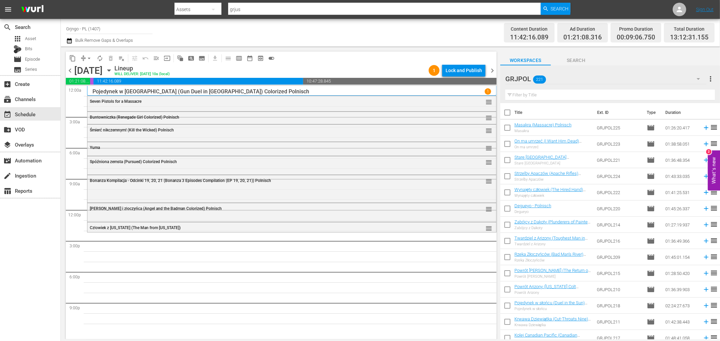
click at [533, 95] on input "text" at bounding box center [609, 95] width 209 height 11
paste input "War of the Wildcats"
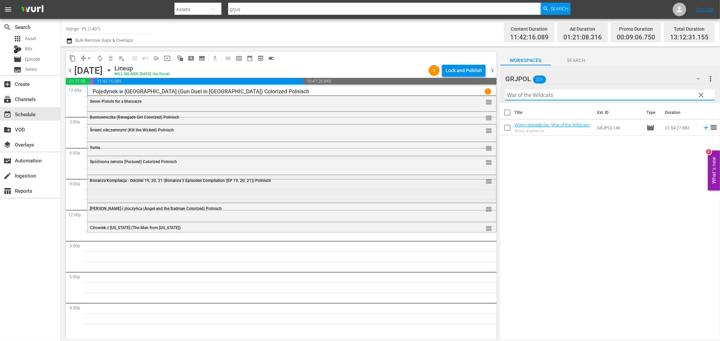
type input "War of the Wildcats"
click at [203, 188] on div "Bonanza Kompilacja - Odcinki 19, 20, 21 (Bonanza 3 Episodes Compilation (EP 19,…" at bounding box center [291, 188] width 409 height 26
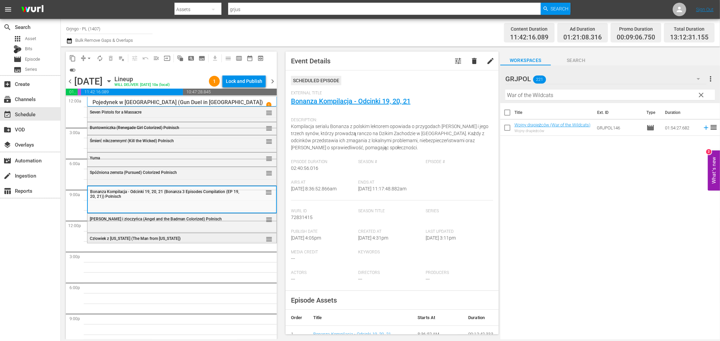
click at [143, 235] on div "Człowiek z [US_STATE] (The Man from [US_STATE]) reorder" at bounding box center [181, 238] width 189 height 11
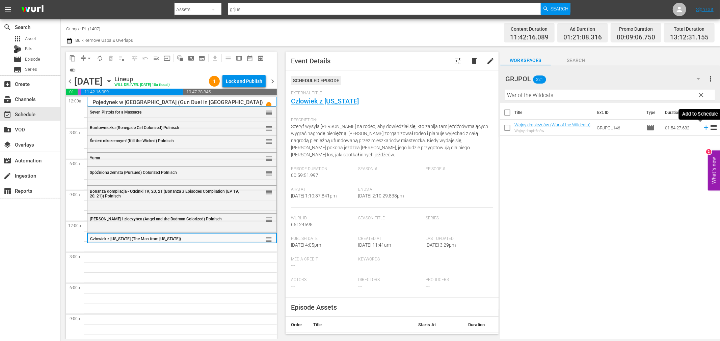
click at [703, 128] on icon at bounding box center [705, 128] width 4 height 4
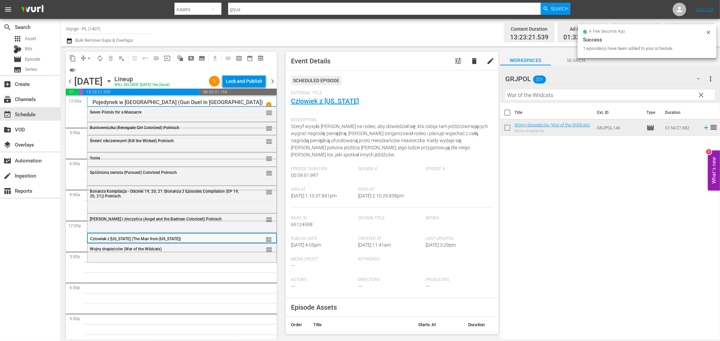
click at [73, 80] on span "chevron_left" at bounding box center [70, 81] width 8 height 8
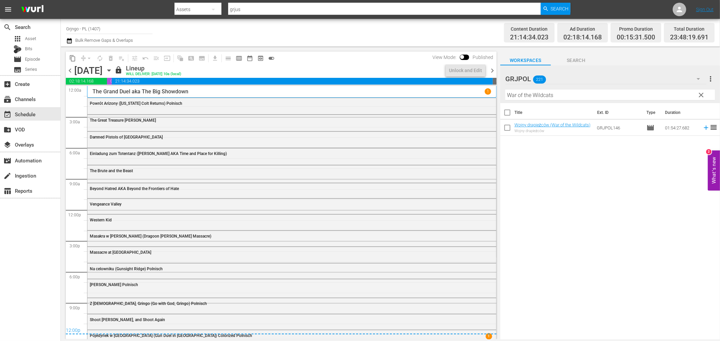
click at [490, 67] on span "chevron_right" at bounding box center [492, 70] width 8 height 8
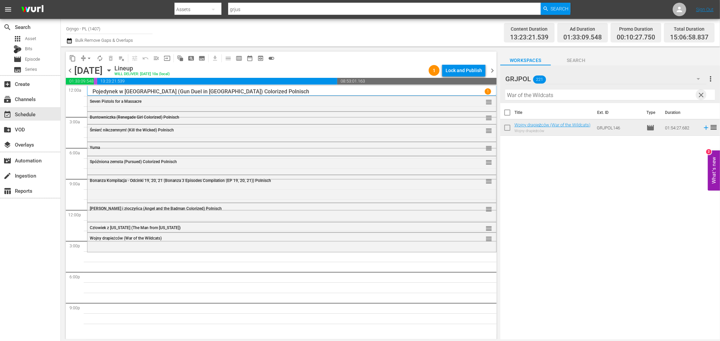
click at [701, 93] on span "clear" at bounding box center [701, 95] width 8 height 8
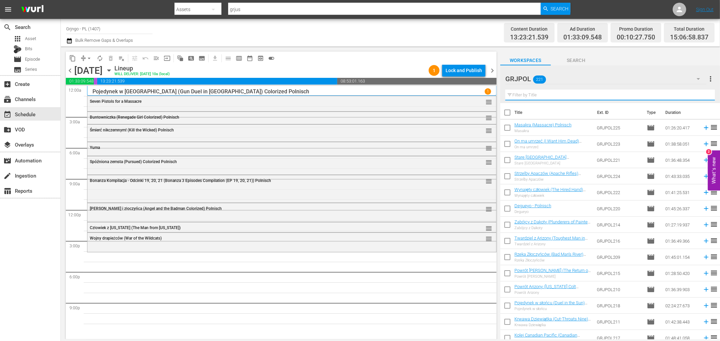
paste input "Abilene Town"
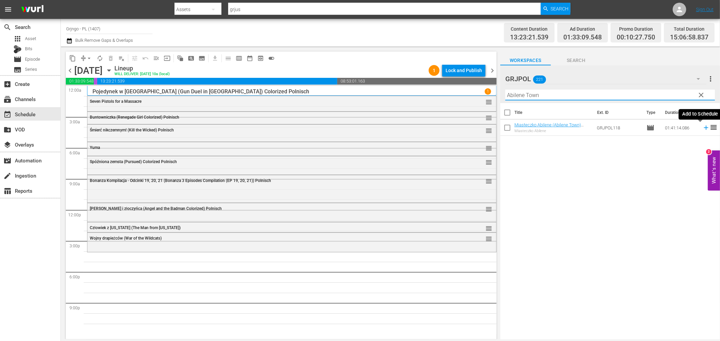
type input "Abilene Town"
click at [702, 129] on icon at bounding box center [705, 127] width 7 height 7
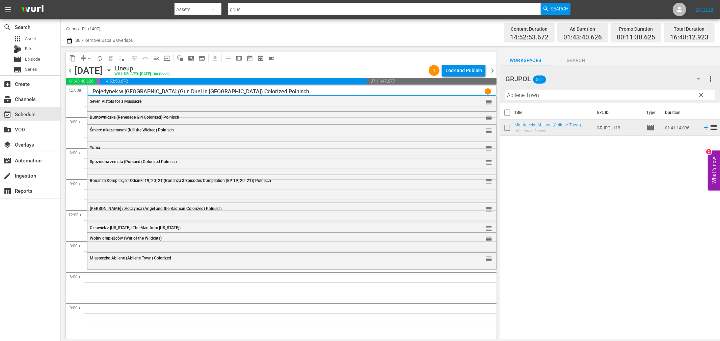
click at [699, 91] on span "clear" at bounding box center [701, 95] width 8 height 8
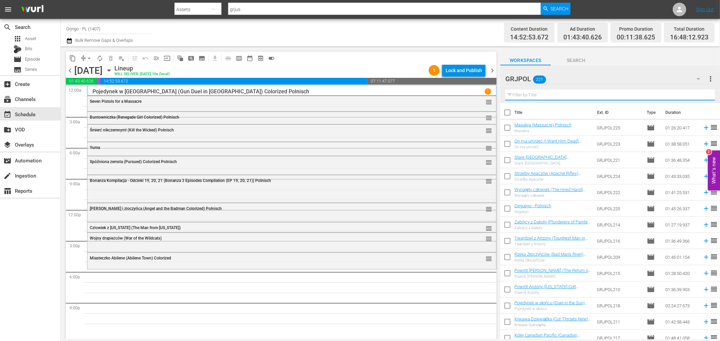
paste input "$100,000 for a Killing"
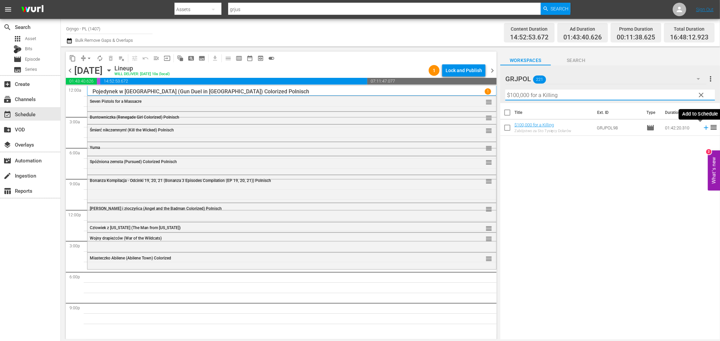
type input "$100,000 for a Killing"
click at [703, 128] on icon at bounding box center [705, 128] width 4 height 4
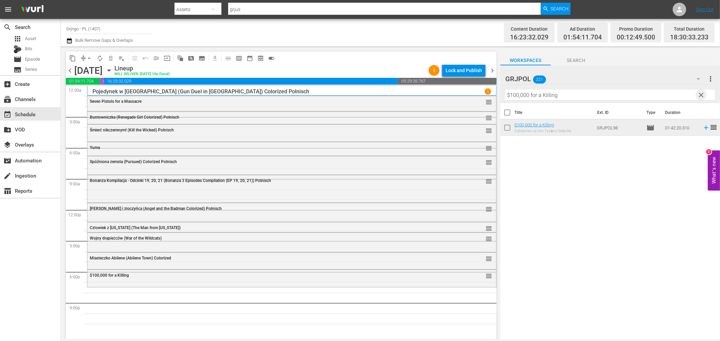
click at [700, 93] on span "clear" at bounding box center [701, 95] width 8 height 8
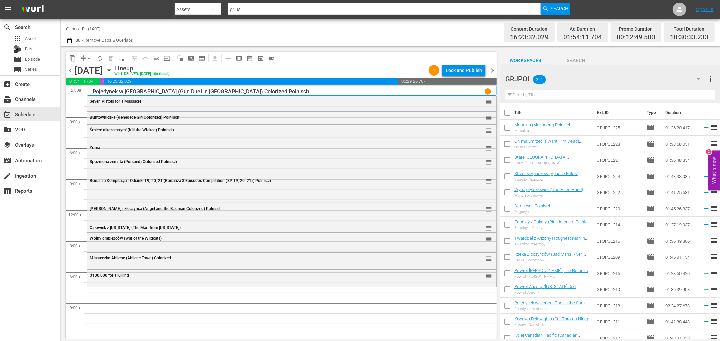
click at [535, 93] on input "text" at bounding box center [609, 95] width 209 height 11
paste input "Stagecoach (1939)"
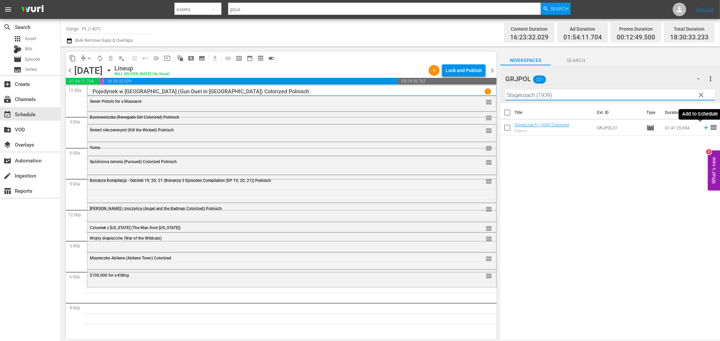
type input "Stagecoach (1939)"
click at [703, 127] on icon at bounding box center [705, 128] width 4 height 4
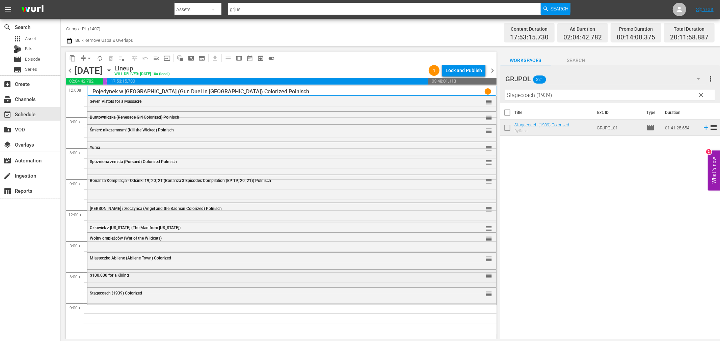
click at [131, 278] on div "$100,000 for a Killing reorder" at bounding box center [291, 275] width 409 height 11
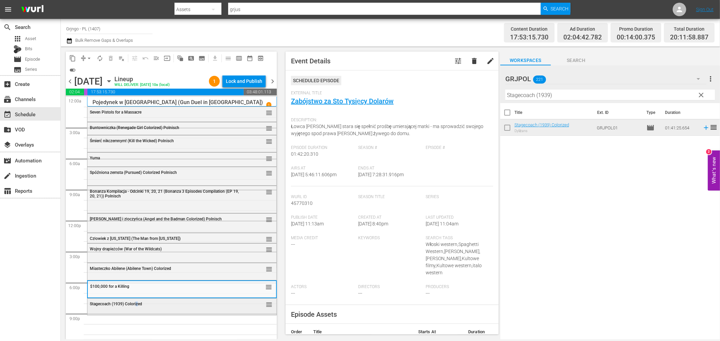
click at [138, 316] on div "Bonanza Kompilacja - Odcinki 19, 20, 21 (Bonanza 3 Episodes Compilation (EP 19,…" at bounding box center [182, 221] width 190 height 249
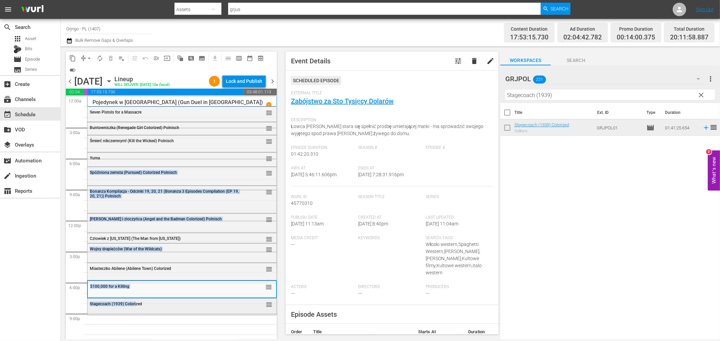
click at [136, 304] on span "Stagecoach (1939) Colorized" at bounding box center [116, 304] width 52 height 5
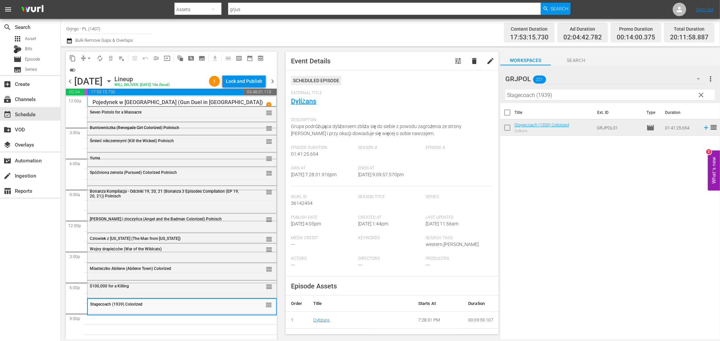
click at [700, 93] on span "clear" at bounding box center [701, 95] width 8 height 8
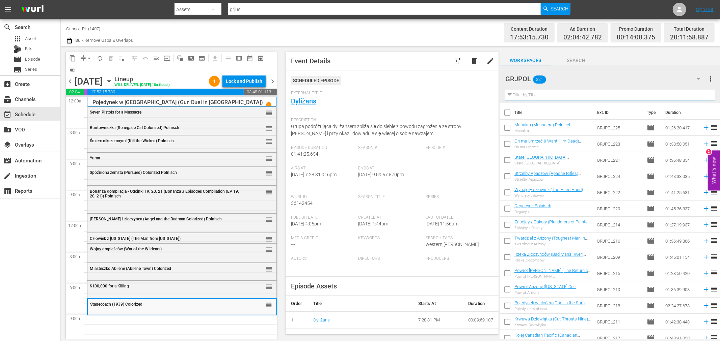
click at [551, 97] on input "text" at bounding box center [609, 95] width 209 height 11
paste input "[DEMOGRAPHIC_DATA]"
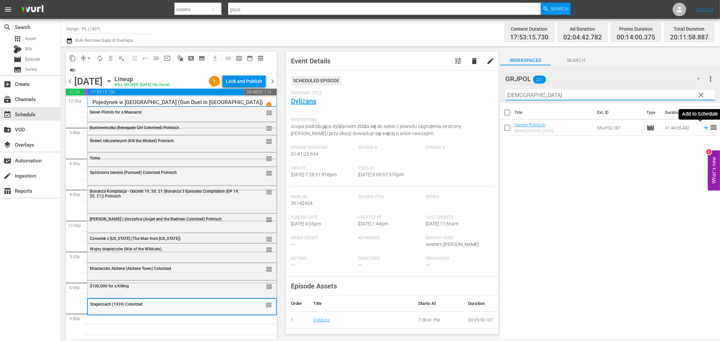
type input "[DEMOGRAPHIC_DATA]"
click at [702, 128] on icon at bounding box center [705, 127] width 7 height 7
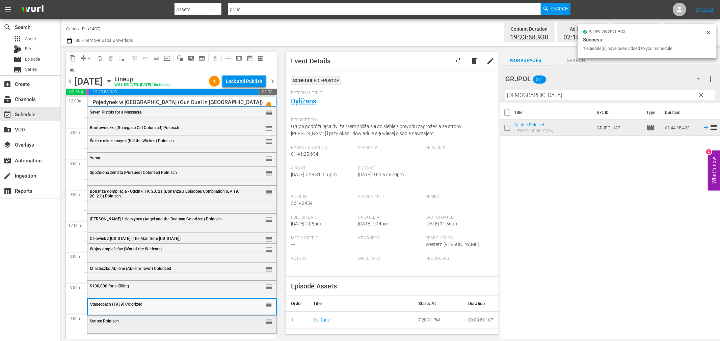
click at [180, 323] on div "Santee Polnisch" at bounding box center [165, 321] width 150 height 5
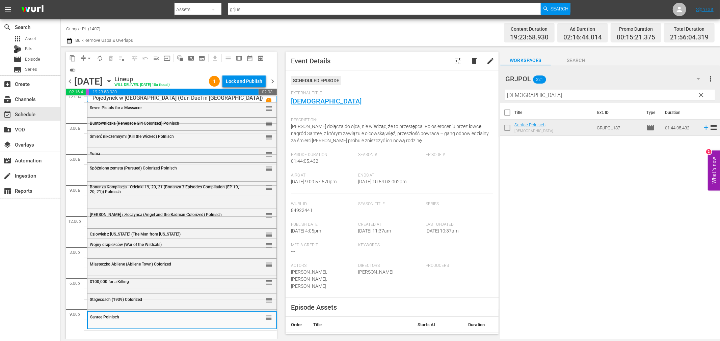
scroll to position [5, 0]
drag, startPoint x: 699, startPoint y: 91, endPoint x: 458, endPoint y: 115, distance: 242.0
click at [699, 91] on span "clear" at bounding box center [701, 95] width 8 height 8
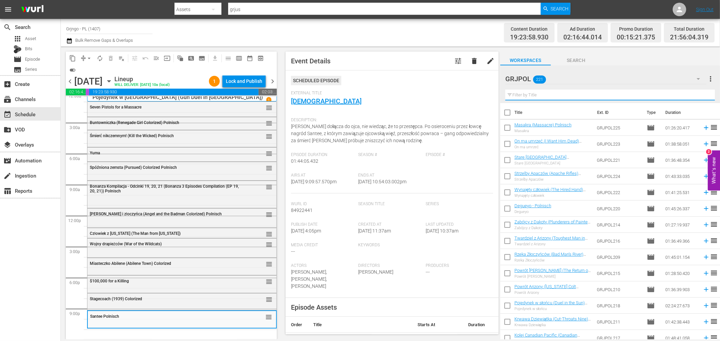
paste input "Keoma"
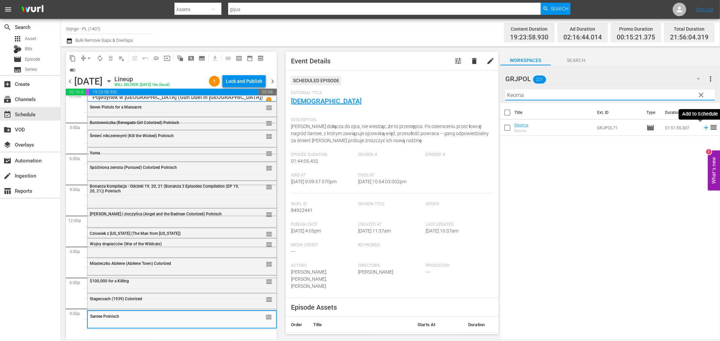
type input "Keoma"
click at [703, 128] on icon at bounding box center [705, 128] width 4 height 4
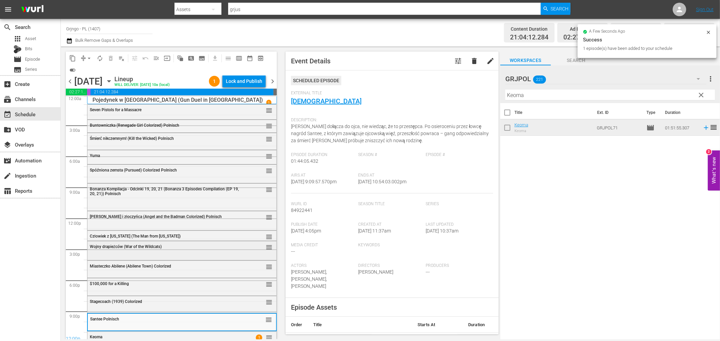
scroll to position [0, 0]
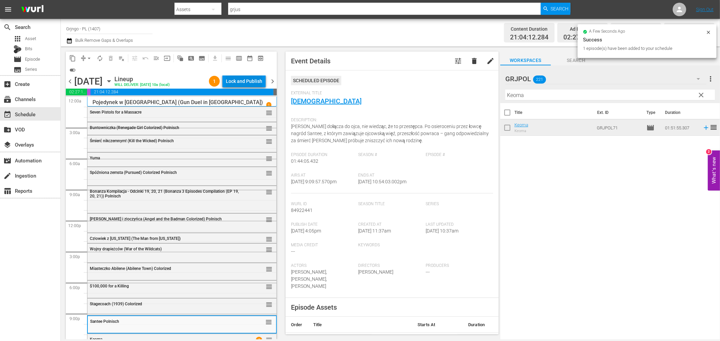
click at [237, 79] on div "Lock and Publish" at bounding box center [244, 81] width 36 height 12
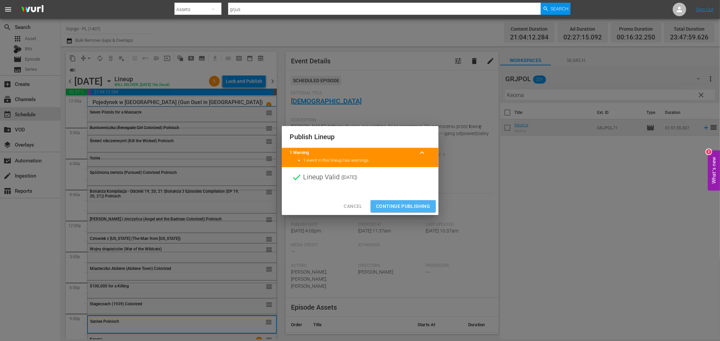
click at [406, 204] on span "Continue Publishing" at bounding box center [403, 206] width 54 height 8
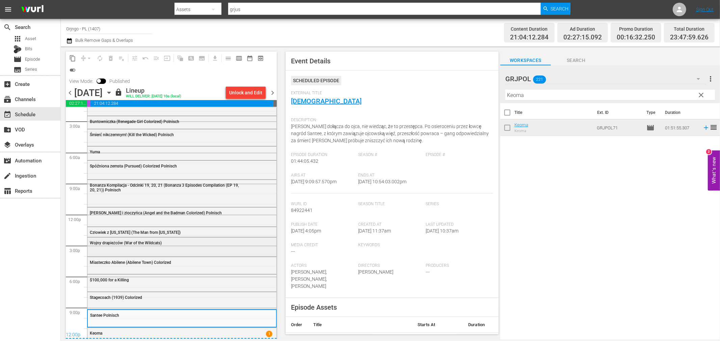
scroll to position [25, 0]
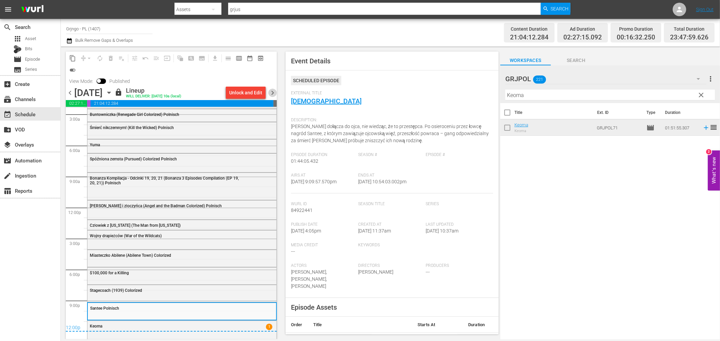
click at [275, 92] on span "chevron_right" at bounding box center [272, 93] width 8 height 8
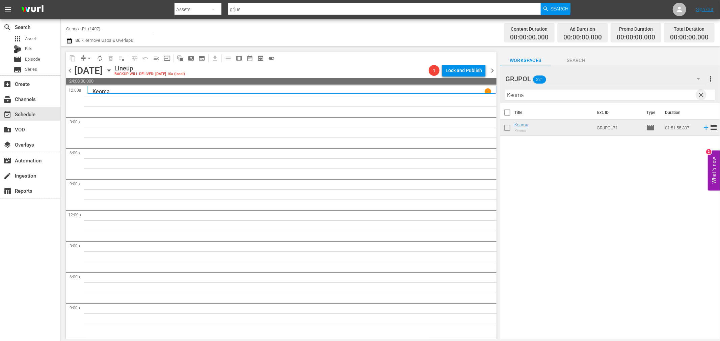
click at [701, 91] on span "clear" at bounding box center [701, 95] width 8 height 8
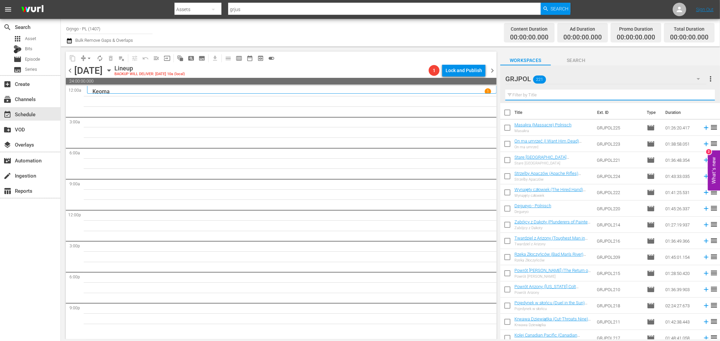
paste input "[PERSON_NAME]"
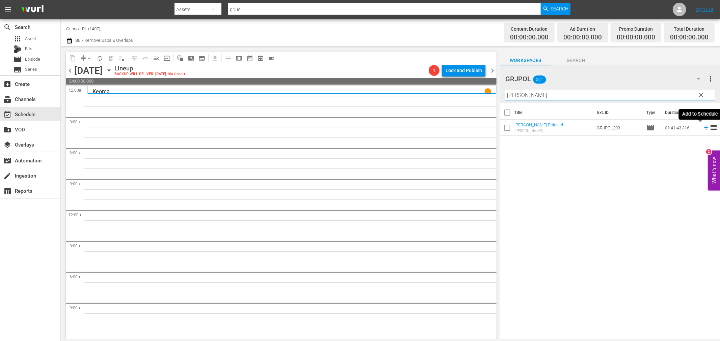
type input "[PERSON_NAME]"
click at [702, 126] on icon at bounding box center [705, 127] width 7 height 7
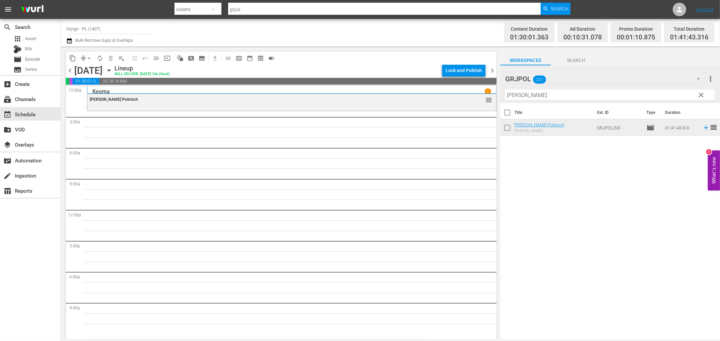
drag, startPoint x: 699, startPoint y: 91, endPoint x: 530, endPoint y: 95, distance: 169.4
click at [700, 92] on span "clear" at bounding box center [701, 95] width 8 height 8
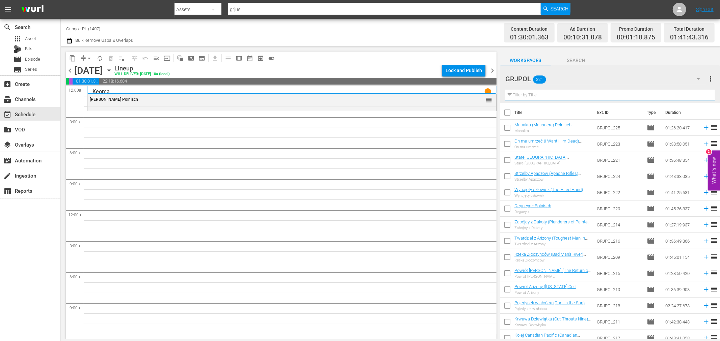
paste input "Seven Alone"
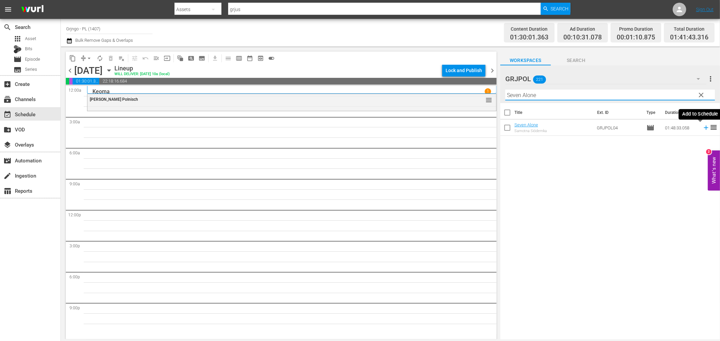
type input "Seven Alone"
click at [702, 126] on icon at bounding box center [705, 127] width 7 height 7
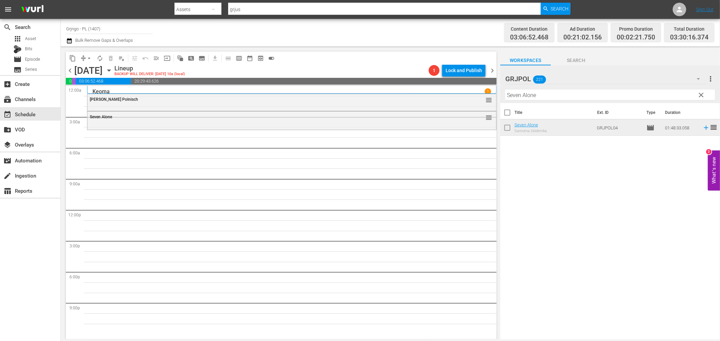
drag, startPoint x: 701, startPoint y: 91, endPoint x: 514, endPoint y: 102, distance: 186.9
click at [701, 91] on span "clear" at bounding box center [701, 95] width 8 height 8
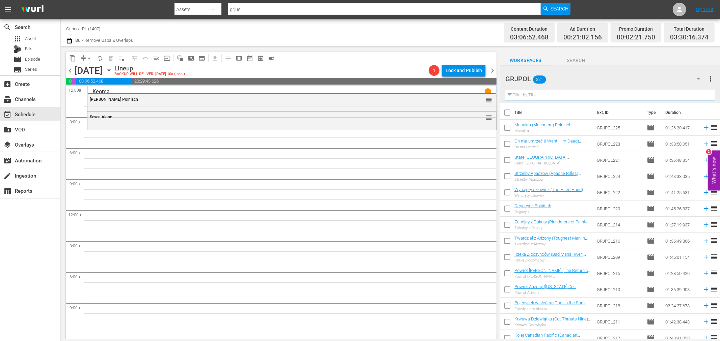
paste input "I Protect Myself Against My Enemies"
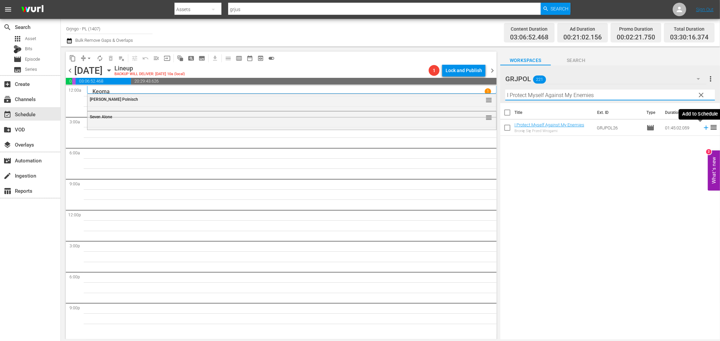
type input "I Protect Myself Against My Enemies"
click at [703, 128] on icon at bounding box center [705, 128] width 4 height 4
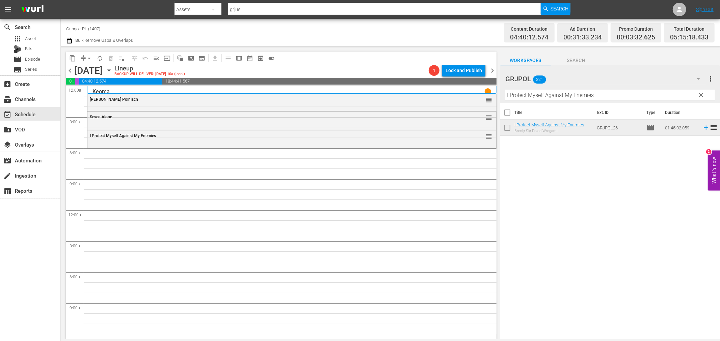
drag, startPoint x: 701, startPoint y: 93, endPoint x: 553, endPoint y: 102, distance: 148.4
click at [701, 93] on span "clear" at bounding box center [701, 95] width 8 height 8
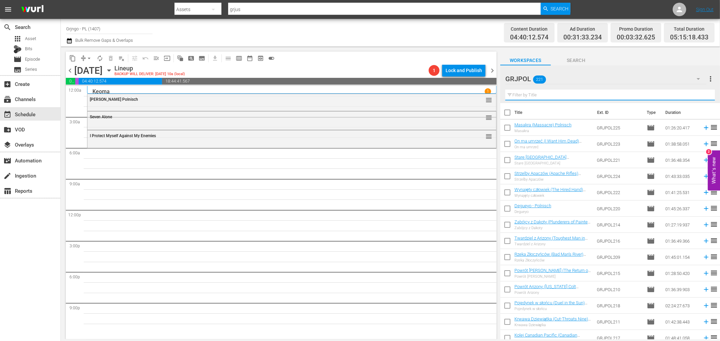
paste input "[PERSON_NAME]"
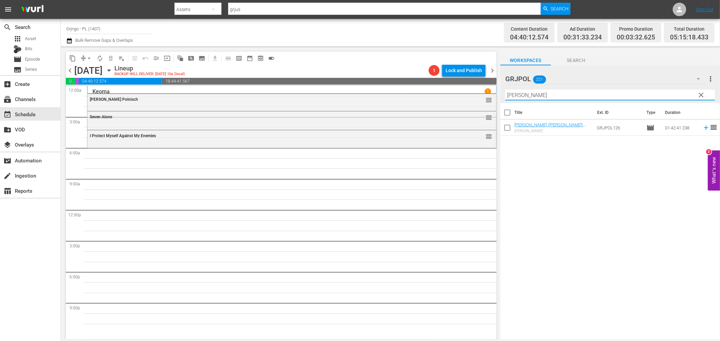
type input "[PERSON_NAME]"
click at [703, 128] on icon at bounding box center [705, 128] width 4 height 4
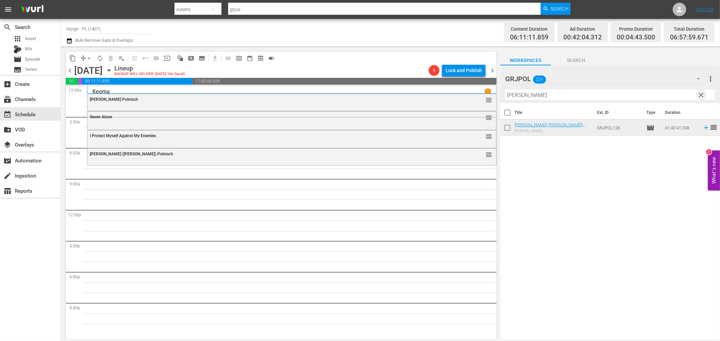
drag, startPoint x: 700, startPoint y: 92, endPoint x: 540, endPoint y: 98, distance: 159.3
click at [700, 92] on span "clear" at bounding box center [701, 95] width 8 height 8
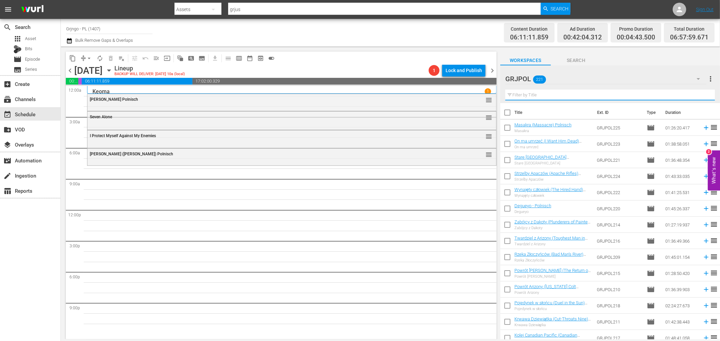
paste input "Anything for a Friend"
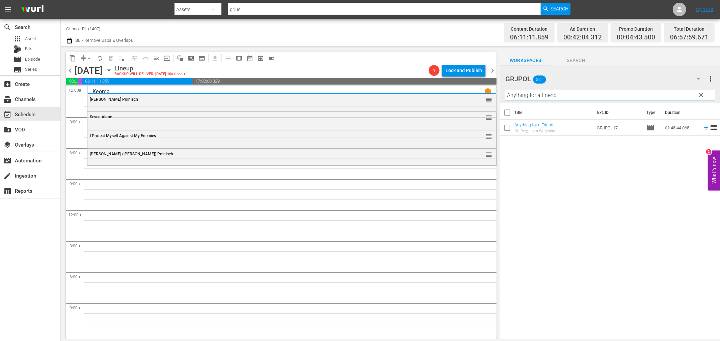
type input "Anything for a Friend"
click at [702, 128] on icon at bounding box center [705, 127] width 7 height 7
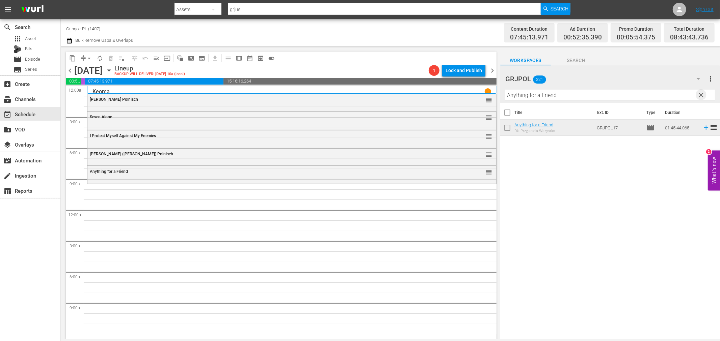
click at [700, 91] on span "clear" at bounding box center [701, 95] width 8 height 8
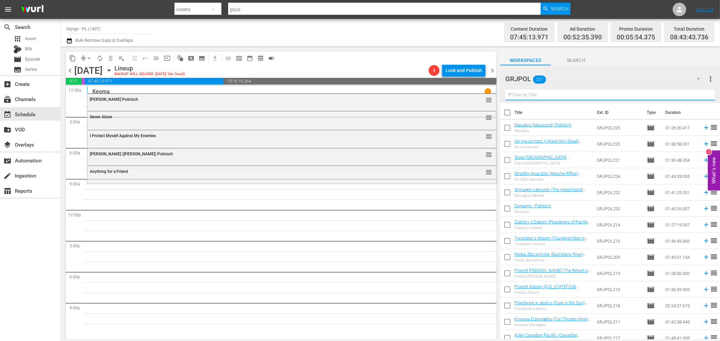
paste input "Galgenvögel sterben einsam"
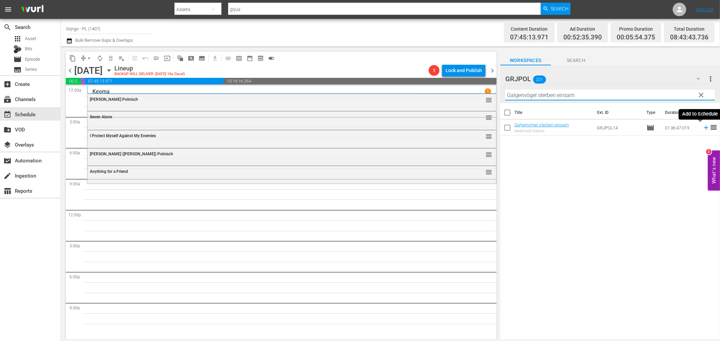
type input "Galgenvögel sterben einsam"
click at [702, 127] on icon at bounding box center [705, 127] width 7 height 7
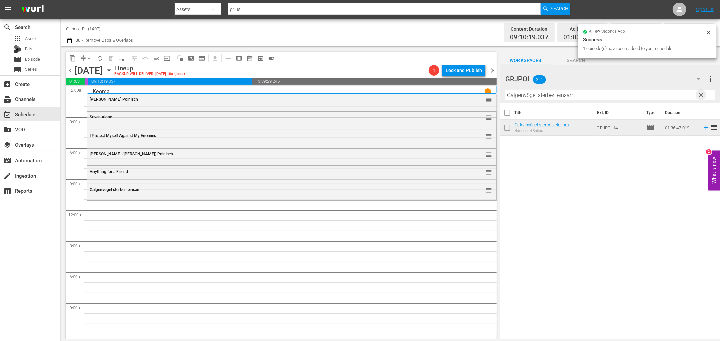
click at [701, 93] on span "clear" at bounding box center [701, 95] width 8 height 8
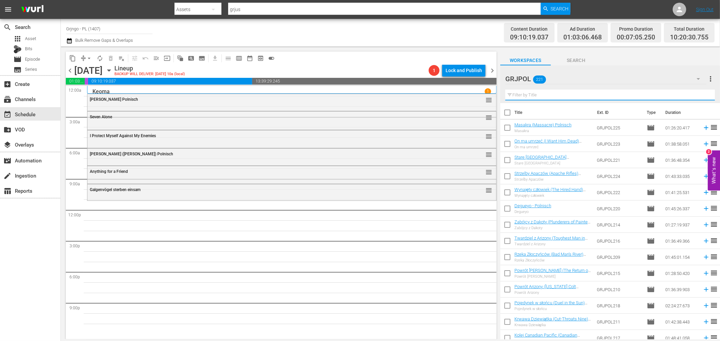
paste input "Adios Compañeros"
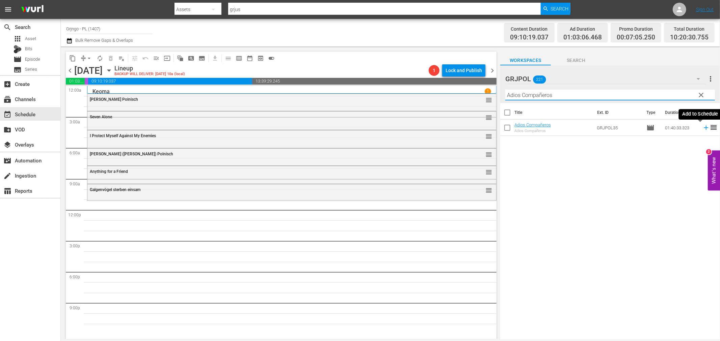
type input "Adios Compañeros"
click at [702, 127] on icon at bounding box center [705, 127] width 7 height 7
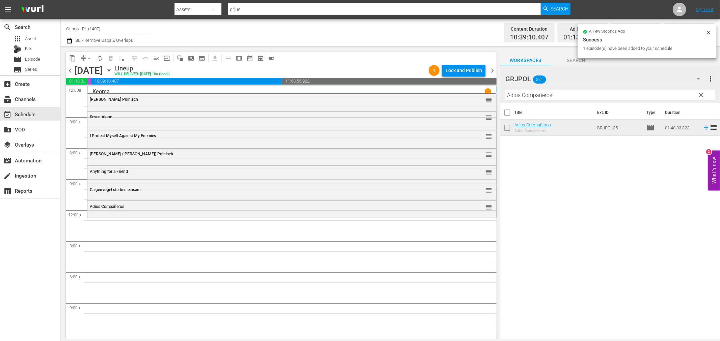
drag, startPoint x: 698, startPoint y: 94, endPoint x: 503, endPoint y: 93, distance: 194.3
click at [699, 94] on span "clear" at bounding box center [701, 95] width 8 height 8
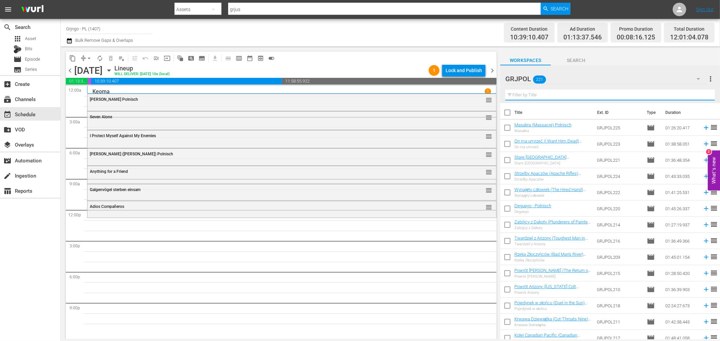
paste input "The Grand Duel aka The Big Showdown"
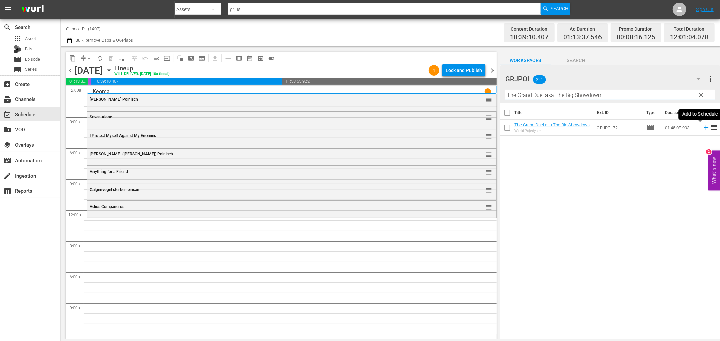
type input "The Grand Duel aka The Big Showdown"
click at [702, 125] on icon at bounding box center [705, 127] width 7 height 7
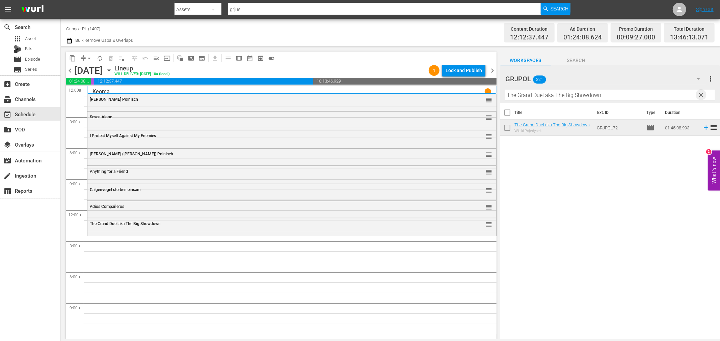
click at [700, 95] on span "clear" at bounding box center [701, 95] width 8 height 8
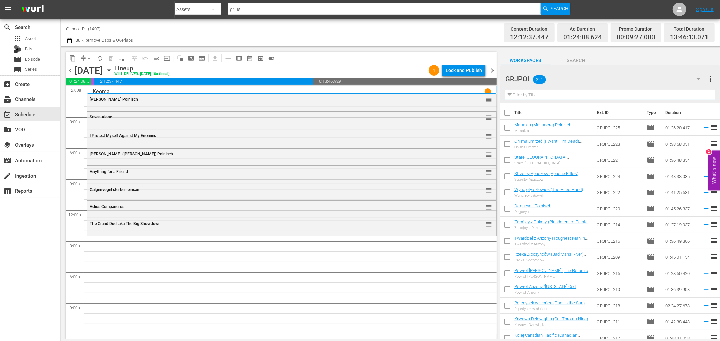
paste input "The General"
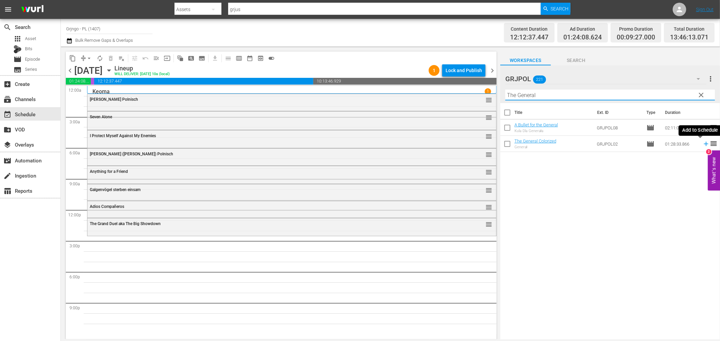
type input "The General"
click at [702, 143] on icon at bounding box center [705, 143] width 7 height 7
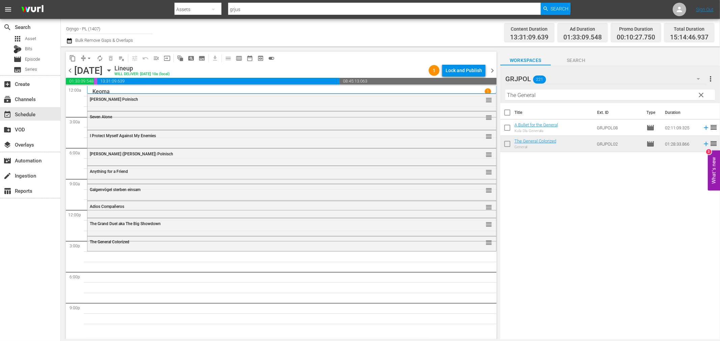
click at [702, 92] on span "clear" at bounding box center [701, 95] width 8 height 8
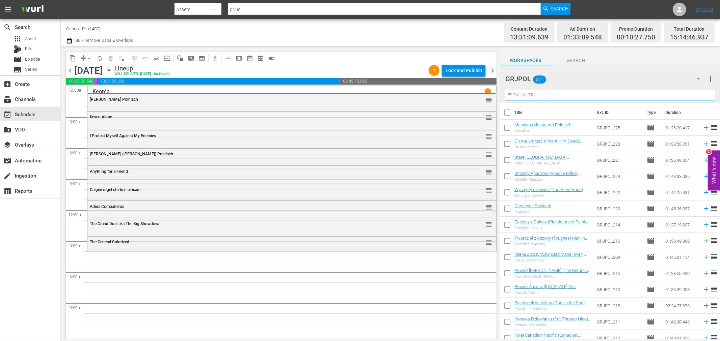
paste input "His Name was [PERSON_NAME]"
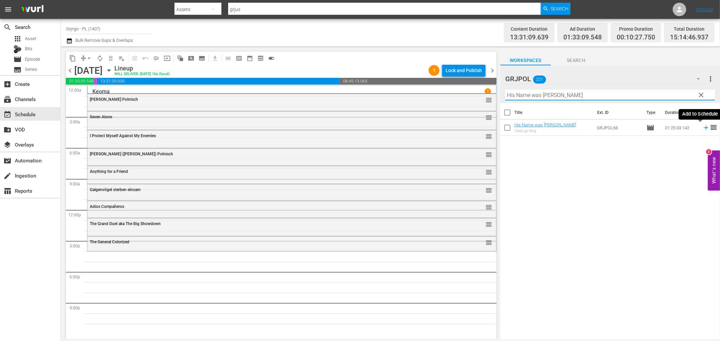
type input "His Name was [PERSON_NAME]"
click at [702, 127] on icon at bounding box center [705, 127] width 7 height 7
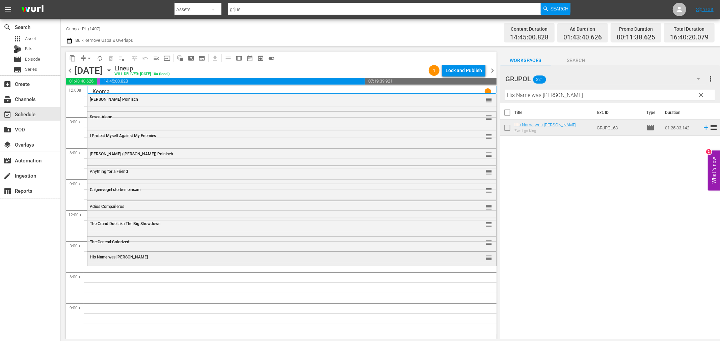
click at [106, 257] on span "His Name was [PERSON_NAME]" at bounding box center [119, 257] width 58 height 5
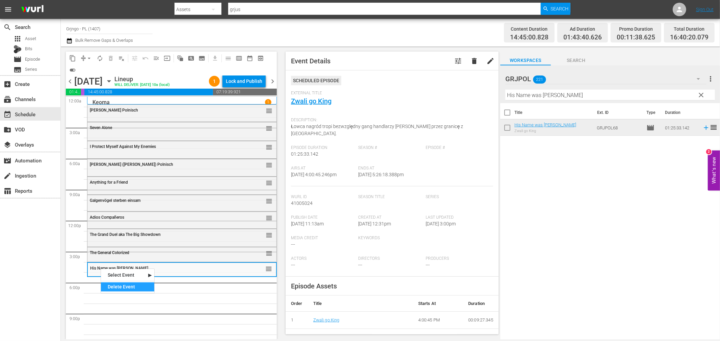
click at [116, 285] on div "Delete Event" at bounding box center [127, 287] width 53 height 9
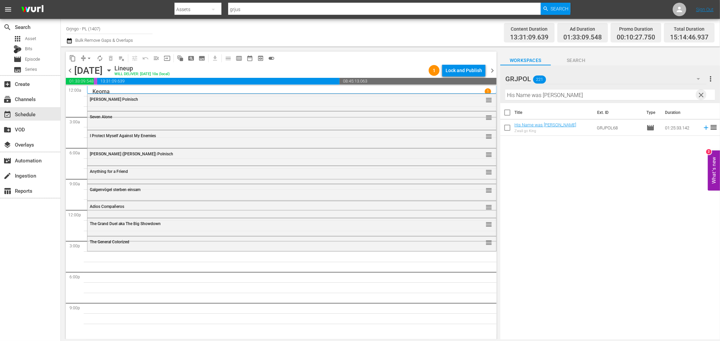
drag, startPoint x: 701, startPoint y: 93, endPoint x: 511, endPoint y: 103, distance: 189.5
click at [700, 93] on span "clear" at bounding box center [701, 95] width 8 height 8
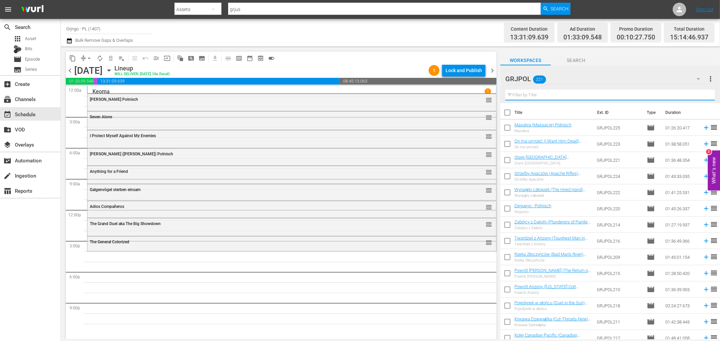
paste input "Santa Fe Trail"
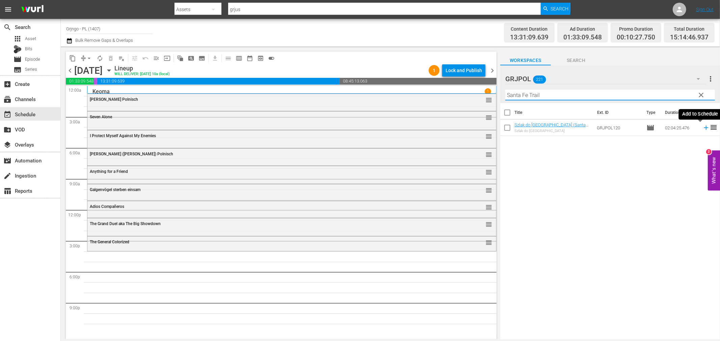
type input "Santa Fe Trail"
click at [703, 128] on icon at bounding box center [705, 128] width 4 height 4
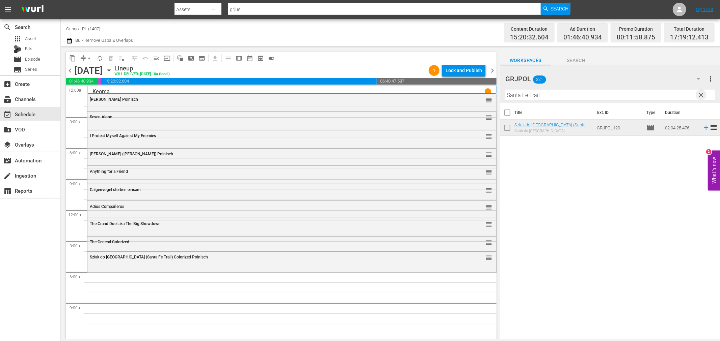
click at [703, 94] on span "clear" at bounding box center [701, 95] width 8 height 8
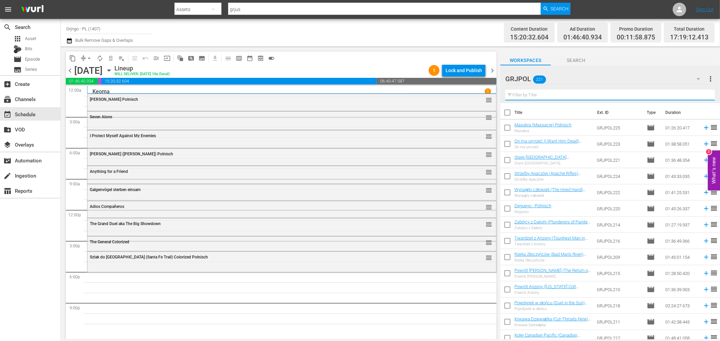
paste input "Viva! [PERSON_NAME] AKA A Man Called Django!"
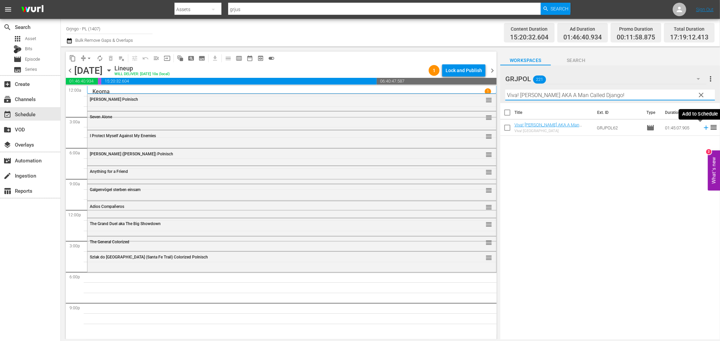
type input "Viva! [PERSON_NAME] AKA A Man Called Django!"
drag, startPoint x: 699, startPoint y: 127, endPoint x: 703, endPoint y: 137, distance: 11.3
click at [702, 127] on icon at bounding box center [705, 127] width 7 height 7
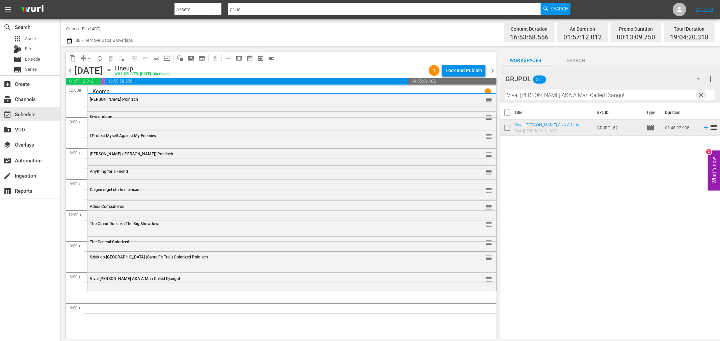
click at [700, 93] on span "clear" at bounding box center [701, 95] width 8 height 8
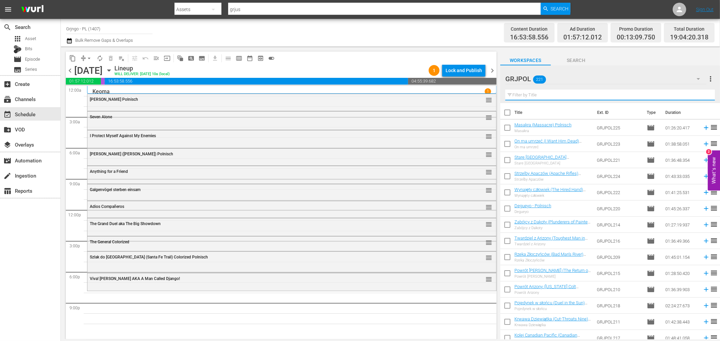
paste input "Tequila aka [PERSON_NAME] the Hero"
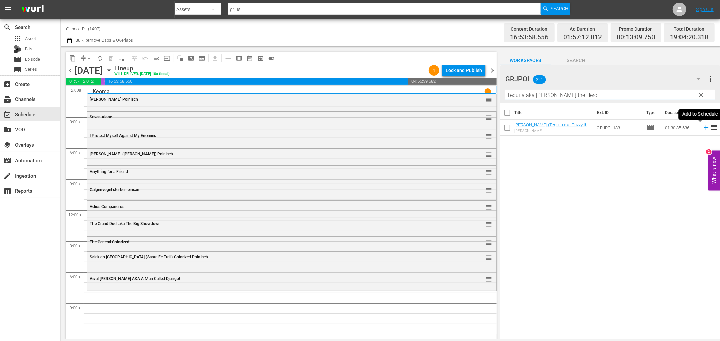
type input "Tequila aka [PERSON_NAME] the Hero"
click at [702, 127] on icon at bounding box center [705, 127] width 7 height 7
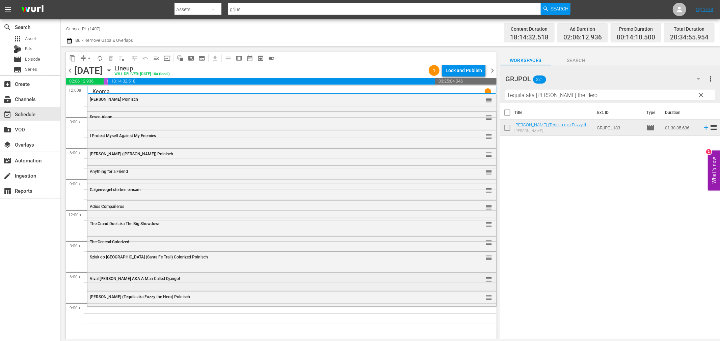
click at [104, 278] on span "Viva! [PERSON_NAME] AKA A Man Called Django!" at bounding box center [135, 279] width 90 height 5
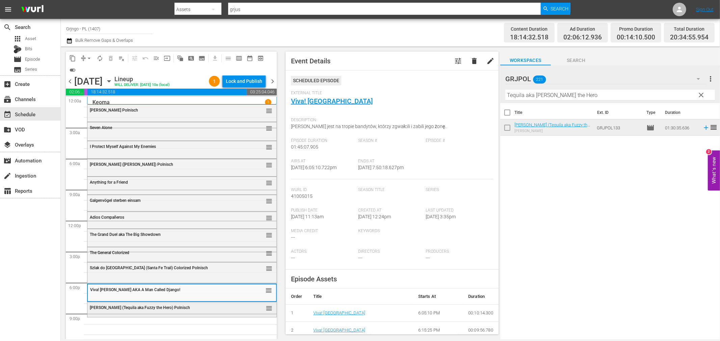
click at [111, 307] on span "[PERSON_NAME] (Tequila aka Fuzzy the Hero) Polnisch" at bounding box center [140, 308] width 100 height 5
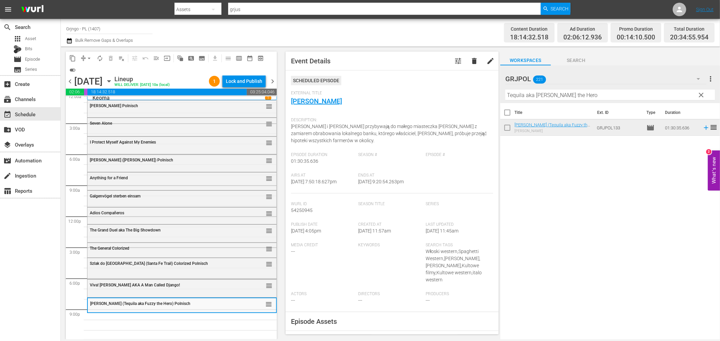
scroll to position [5, 0]
click at [703, 91] on span "clear" at bounding box center [701, 95] width 8 height 8
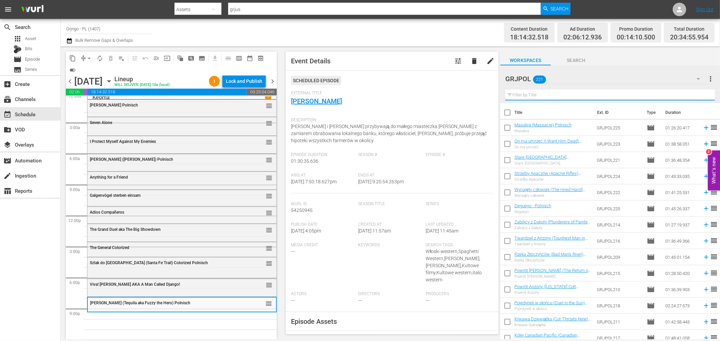
paste input "They Call [GEOGRAPHIC_DATA]"
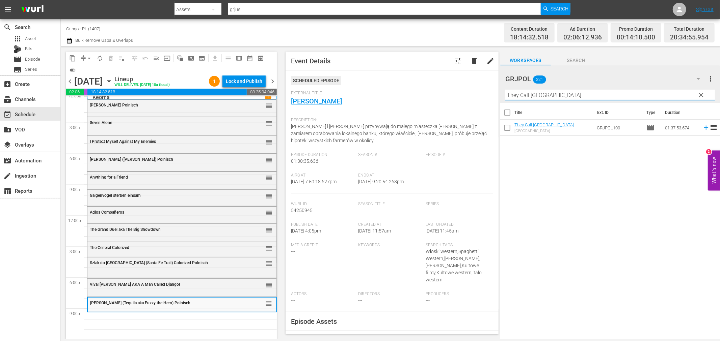
type input "They Call [GEOGRAPHIC_DATA]"
click at [703, 128] on icon at bounding box center [705, 128] width 4 height 4
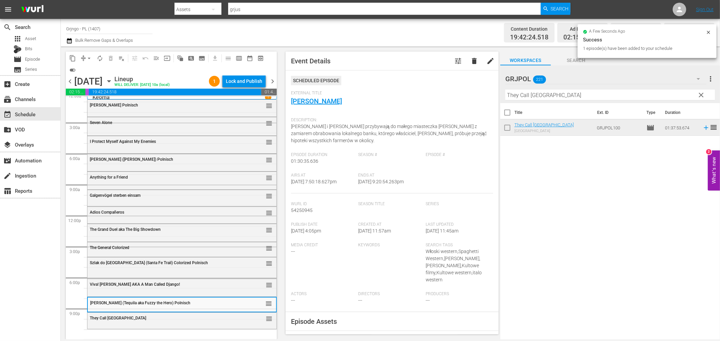
click at [168, 322] on div "They Call Him Cemetery reorder" at bounding box center [181, 318] width 189 height 11
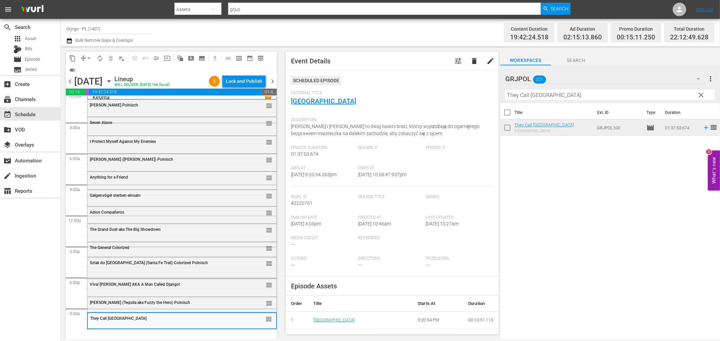
click at [700, 93] on span "clear" at bounding box center [701, 95] width 8 height 8
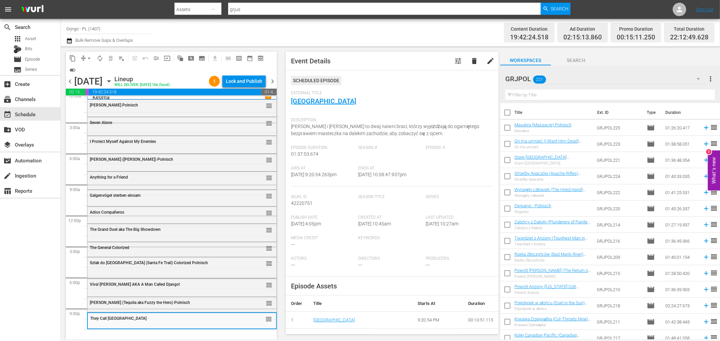
click at [551, 96] on input "text" at bounding box center [609, 95] width 209 height 11
paste input "Outlaw Women"
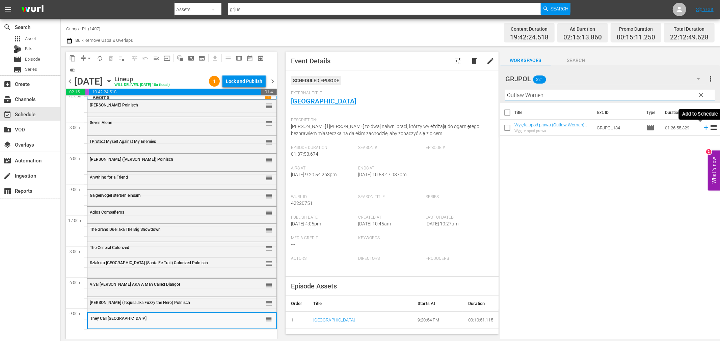
type input "Outlaw Women"
click at [703, 128] on icon at bounding box center [705, 128] width 4 height 4
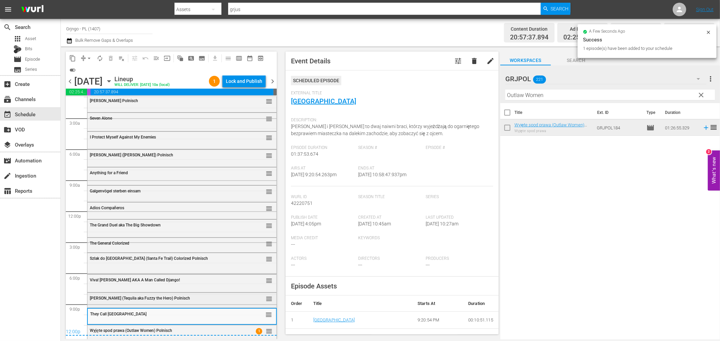
scroll to position [0, 0]
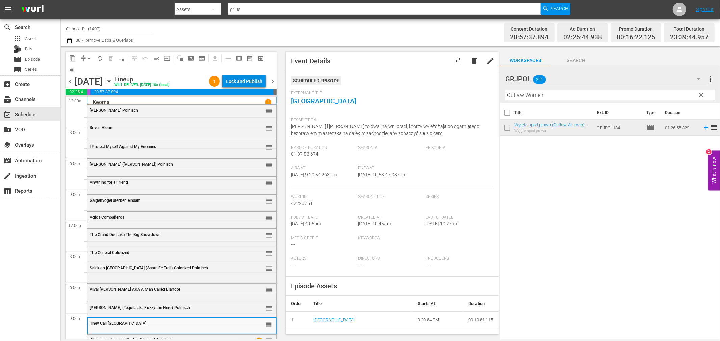
click at [238, 82] on div "Lock and Publish" at bounding box center [244, 81] width 36 height 12
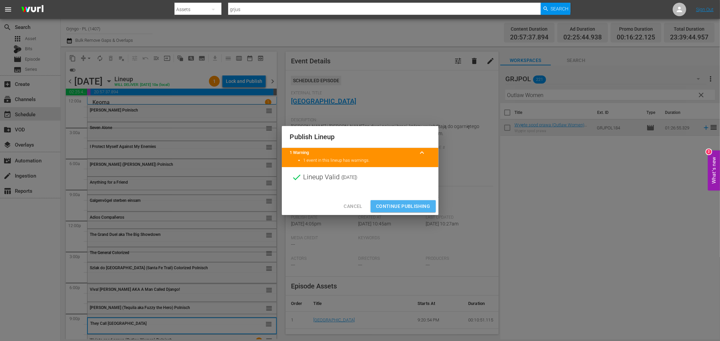
click at [423, 207] on span "Continue Publishing" at bounding box center [403, 206] width 54 height 8
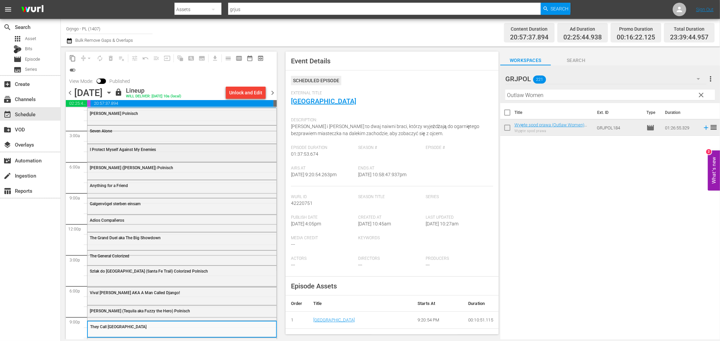
scroll to position [21, 0]
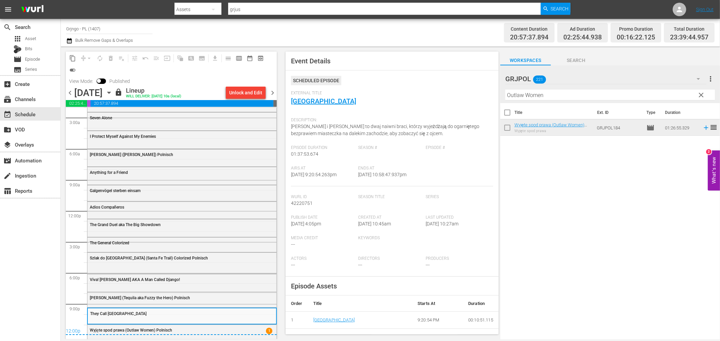
click at [113, 28] on input "Grjngo - PL (1407)" at bounding box center [109, 29] width 86 height 16
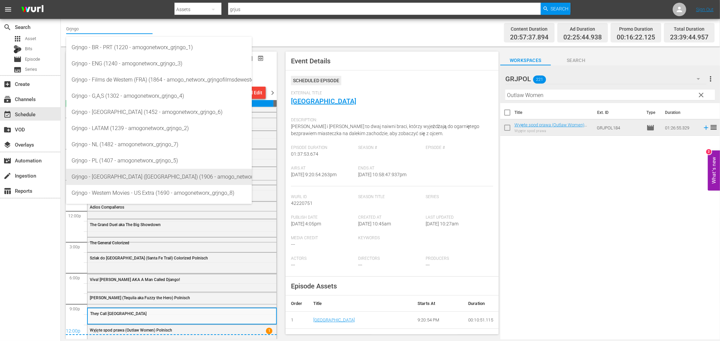
click at [114, 177] on div "Grjngo - [GEOGRAPHIC_DATA] ([GEOGRAPHIC_DATA]) (1906 - amogo_networx_grjngopelc…" at bounding box center [159, 177] width 175 height 16
type input "Grjngo - [GEOGRAPHIC_DATA] ([GEOGRAPHIC_DATA]) (1906 - amogo_networx_grjngopelc…"
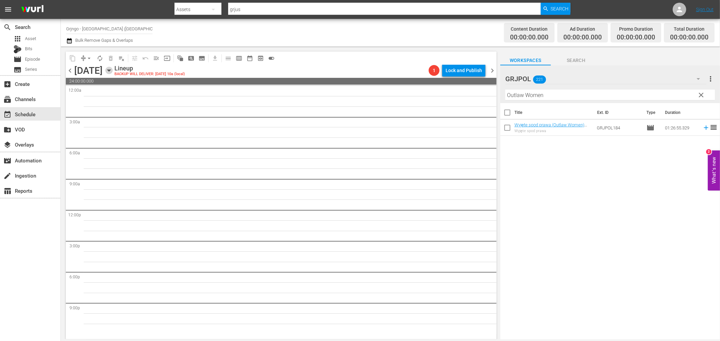
click at [110, 71] on icon "button" at bounding box center [108, 71] width 3 height 2
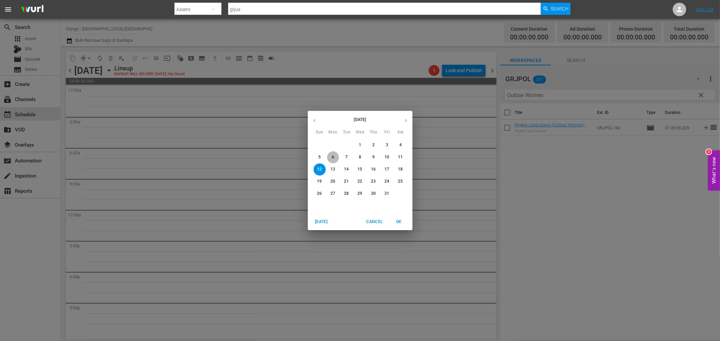
click at [333, 157] on p "6" at bounding box center [333, 158] width 2 height 6
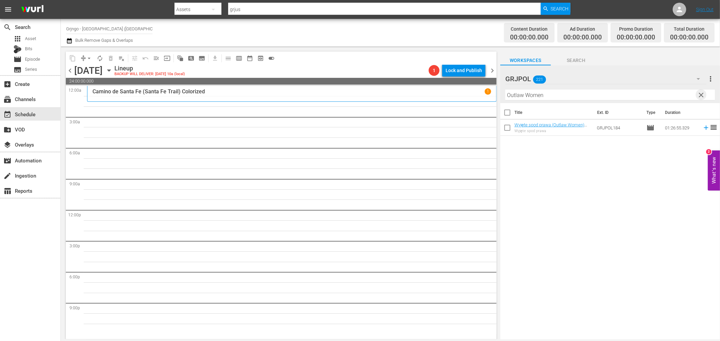
click at [699, 93] on span "clear" at bounding box center [701, 95] width 8 height 8
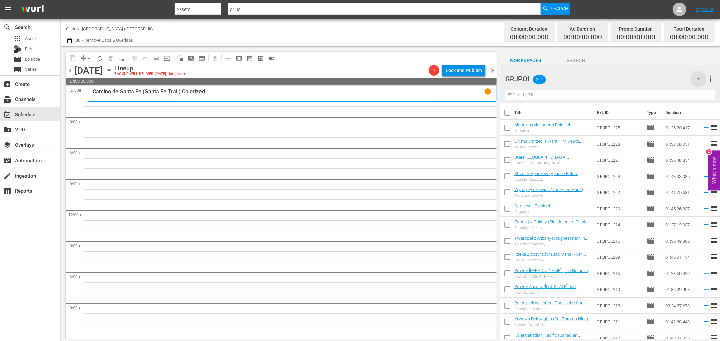
click at [699, 78] on icon "button" at bounding box center [698, 79] width 8 height 8
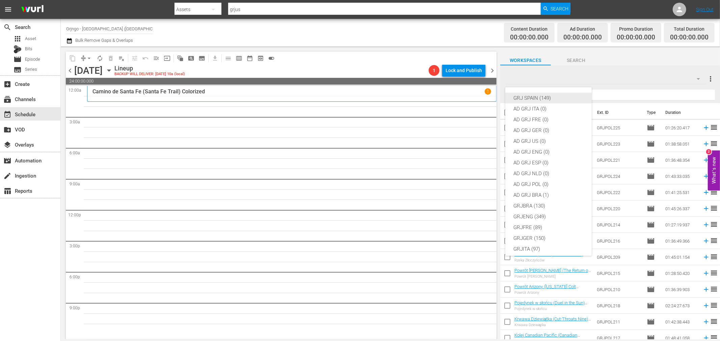
click at [554, 98] on div "GRJ SPAIN (149)" at bounding box center [548, 98] width 70 height 11
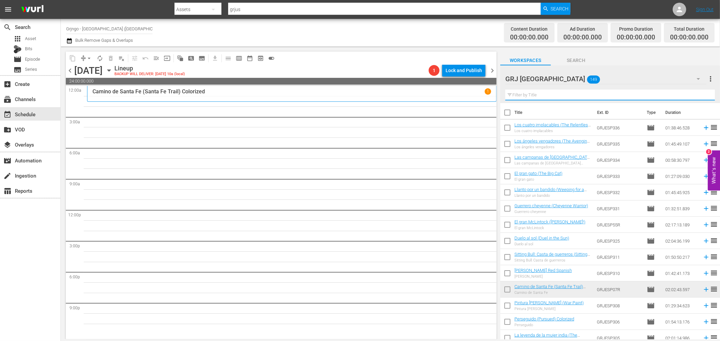
click at [558, 92] on input "text" at bounding box center [609, 95] width 209 height 11
paste input "Historia de dos Pistolas"
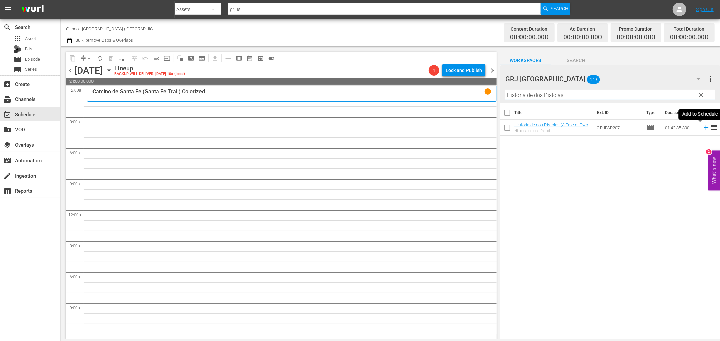
type input "Historia de dos Pistolas"
click at [702, 125] on icon at bounding box center [705, 127] width 7 height 7
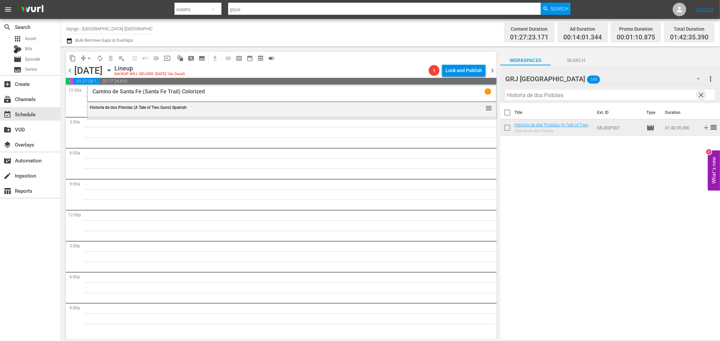
click at [701, 92] on span "clear" at bounding box center [701, 95] width 8 height 8
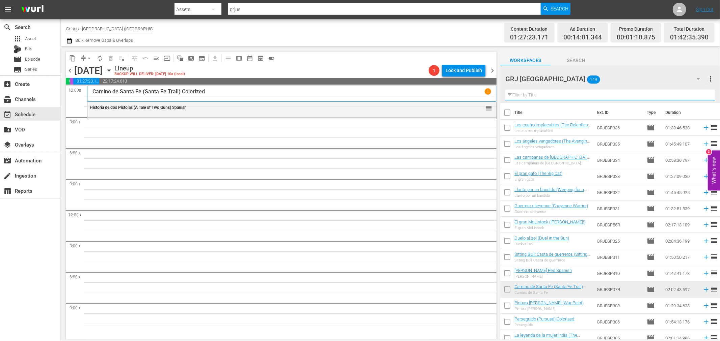
paste input "Los rastreadores"
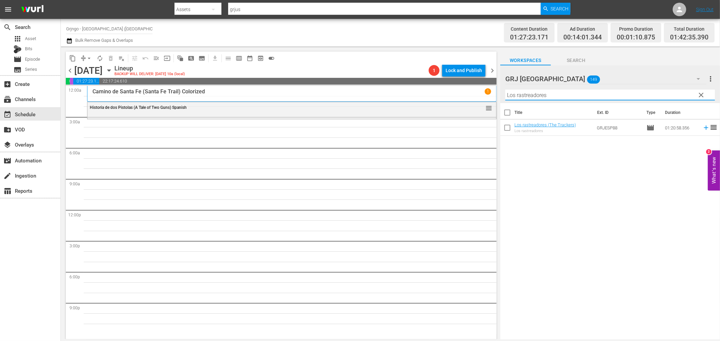
type input "Los rastreadores"
click at [702, 127] on icon at bounding box center [705, 127] width 7 height 7
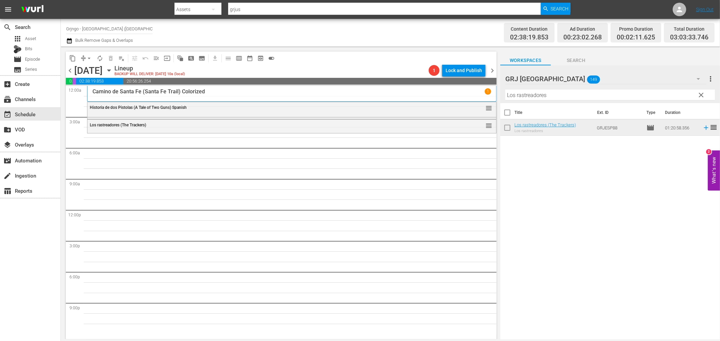
drag, startPoint x: 699, startPoint y: 94, endPoint x: 542, endPoint y: 93, distance: 157.2
click at [699, 94] on span "clear" at bounding box center [701, 95] width 8 height 8
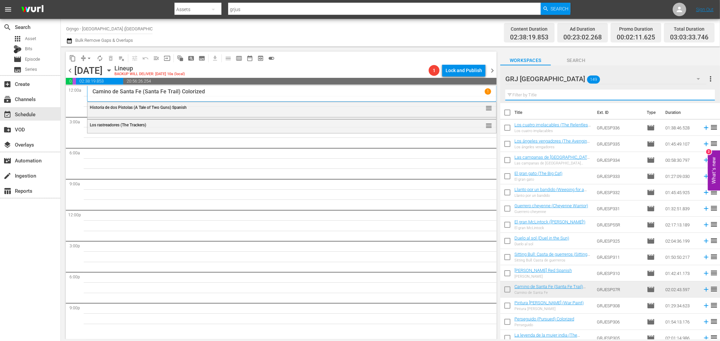
click at [529, 93] on input "text" at bounding box center [609, 95] width 209 height 11
paste input "El desierto pintado"
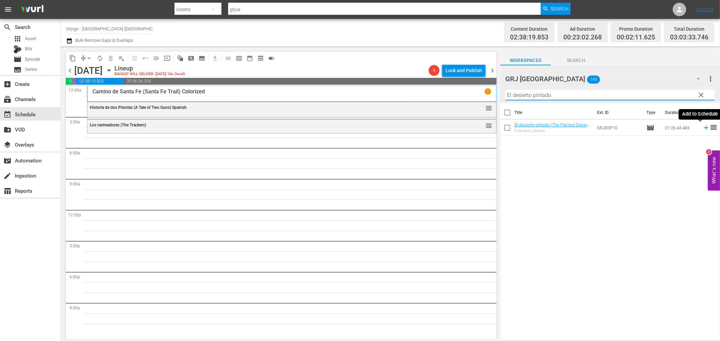
type input "El desierto pintado"
click at [703, 128] on icon at bounding box center [705, 128] width 4 height 4
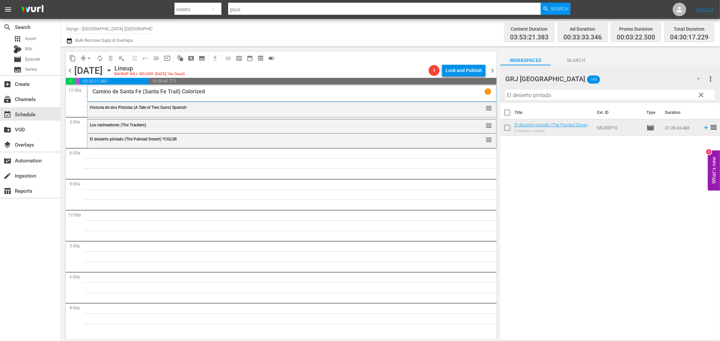
drag, startPoint x: 700, startPoint y: 93, endPoint x: 559, endPoint y: 93, distance: 140.3
click at [700, 93] on span "clear" at bounding box center [701, 95] width 8 height 8
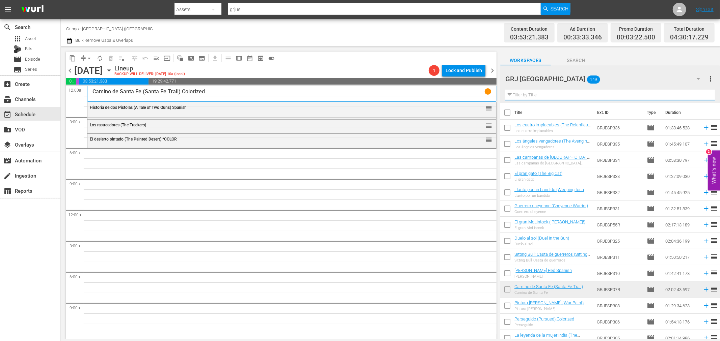
paste input "La pradera sangrienta (Shotgun)"
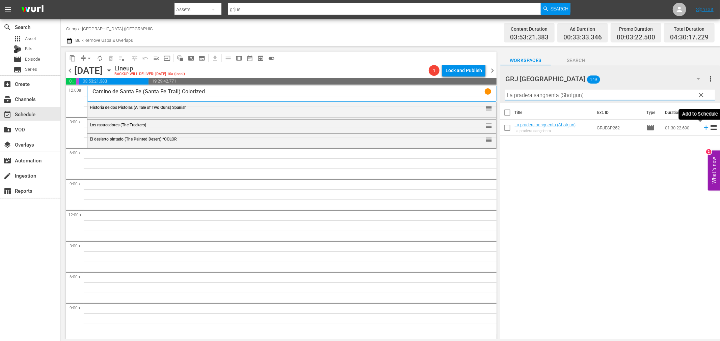
type input "La pradera sangrienta (Shotgun)"
click at [702, 127] on icon at bounding box center [705, 127] width 7 height 7
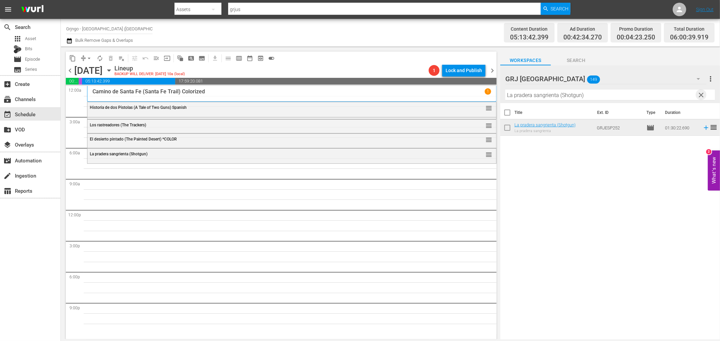
click at [702, 92] on span "clear" at bounding box center [701, 95] width 8 height 8
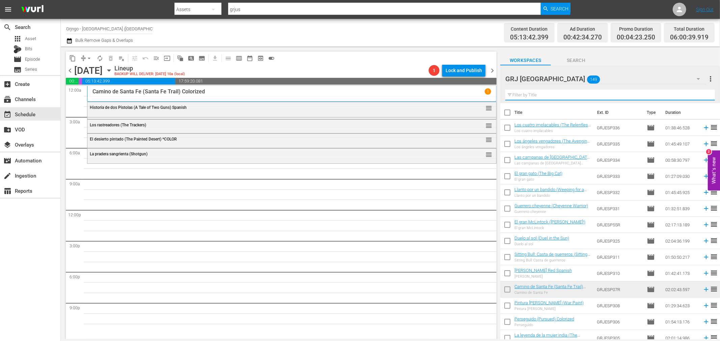
paste input "El cuatrero errante"
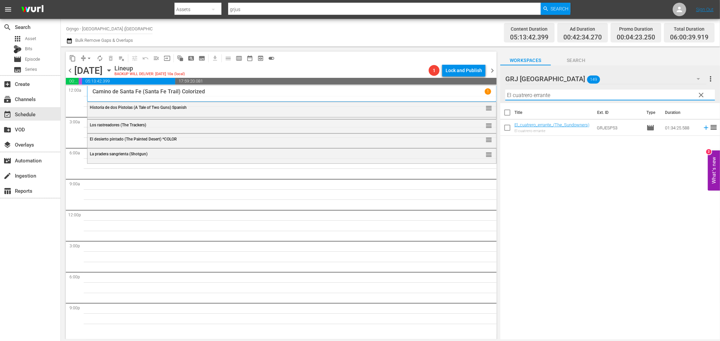
type input "El cuatrero errante"
click at [702, 127] on icon at bounding box center [705, 127] width 7 height 7
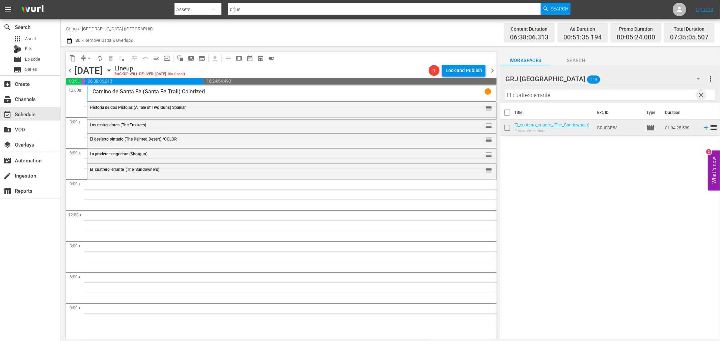
click at [701, 93] on span "clear" at bounding box center [701, 95] width 8 height 8
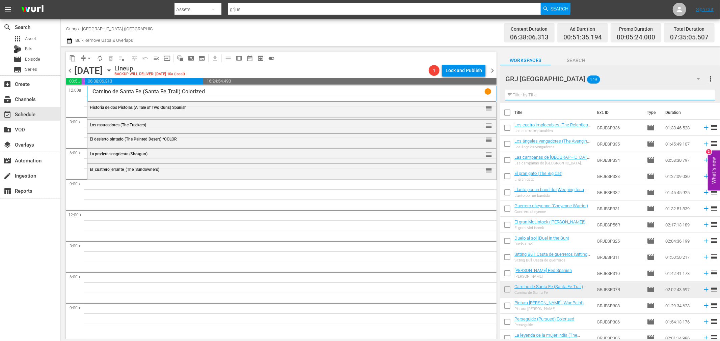
paste input "La caravana más divertida del Oeste"
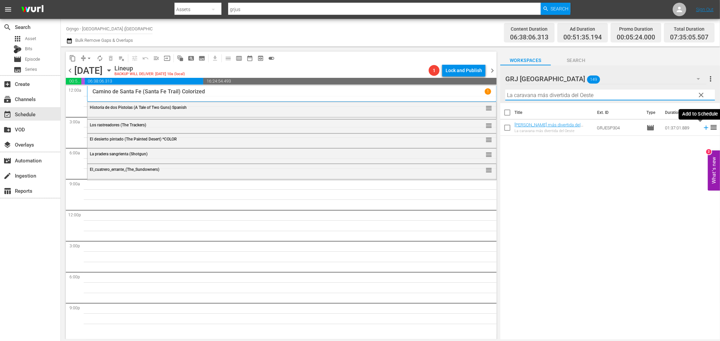
type input "La caravana más divertida del Oeste"
click at [702, 127] on icon at bounding box center [705, 127] width 7 height 7
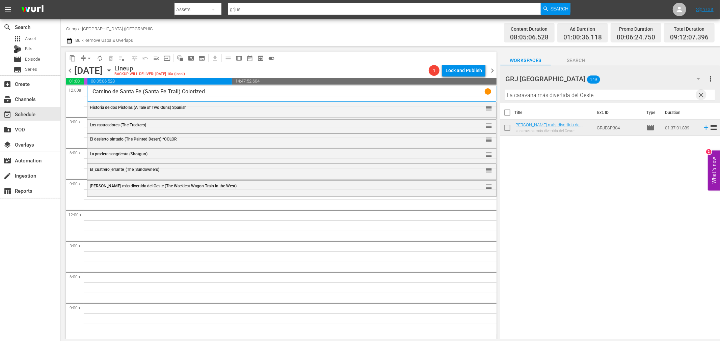
click at [703, 93] on span "clear" at bounding box center [701, 95] width 8 height 8
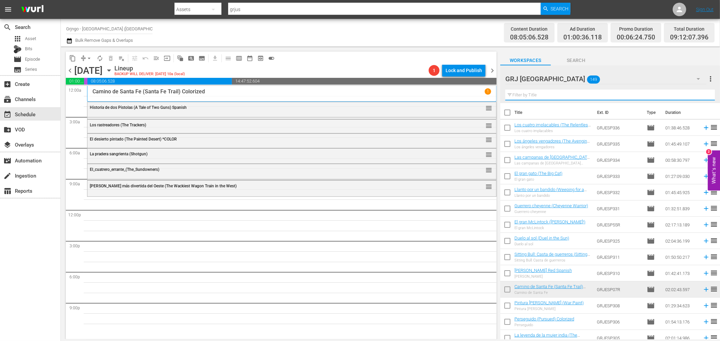
paste input "Keoma"
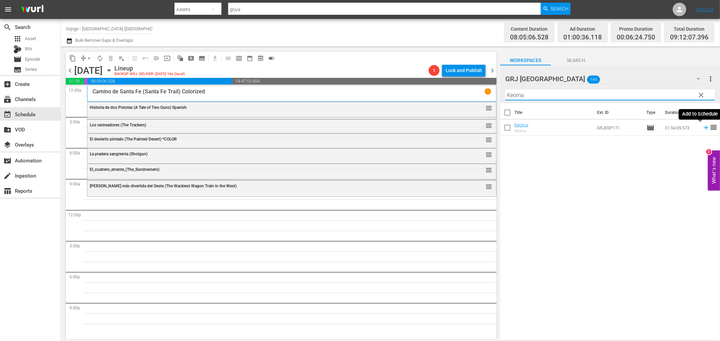
type input "Keoma"
click at [703, 128] on icon at bounding box center [705, 128] width 4 height 4
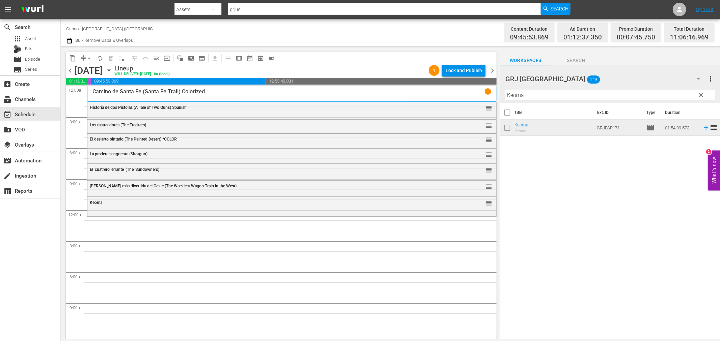
drag, startPoint x: 699, startPoint y: 94, endPoint x: 529, endPoint y: 92, distance: 170.4
click at [699, 94] on span "clear" at bounding box center [701, 95] width 8 height 8
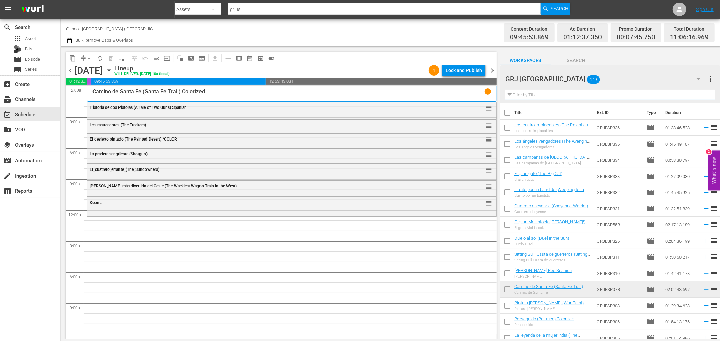
paste input "Bonanza Compilation Episodes 25, 26, 27"
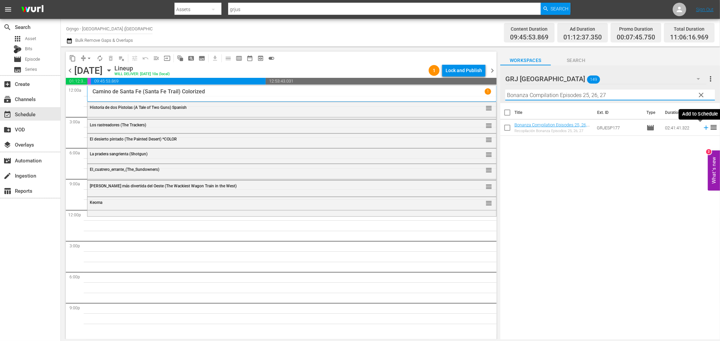
type input "Bonanza Compilation Episodes 25, 26, 27"
click at [703, 128] on icon at bounding box center [705, 128] width 4 height 4
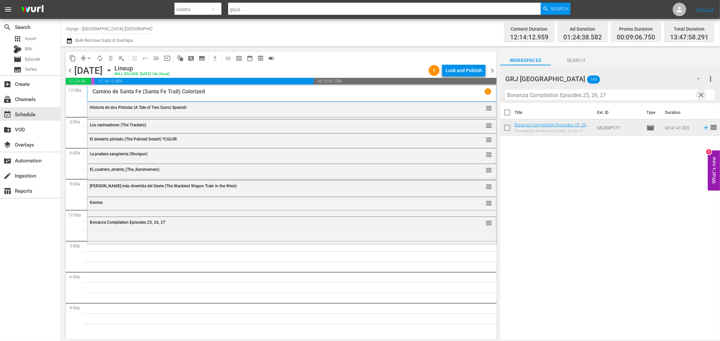
drag, startPoint x: 701, startPoint y: 93, endPoint x: 554, endPoint y: 106, distance: 147.7
click at [702, 93] on span "clear" at bounding box center [701, 95] width 8 height 8
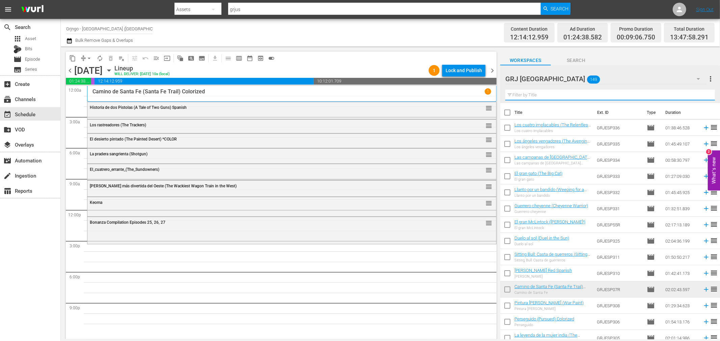
paste input "La calle de los conflictos"
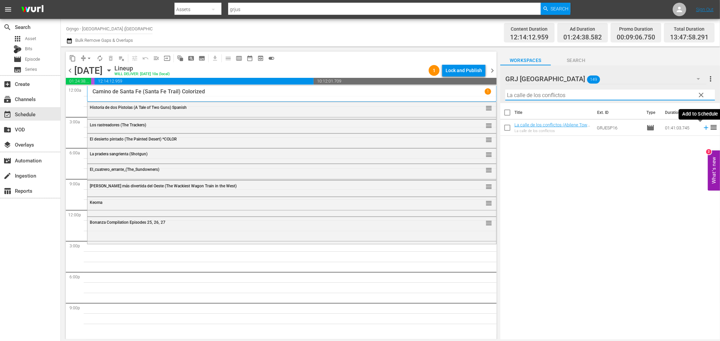
type input "La calle de los conflictos"
click at [703, 127] on icon at bounding box center [705, 128] width 4 height 4
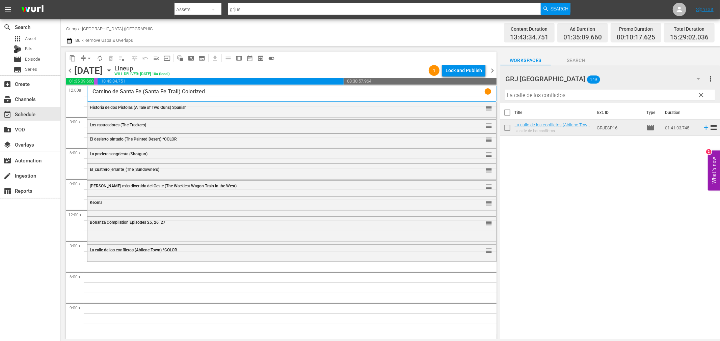
click at [700, 92] on span "clear" at bounding box center [701, 95] width 8 height 8
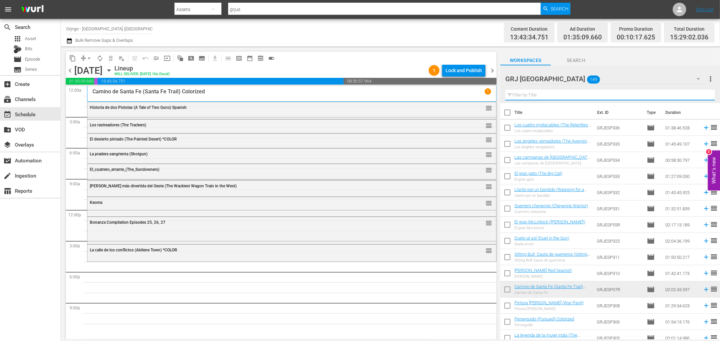
paste input "El poni rojo"
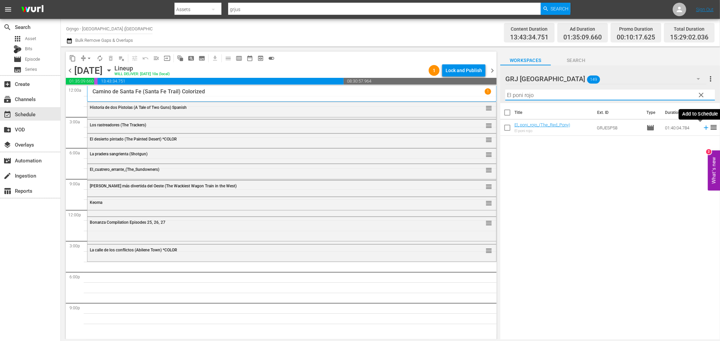
type input "El poni rojo"
click at [703, 128] on icon at bounding box center [705, 128] width 4 height 4
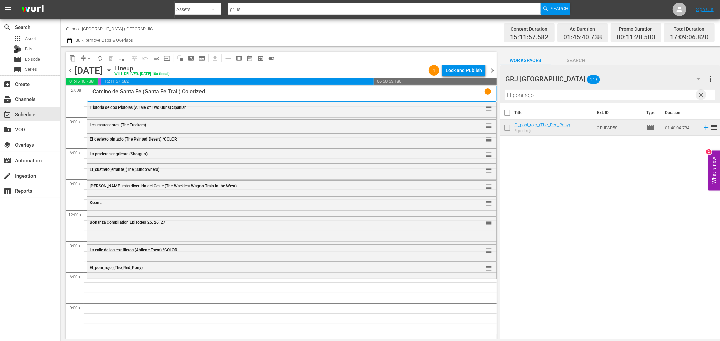
click at [701, 94] on span "clear" at bounding box center [701, 95] width 8 height 8
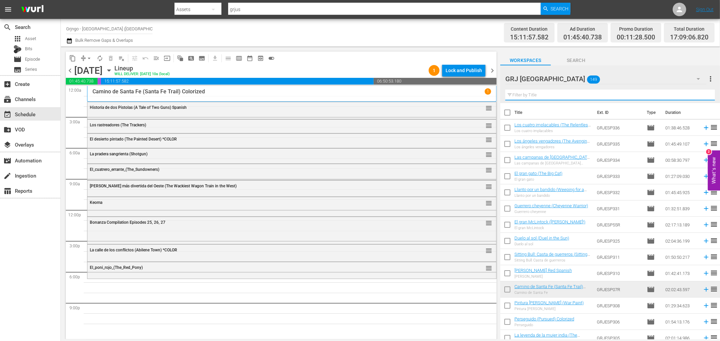
paste input "Death Alley"
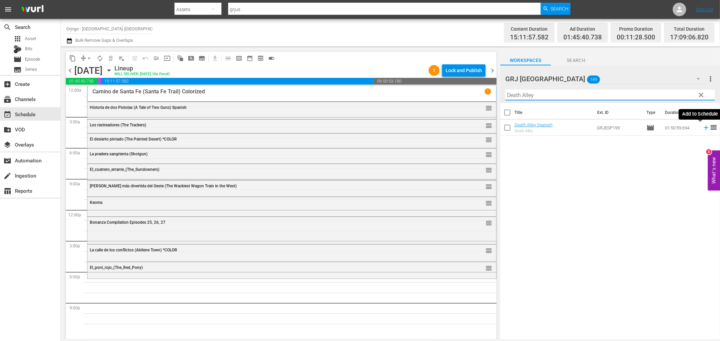
type input "Death Alley"
click at [702, 127] on icon at bounding box center [705, 127] width 7 height 7
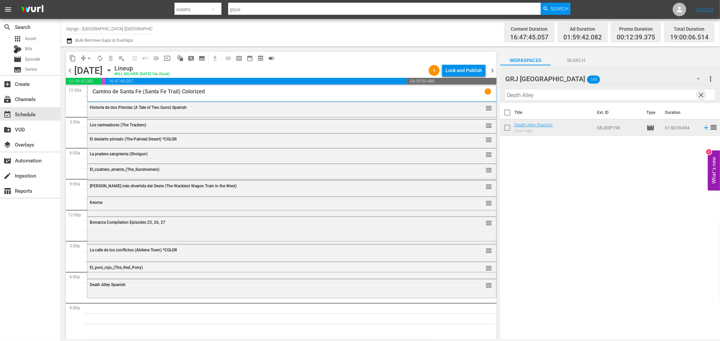
click at [702, 93] on span "clear" at bounding box center [701, 95] width 8 height 8
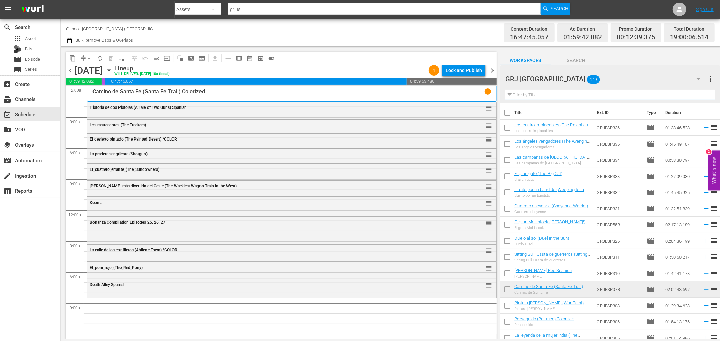
paste input "Days of Vengeance"
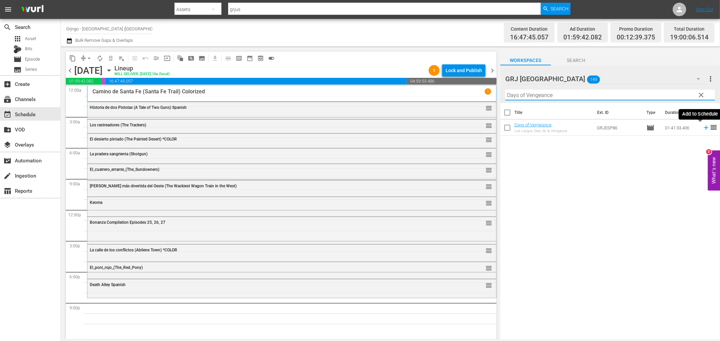
type input "Days of Vengeance"
click at [702, 126] on icon at bounding box center [705, 127] width 7 height 7
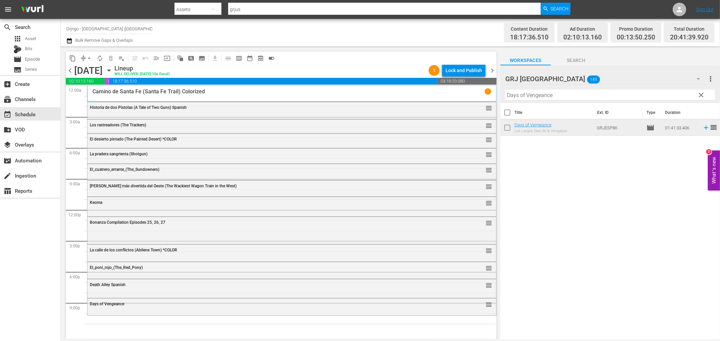
drag, startPoint x: 700, startPoint y: 94, endPoint x: 598, endPoint y: 92, distance: 102.2
click at [700, 94] on span "clear" at bounding box center [701, 95] width 8 height 8
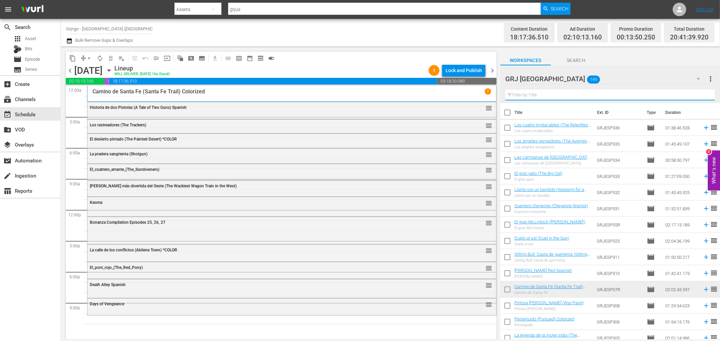
paste input "El potro (The Colt)"
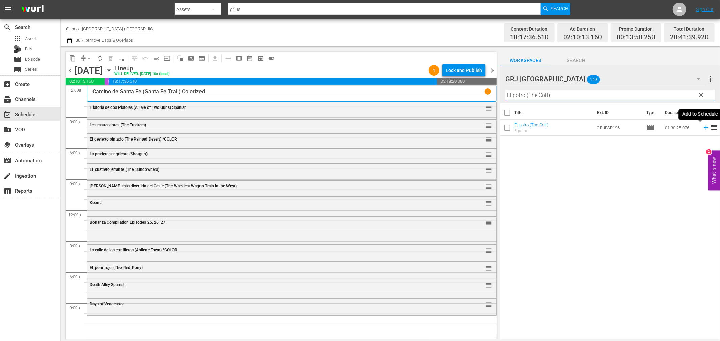
type input "El potro (The Colt)"
click at [703, 127] on icon at bounding box center [705, 128] width 4 height 4
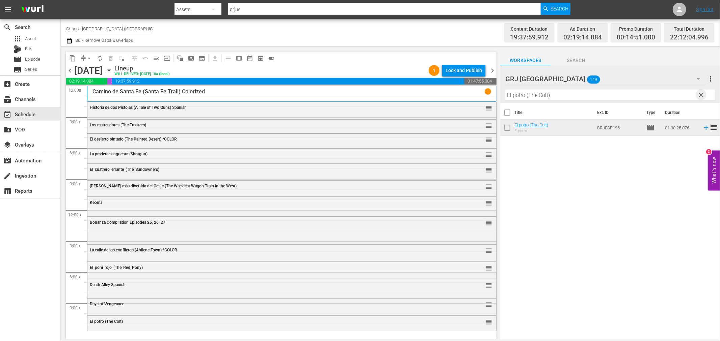
drag, startPoint x: 699, startPoint y: 96, endPoint x: 554, endPoint y: 96, distance: 145.1
click at [699, 96] on span "clear" at bounding box center [701, 95] width 8 height 8
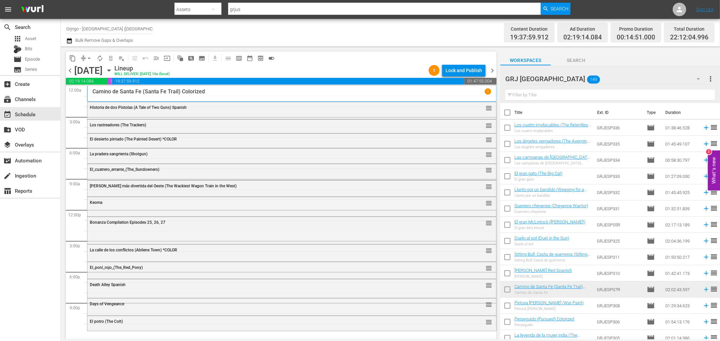
click at [529, 96] on input "text" at bounding box center [609, 95] width 209 height 11
paste input "Las águilas negras de [GEOGRAPHIC_DATA]"
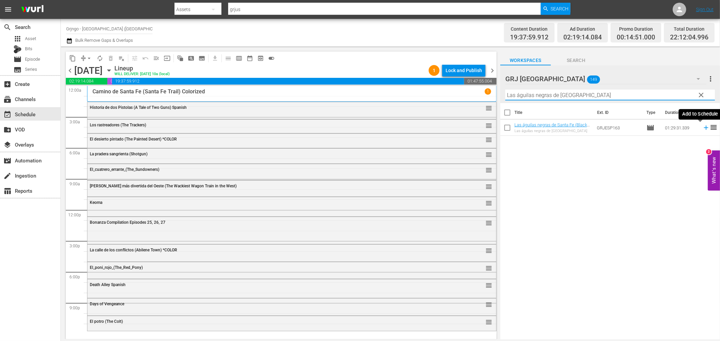
type input "Las águilas negras de [GEOGRAPHIC_DATA]"
click at [702, 127] on icon at bounding box center [705, 127] width 7 height 7
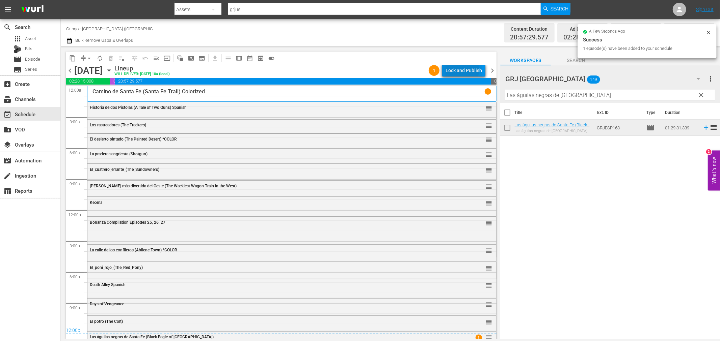
click at [453, 70] on div "Lock and Publish" at bounding box center [463, 70] width 36 height 12
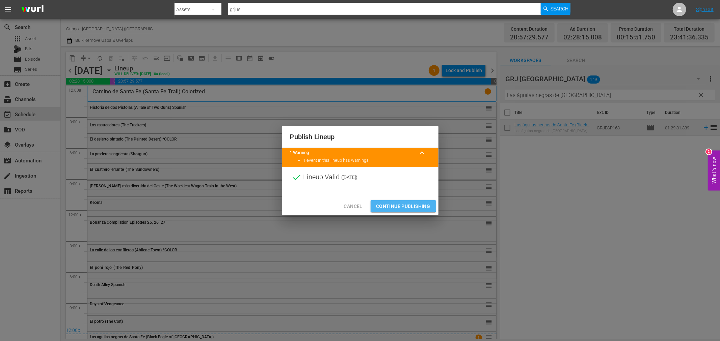
click at [397, 204] on span "Continue Publishing" at bounding box center [403, 206] width 54 height 8
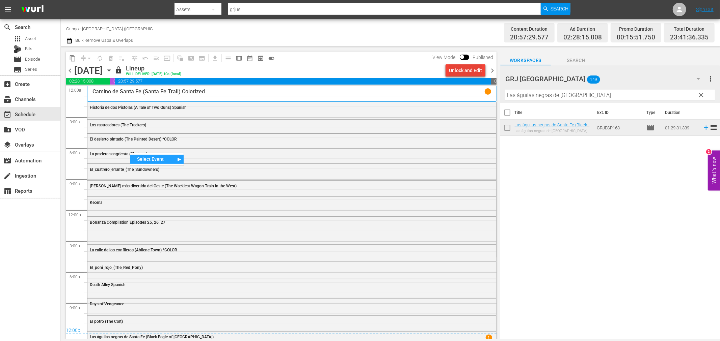
click at [455, 73] on div "Unlock and Edit" at bounding box center [465, 70] width 33 height 12
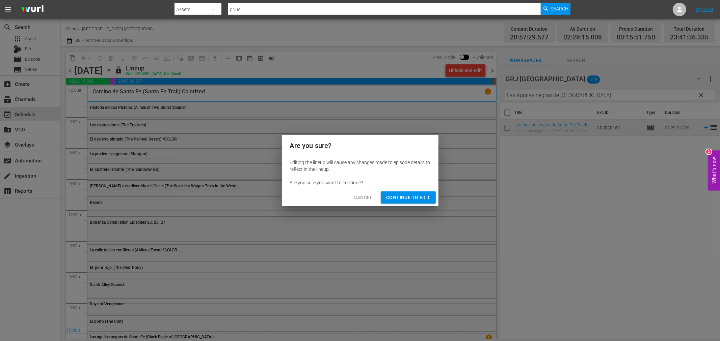
click at [409, 197] on span "Continue to Edit" at bounding box center [408, 198] width 44 height 8
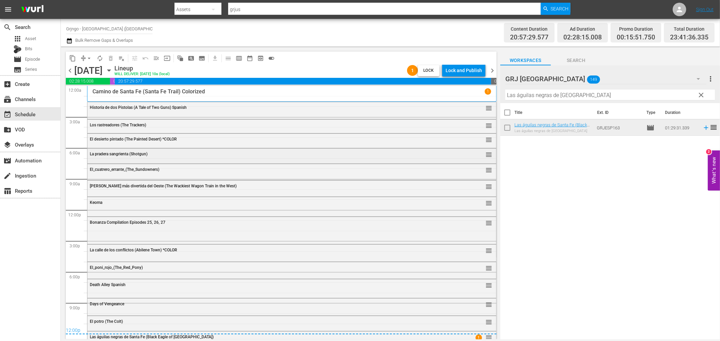
click at [160, 156] on div "La pradera sangrienta (Shotgun)" at bounding box center [273, 154] width 367 height 5
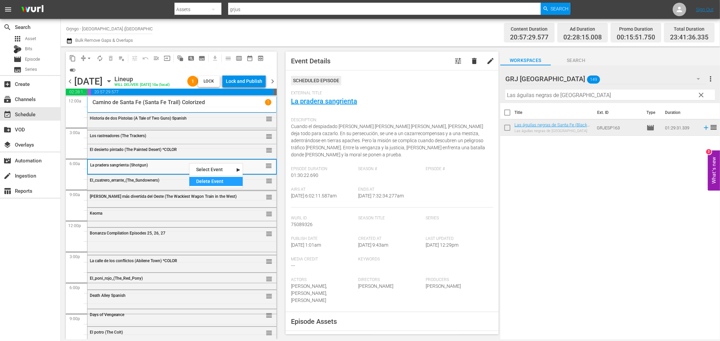
click at [206, 181] on div "Delete Event" at bounding box center [215, 181] width 53 height 9
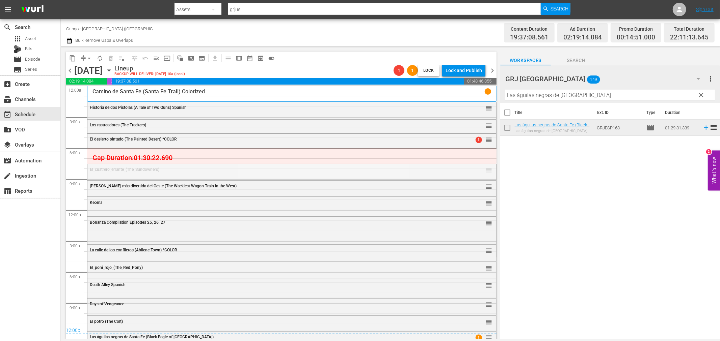
drag, startPoint x: 484, startPoint y: 170, endPoint x: 478, endPoint y: 149, distance: 22.3
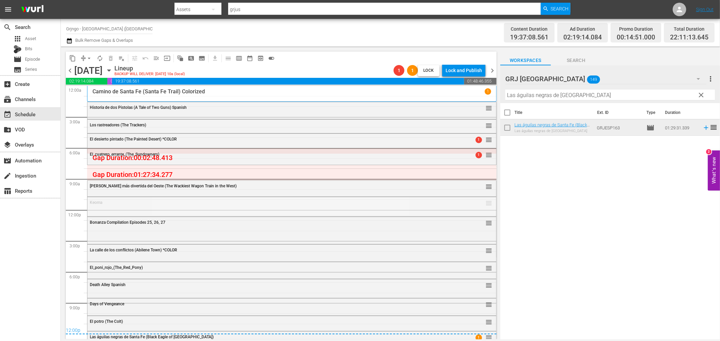
drag, startPoint x: 481, startPoint y: 203, endPoint x: 478, endPoint y: 166, distance: 37.6
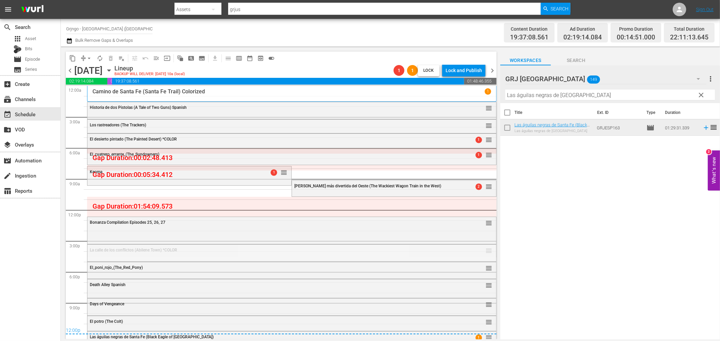
drag, startPoint x: 483, startPoint y: 251, endPoint x: 477, endPoint y: 197, distance: 54.3
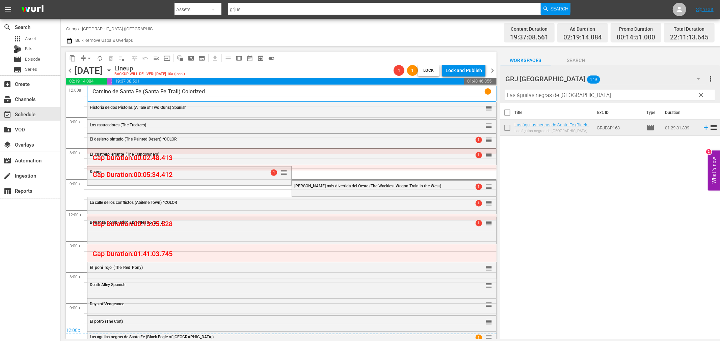
click at [701, 92] on span "clear" at bounding box center [701, 95] width 8 height 8
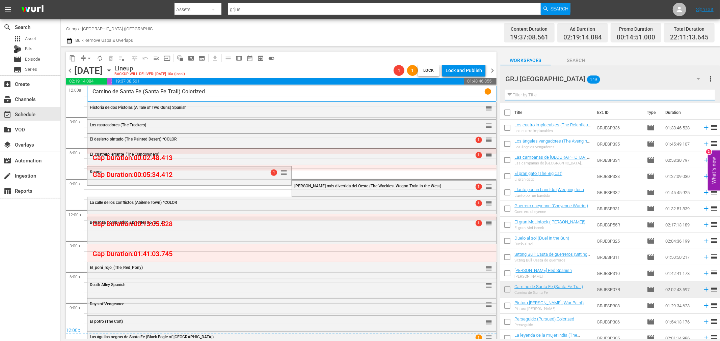
paste input "Trinidad y Bambino... (tal para cual)"
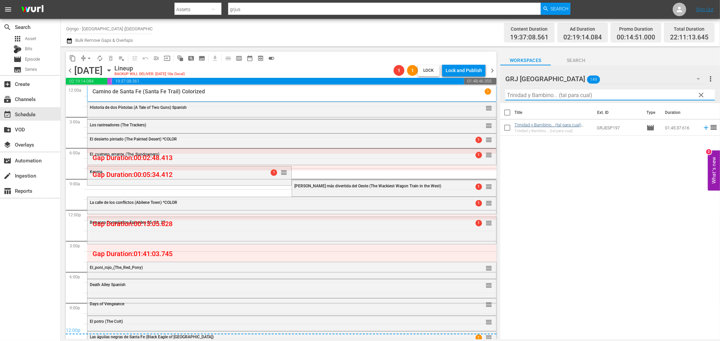
type input "Trinidad y Bambino... (tal para cual)"
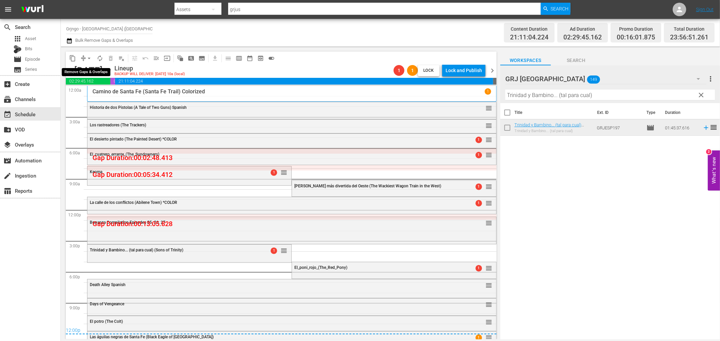
click at [89, 58] on span "arrow_drop_down" at bounding box center [89, 58] width 7 height 7
click at [93, 94] on li "Align to End of Previous Day" at bounding box center [89, 93] width 71 height 11
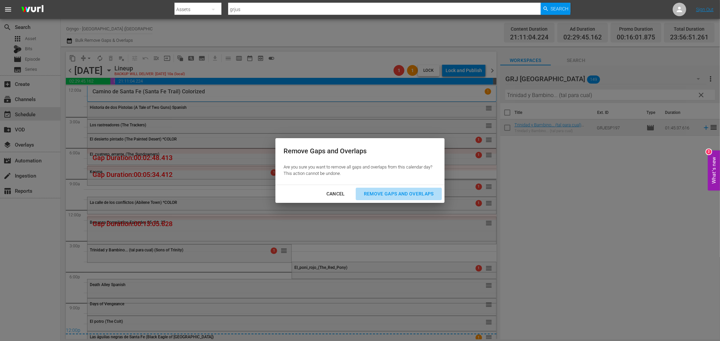
click at [389, 194] on div "Remove Gaps and Overlaps" at bounding box center [398, 194] width 81 height 8
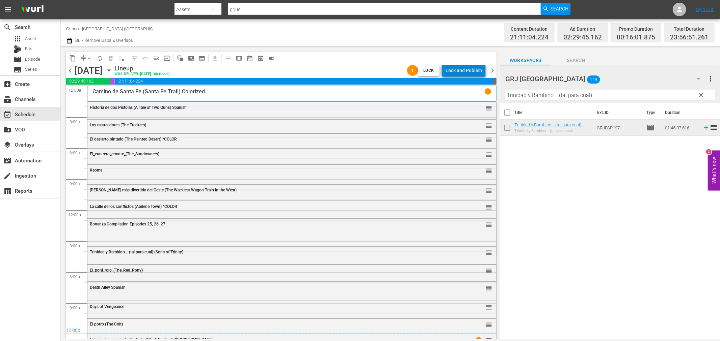
click at [470, 66] on div "Lock and Publish" at bounding box center [463, 70] width 36 height 12
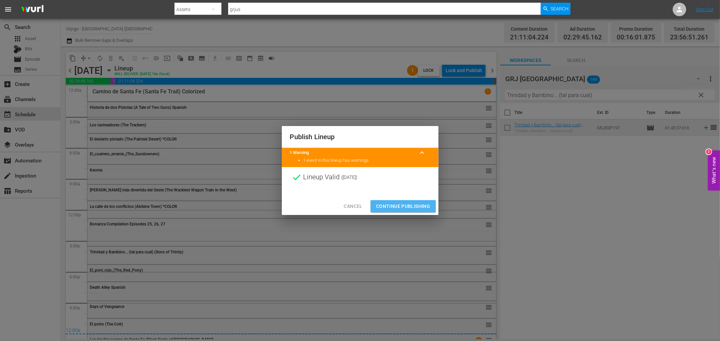
click at [409, 206] on span "Continue Publishing" at bounding box center [403, 206] width 54 height 8
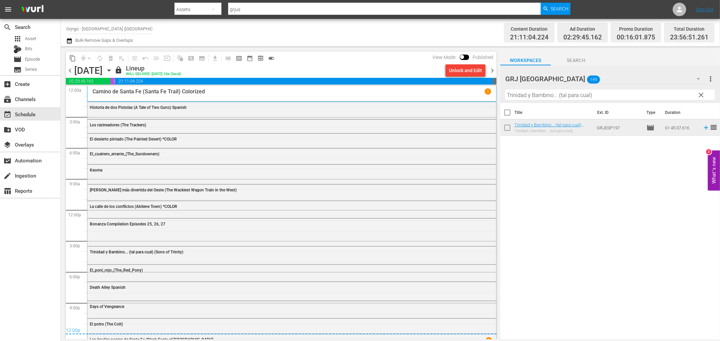
click at [496, 70] on span "chevron_right" at bounding box center [492, 70] width 8 height 8
